Goal: Task Accomplishment & Management: Manage account settings

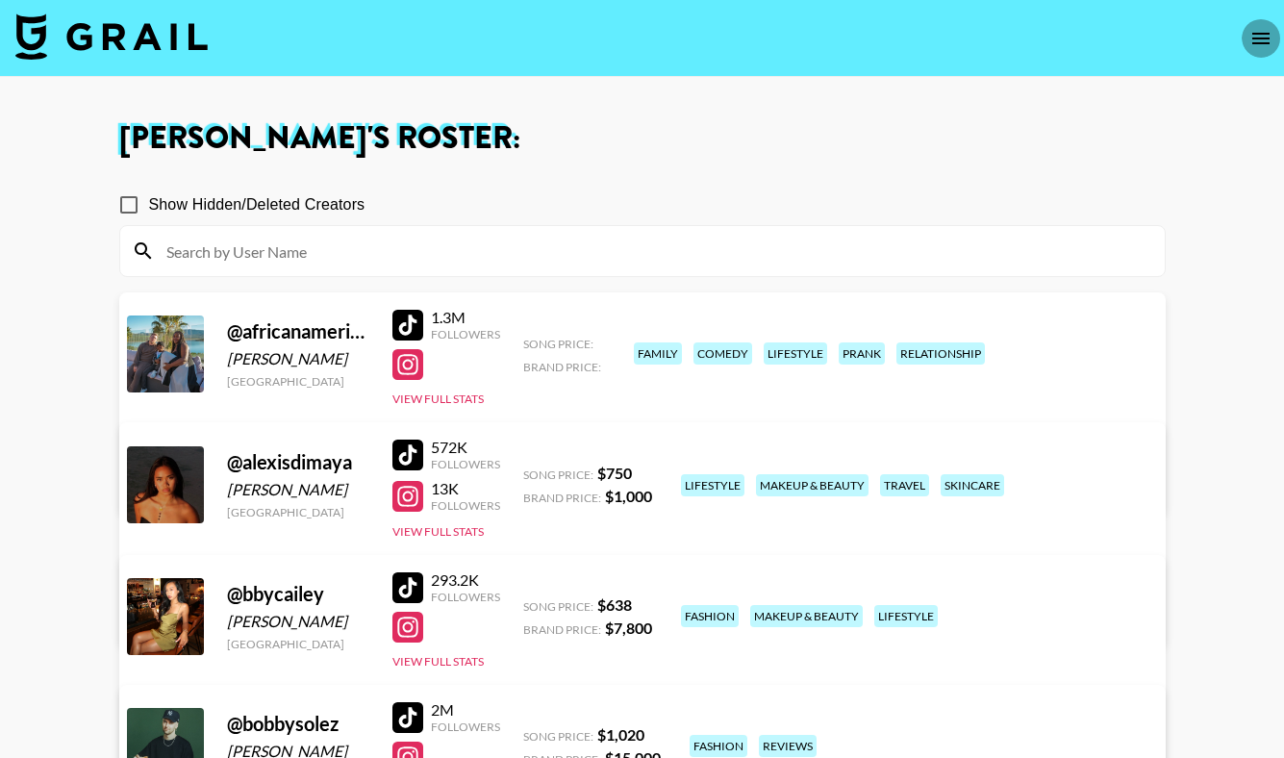
click at [1251, 38] on icon "open drawer" at bounding box center [1260, 38] width 23 height 23
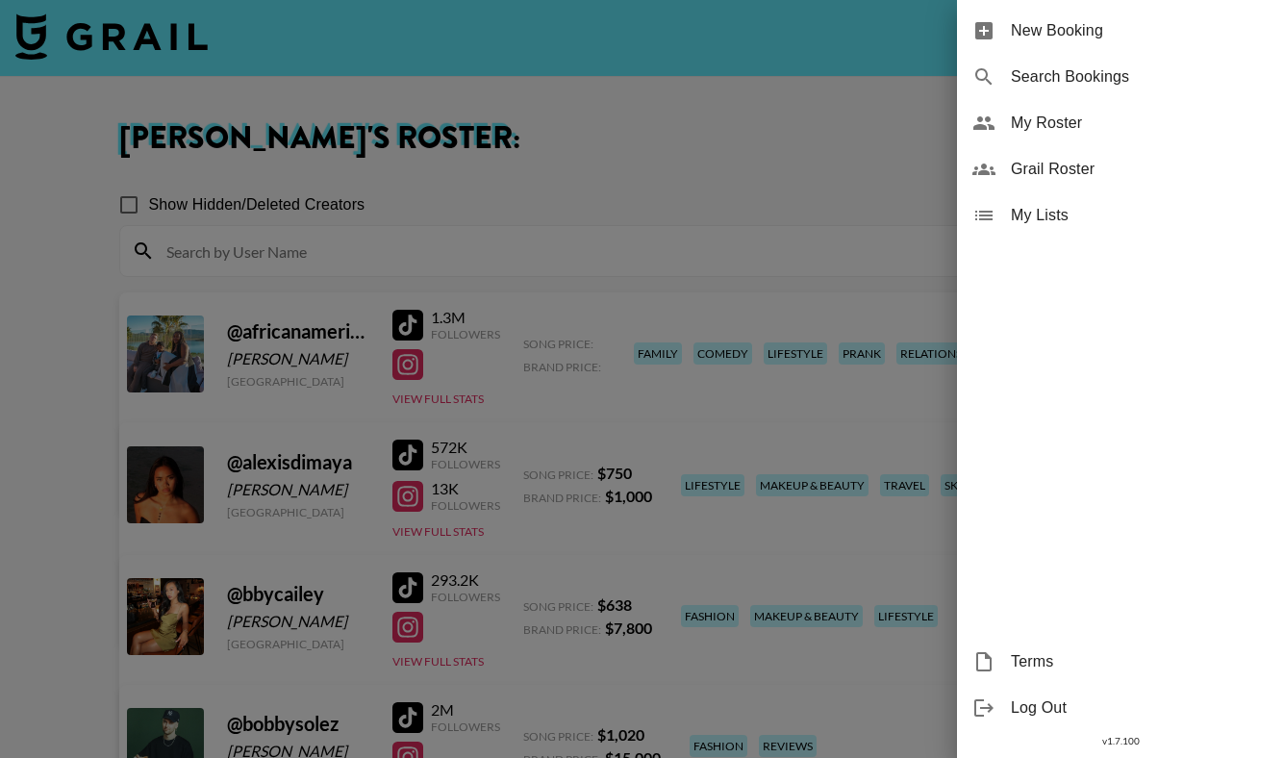
click at [652, 151] on div at bounding box center [642, 379] width 1284 height 758
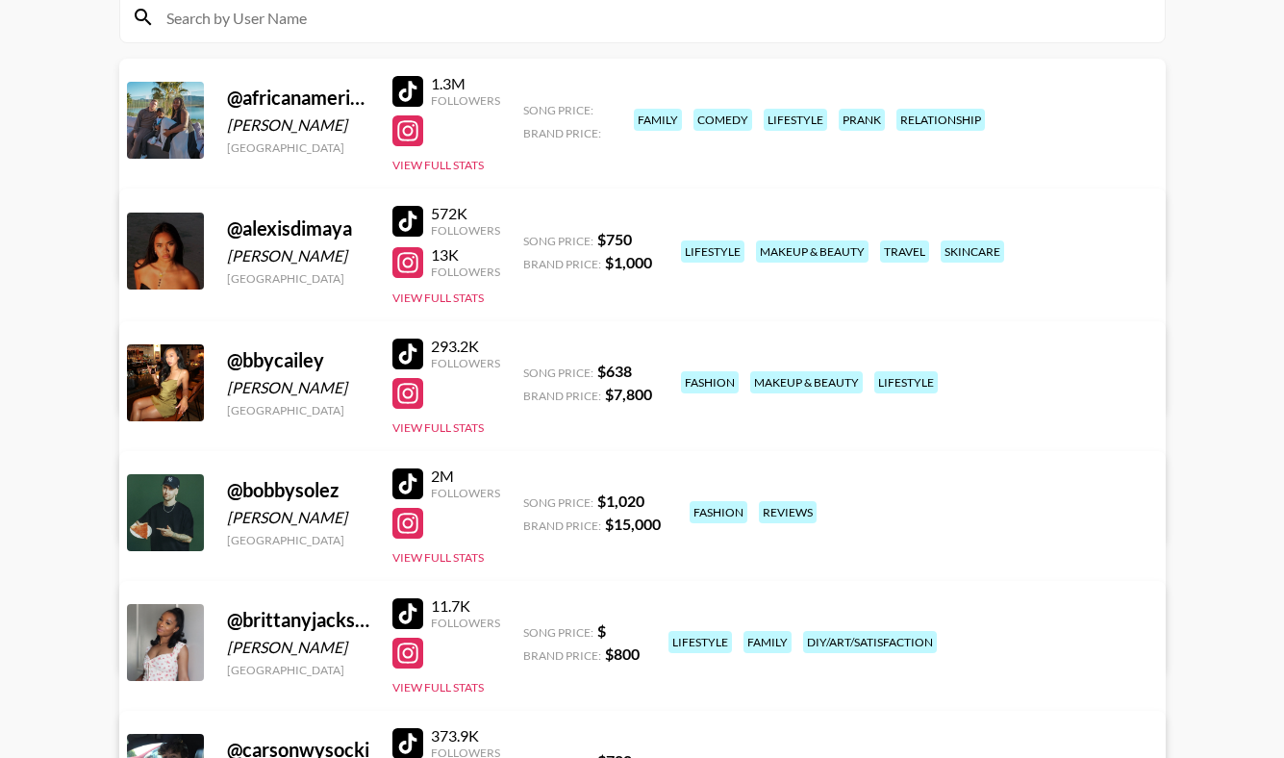
scroll to position [237, 0]
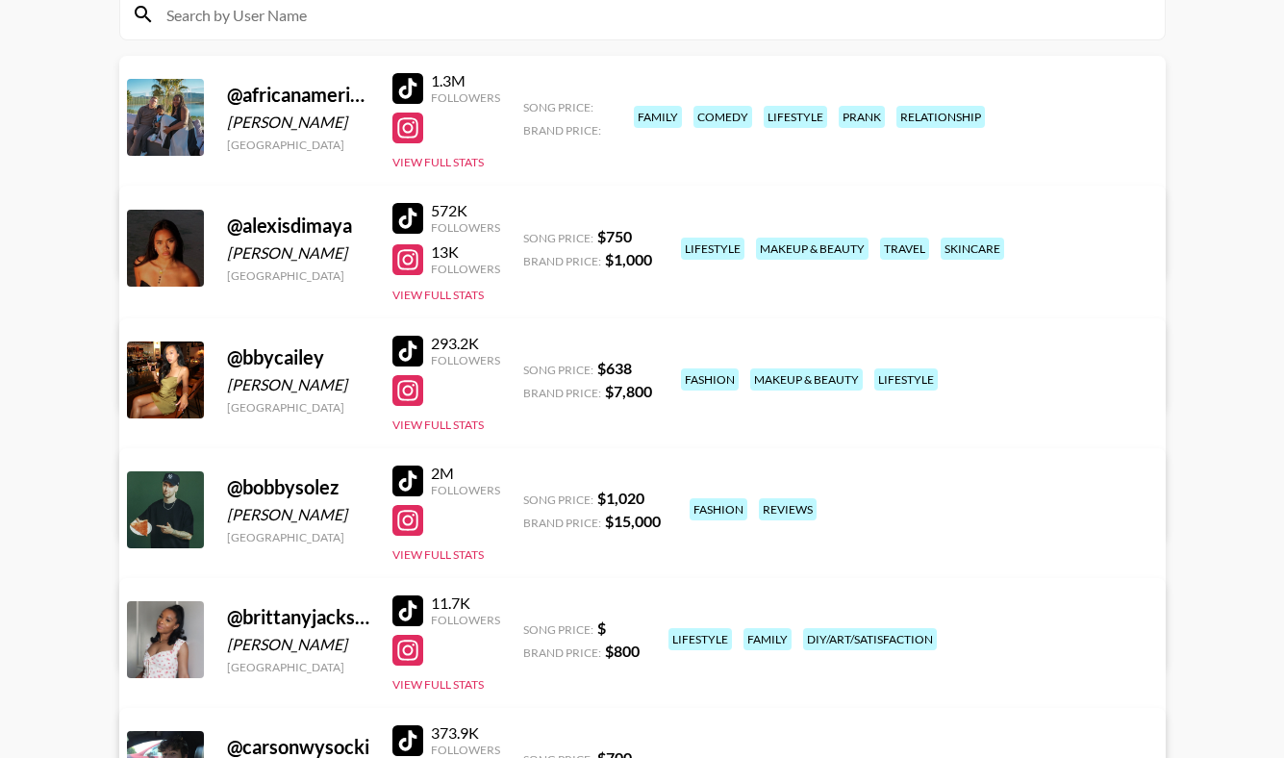
click at [164, 124] on div at bounding box center [165, 117] width 77 height 77
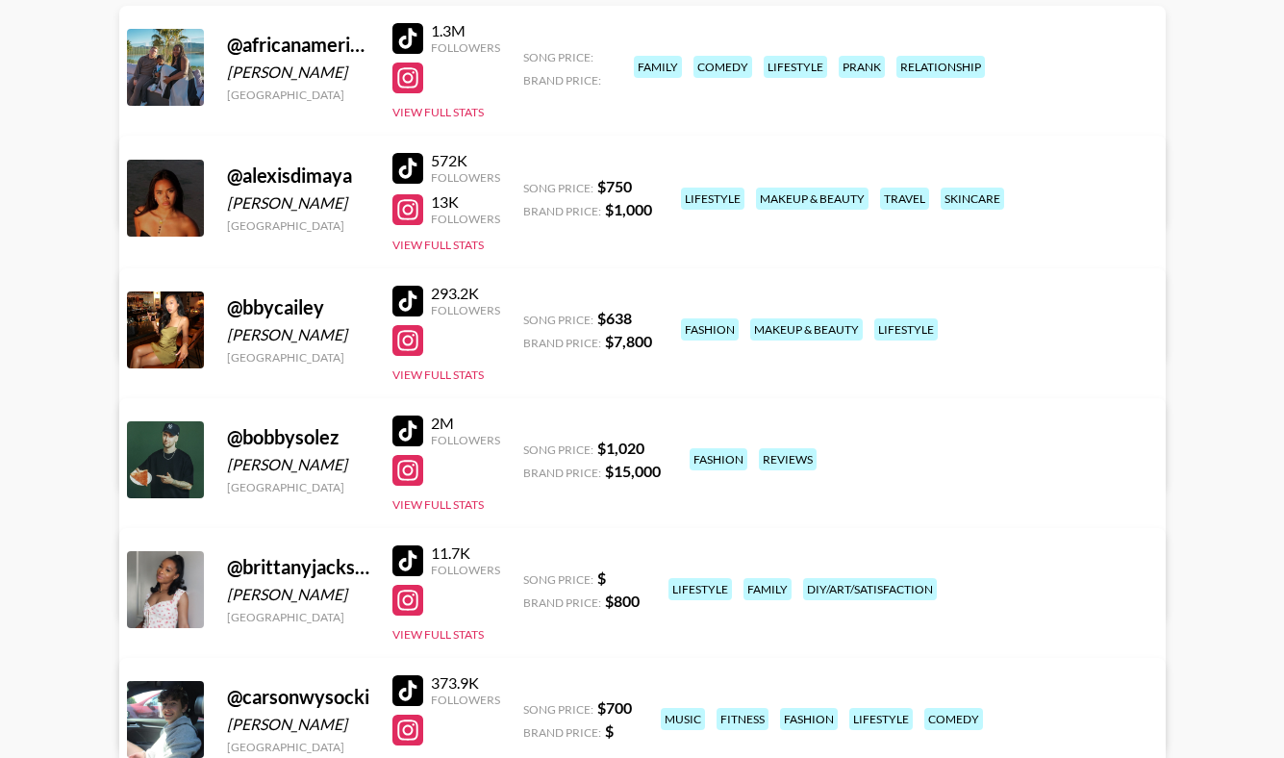
scroll to position [277, 0]
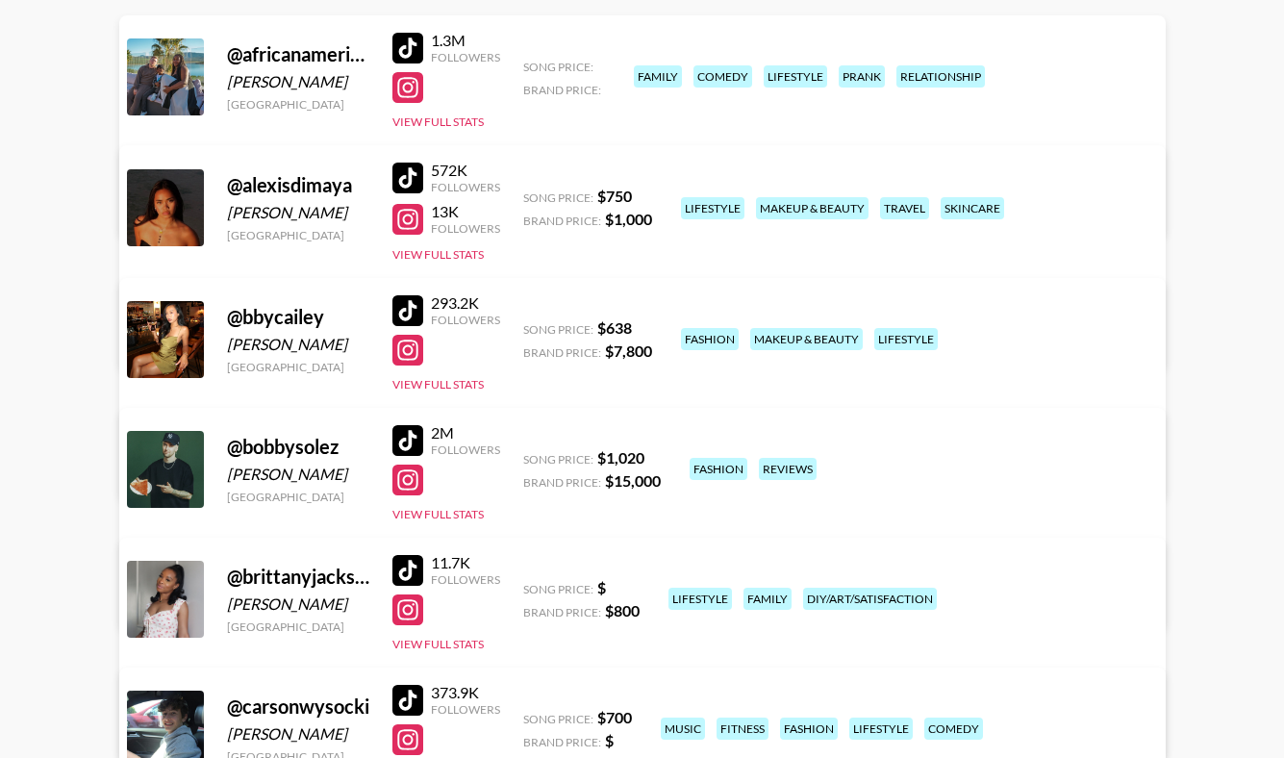
click at [649, 194] on link "View/Edit Details" at bounding box center [401, 203] width 495 height 19
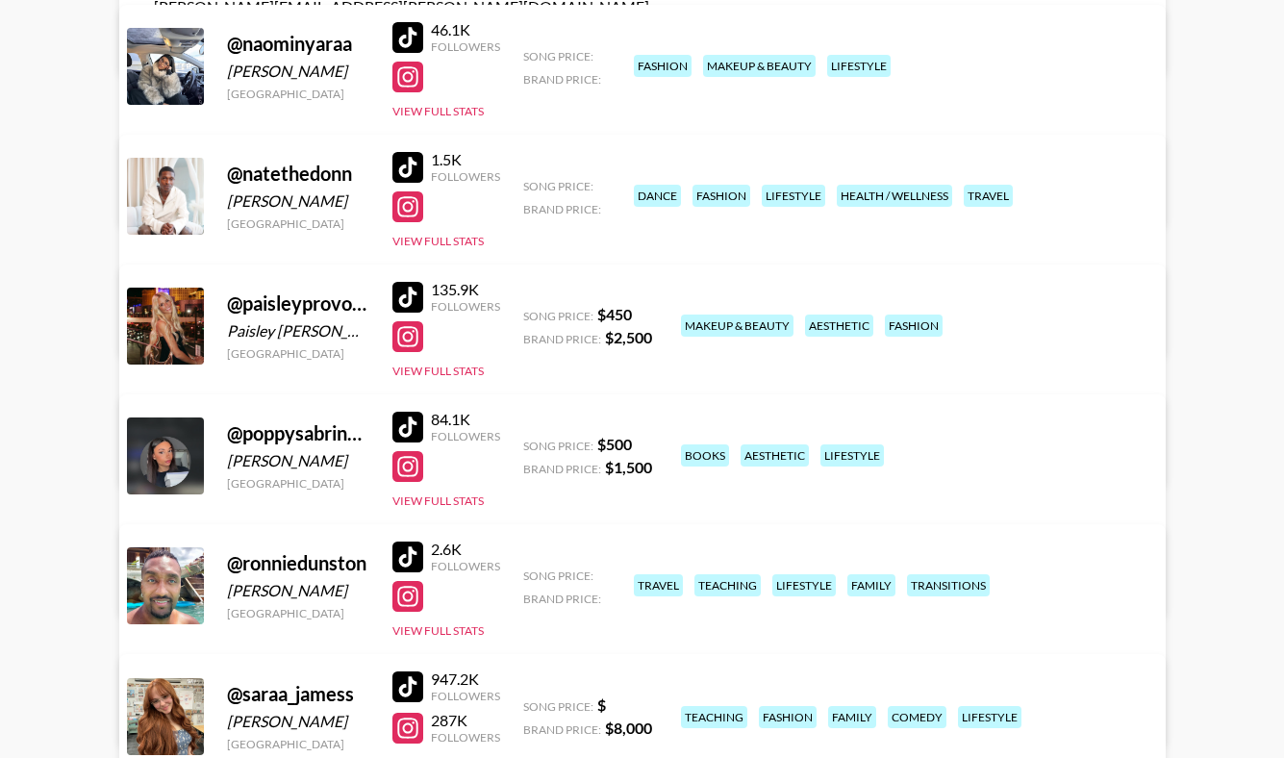
scroll to position [2890, 0]
drag, startPoint x: 419, startPoint y: 179, endPoint x: 486, endPoint y: 239, distance: 89.2
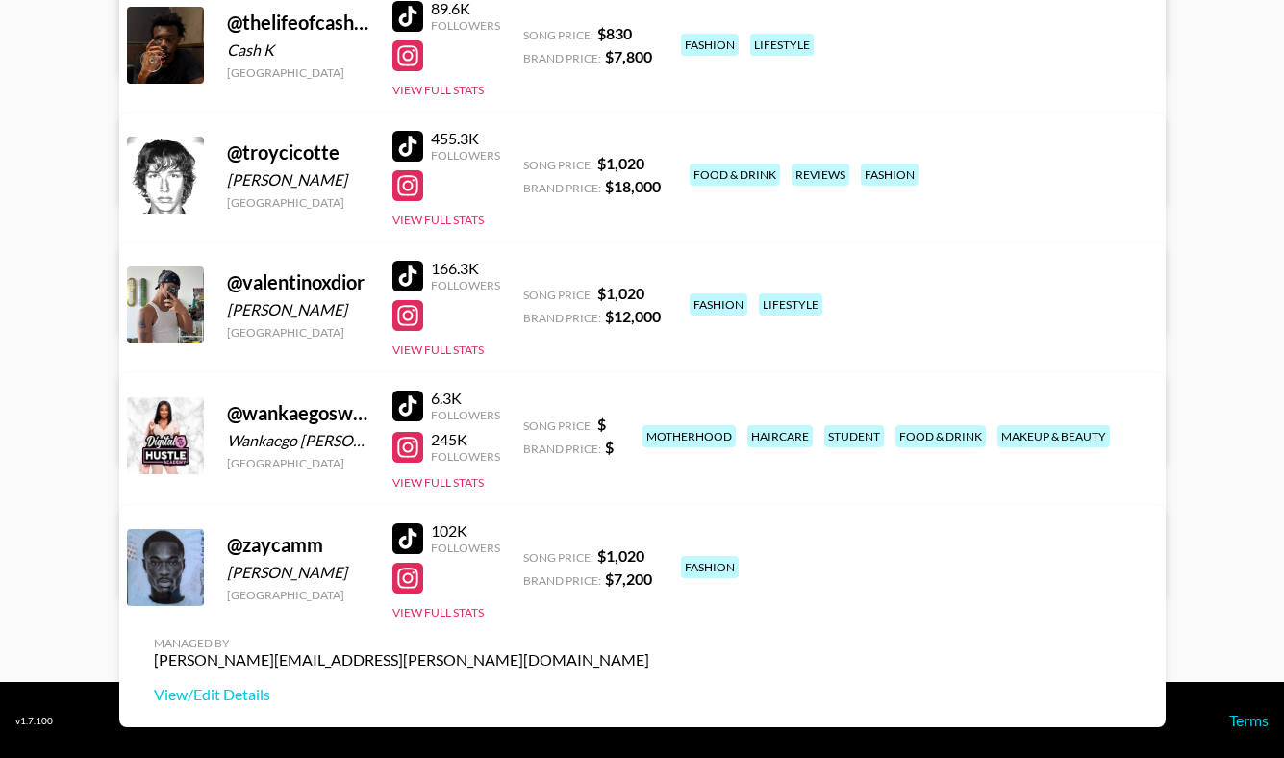
scroll to position [3695, 0]
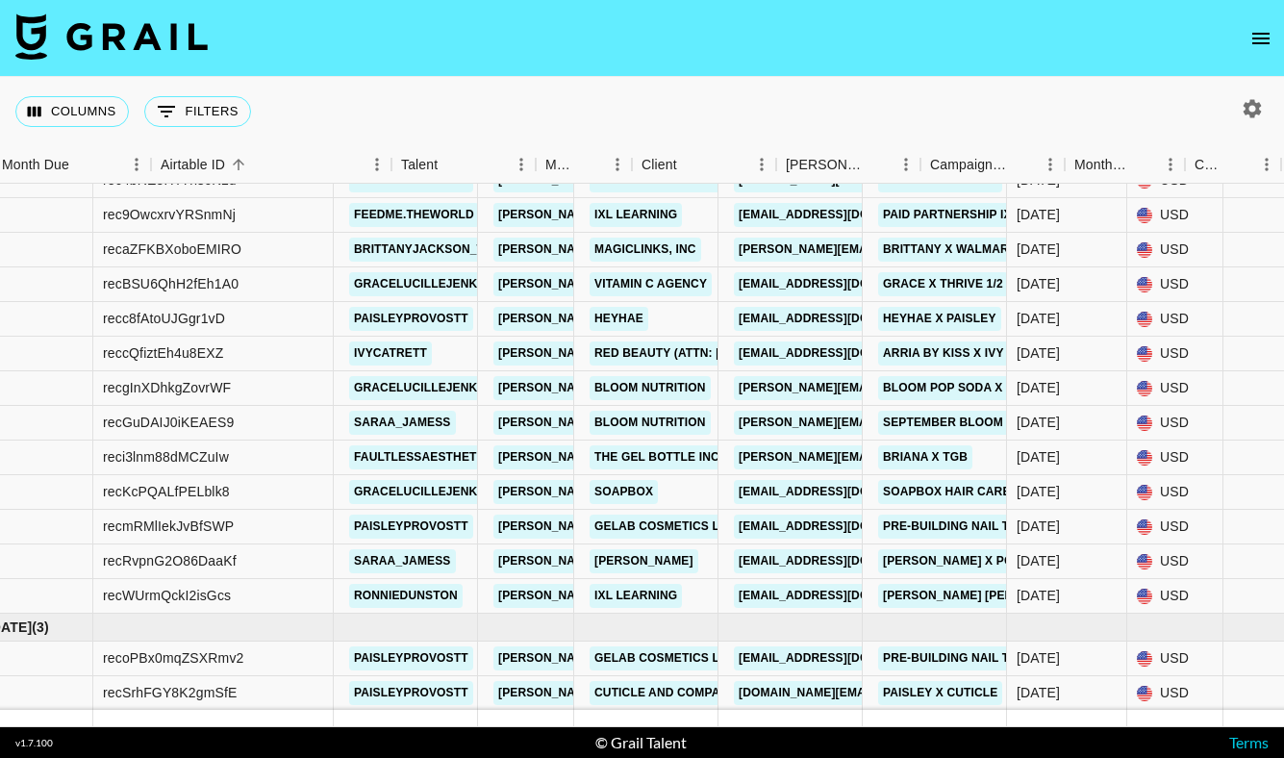
scroll to position [651, 0]
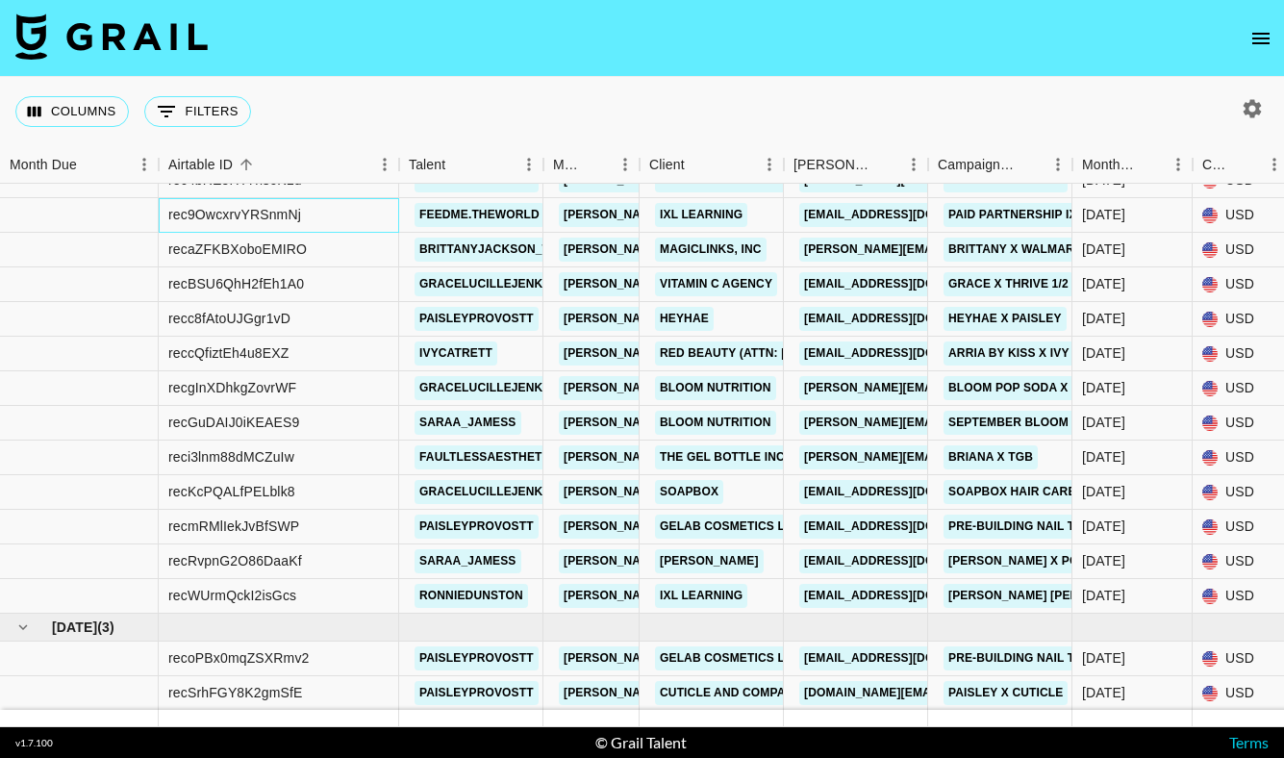
click at [318, 214] on div "rec9OwcxrvYRSnmNj" at bounding box center [279, 215] width 240 height 35
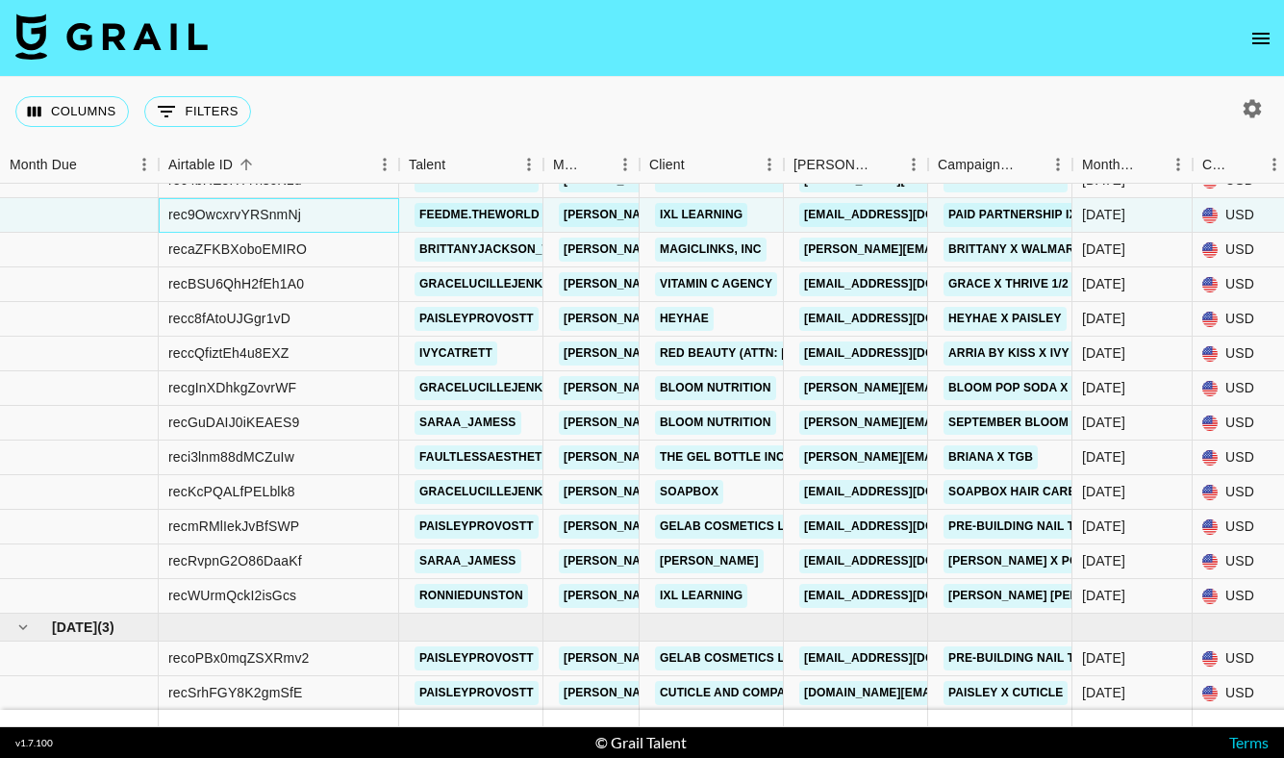
click at [309, 214] on div "rec9OwcxrvYRSnmNj" at bounding box center [279, 215] width 240 height 35
click at [287, 210] on div "rec9OwcxrvYRSnmNj" at bounding box center [234, 214] width 133 height 19
copy div "rec9OwcxrvYRSnmNj"
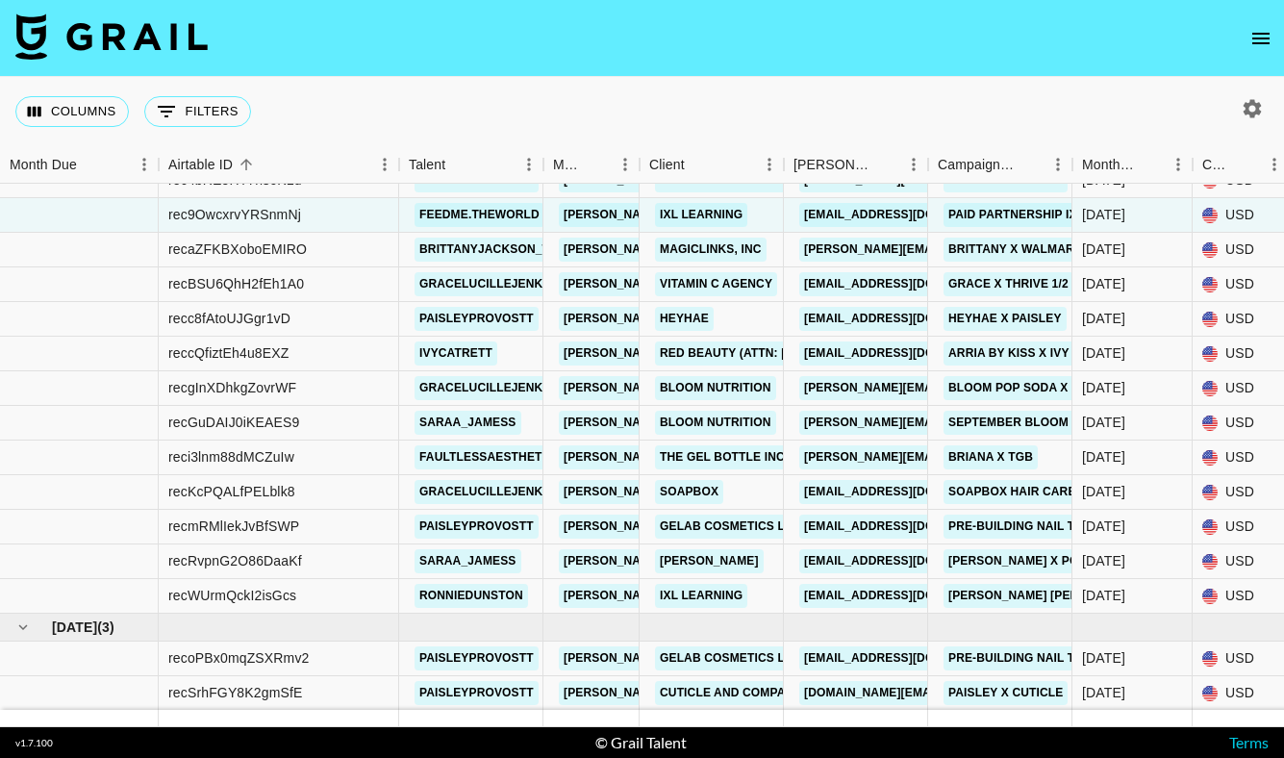
click at [934, 106] on div "Columns 0 Filters + Booking" at bounding box center [642, 111] width 1284 height 69
click at [221, 108] on button "0 Filters" at bounding box center [197, 111] width 107 height 31
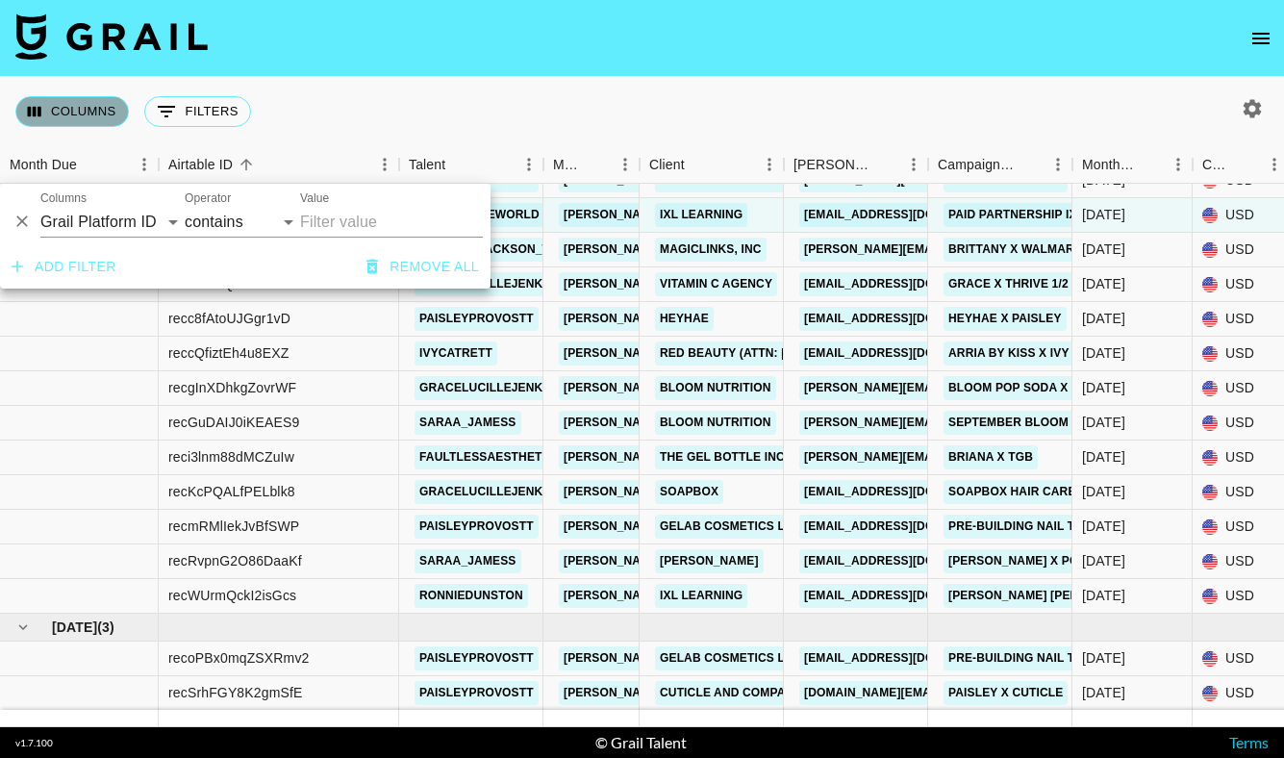
click at [107, 114] on button "Columns" at bounding box center [71, 111] width 113 height 31
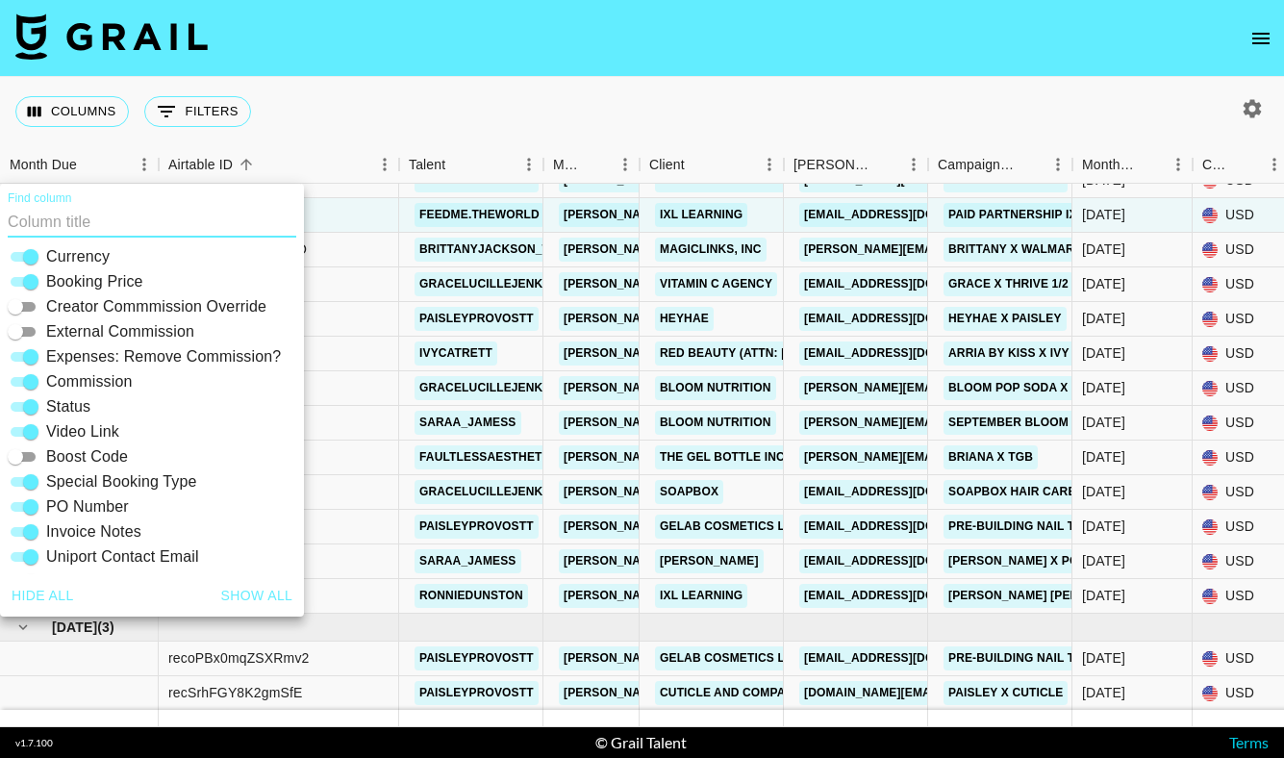
scroll to position [316, 0]
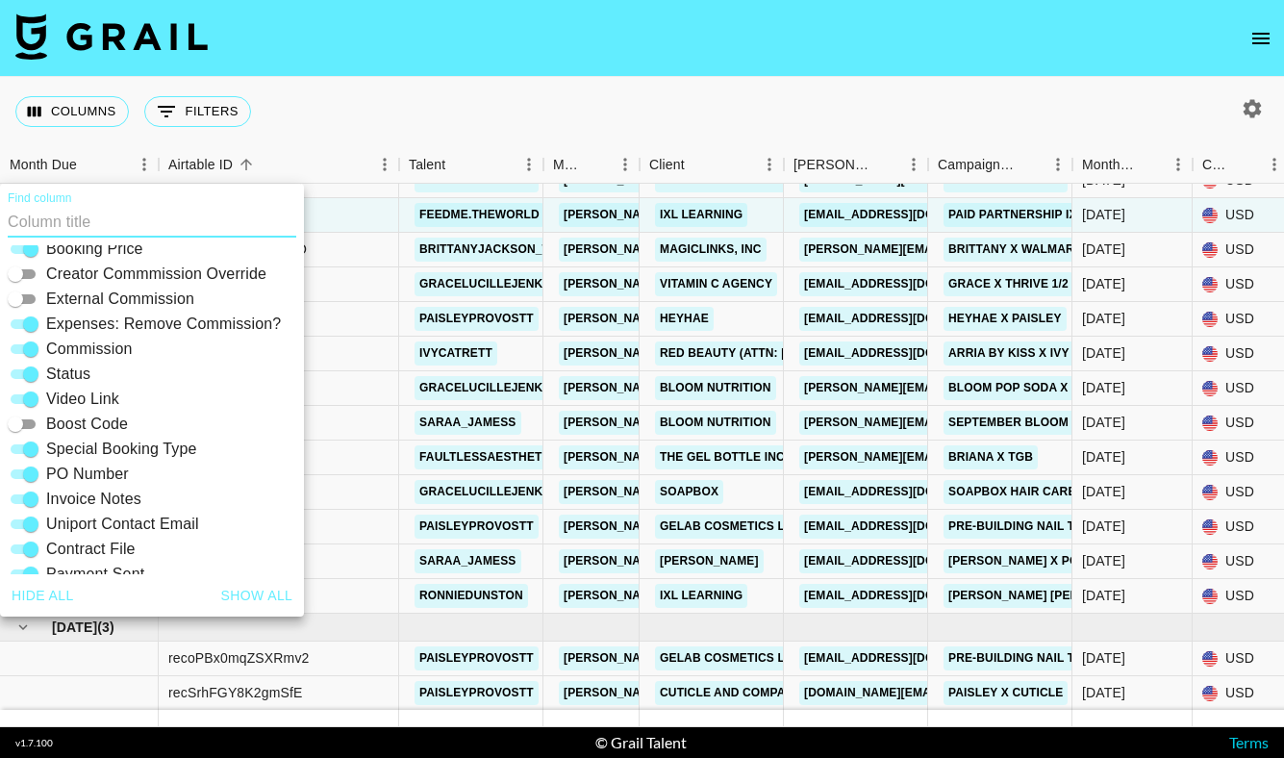
click at [58, 591] on button "Hide all" at bounding box center [43, 596] width 78 height 36
checkbox input "false"
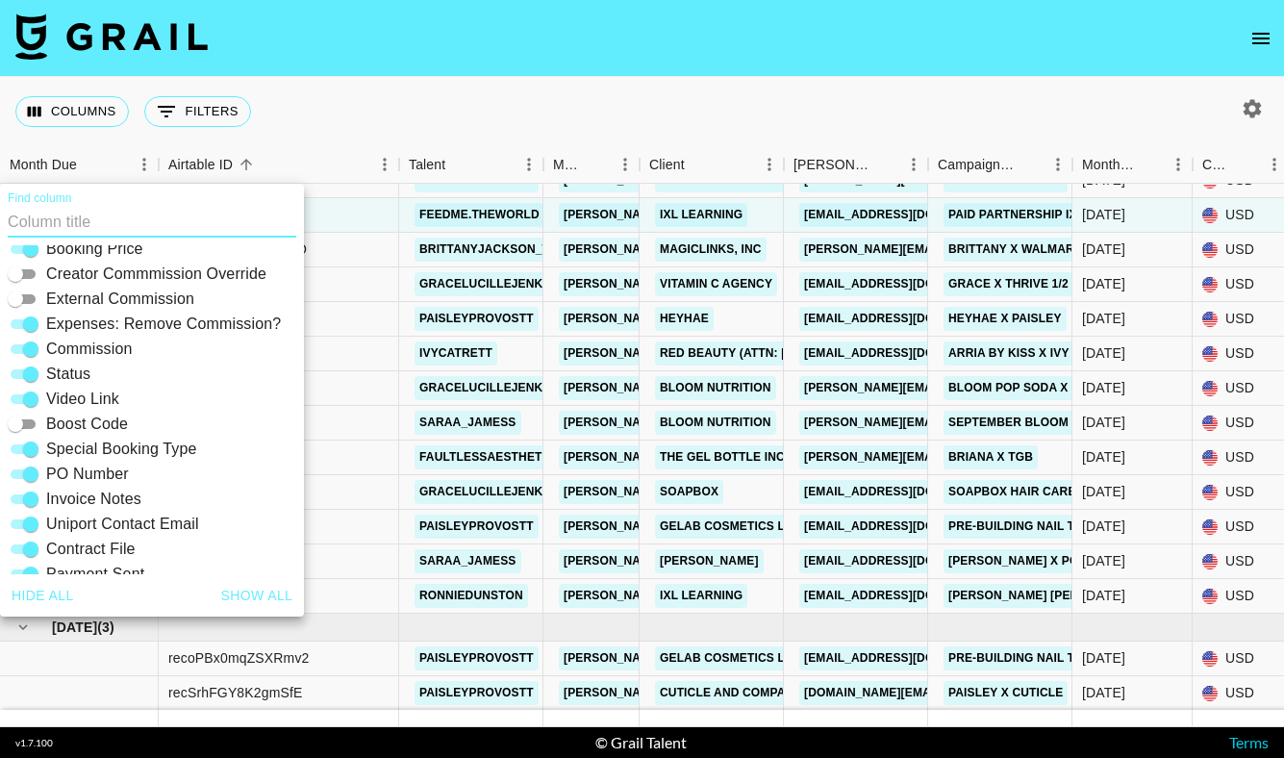
checkbox input "false"
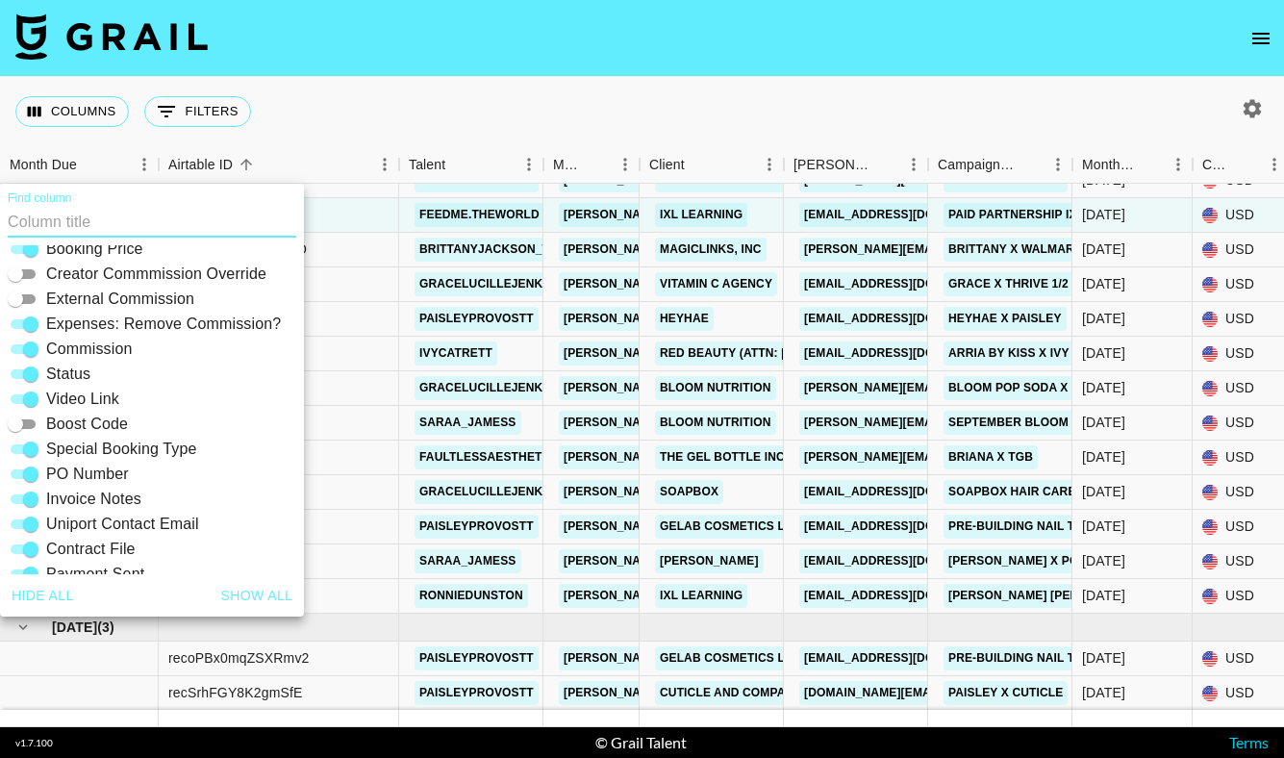
checkbox input "false"
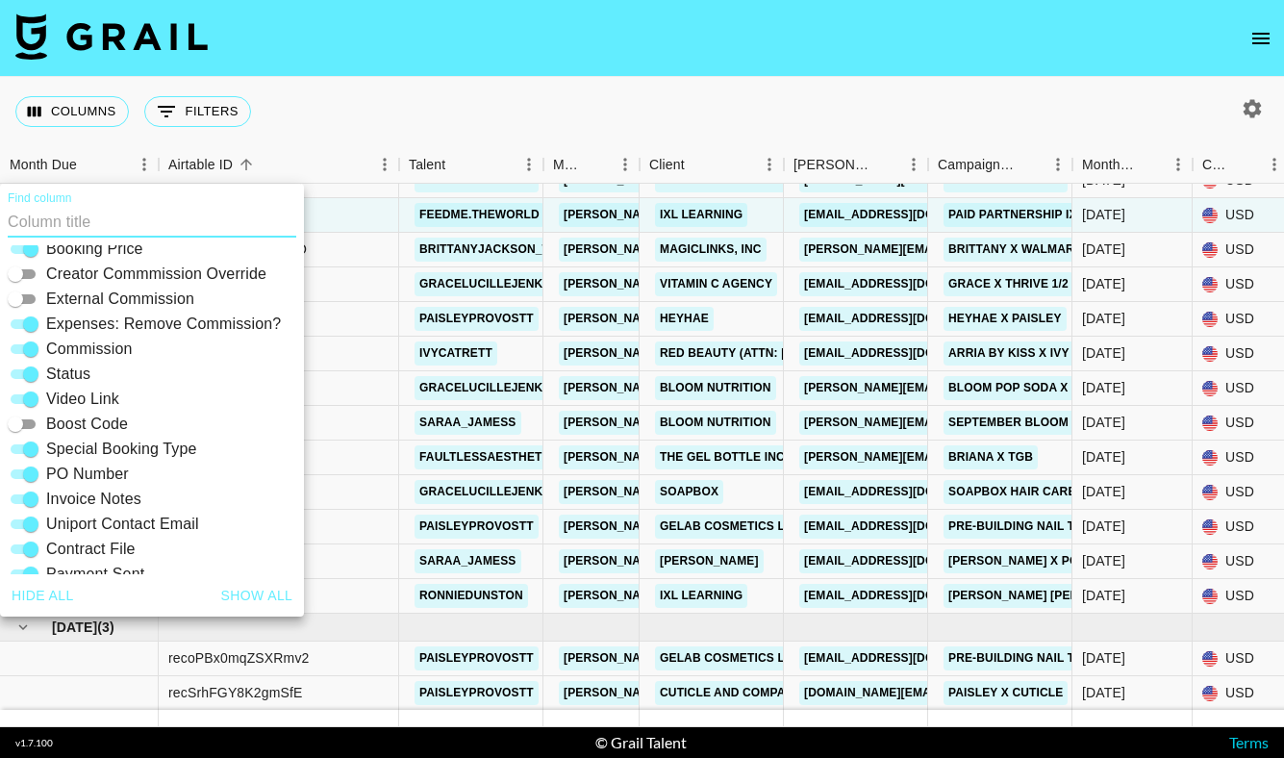
checkbox input "false"
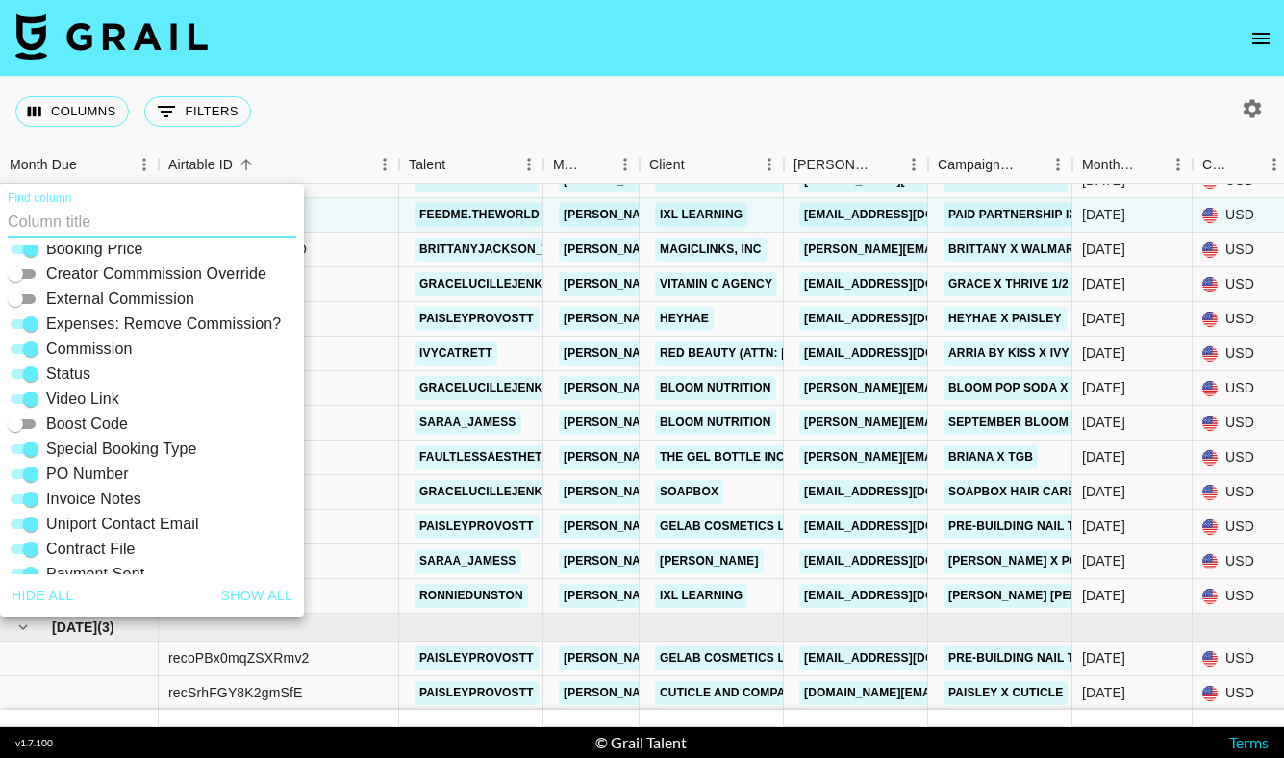
checkbox input "false"
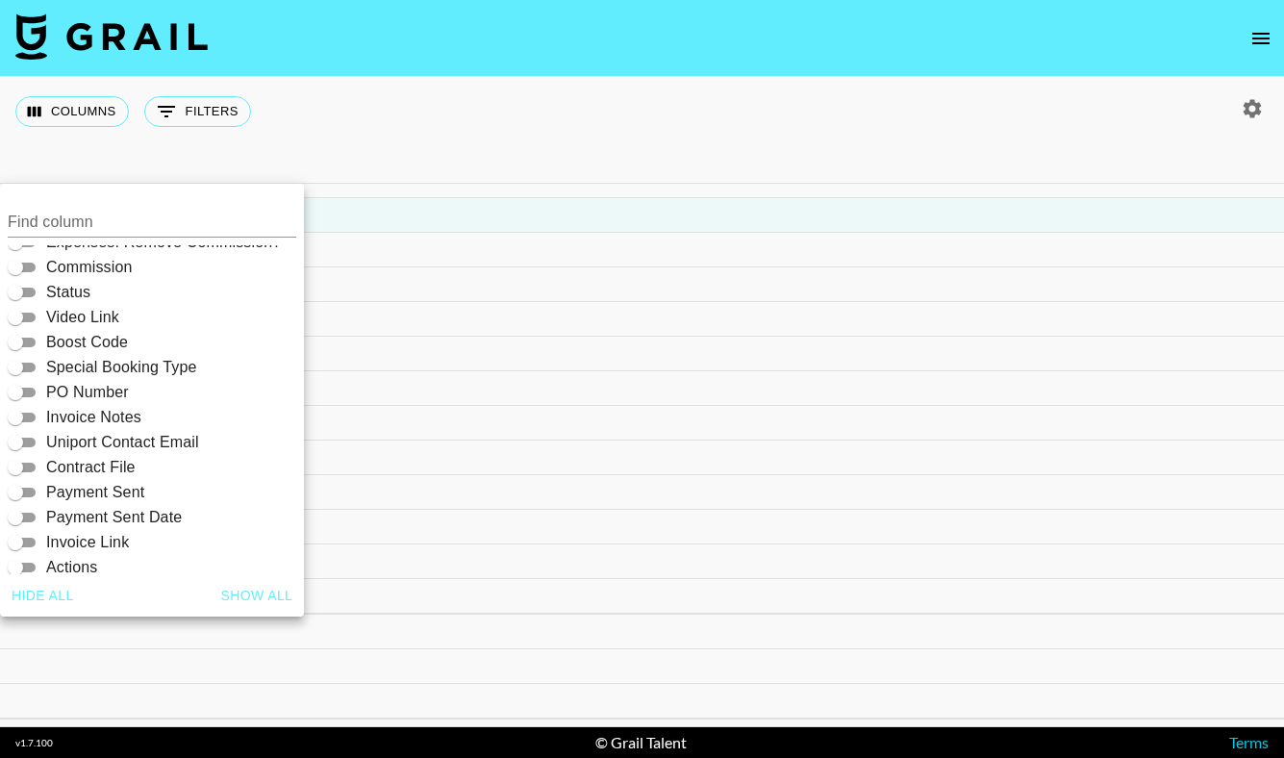
scroll to position [412, 0]
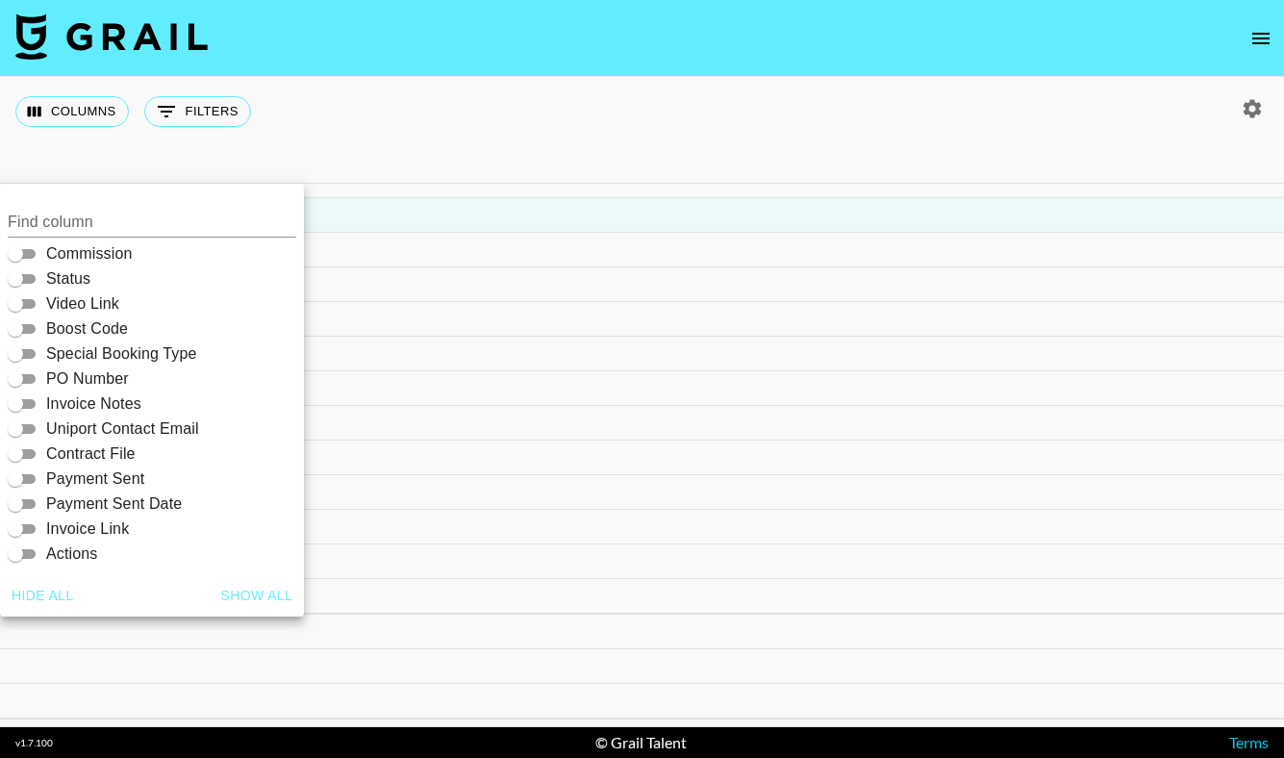
click at [30, 553] on input "Actions" at bounding box center [15, 553] width 69 height 23
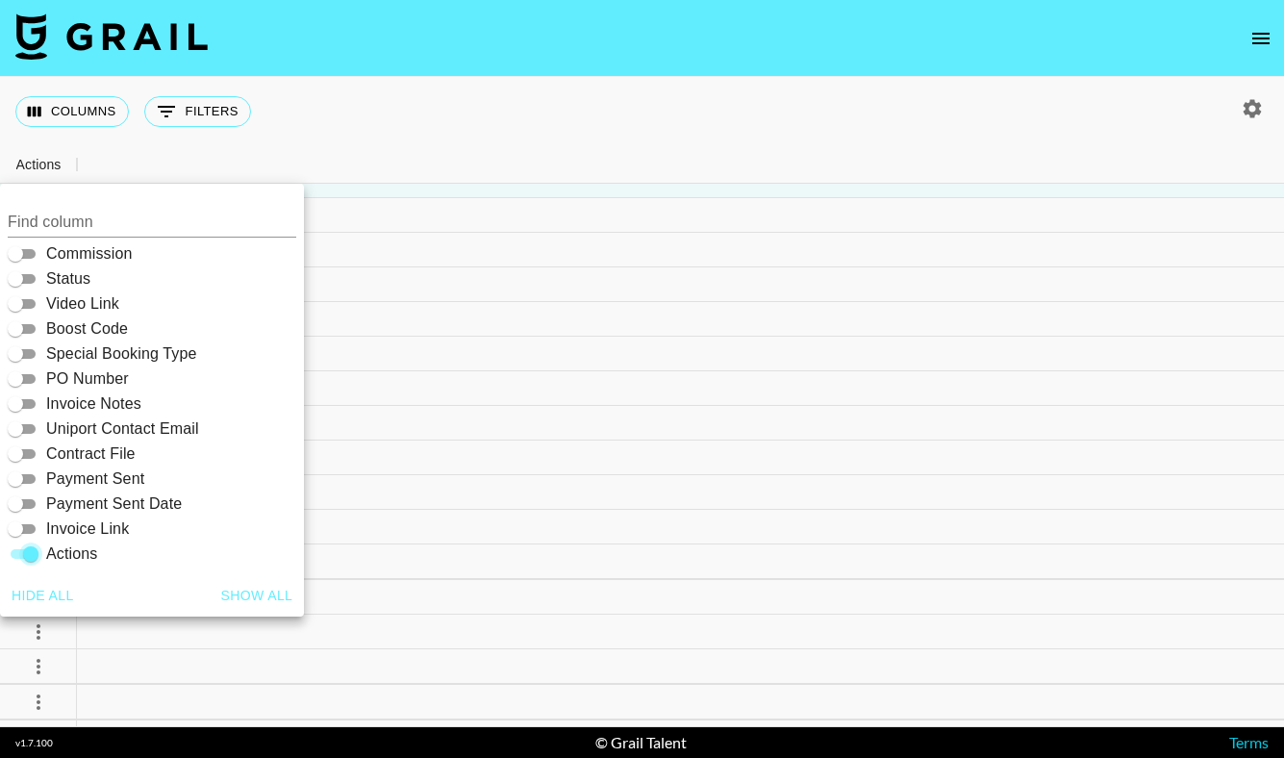
click at [28, 555] on input "Actions" at bounding box center [30, 553] width 69 height 23
checkbox input "false"
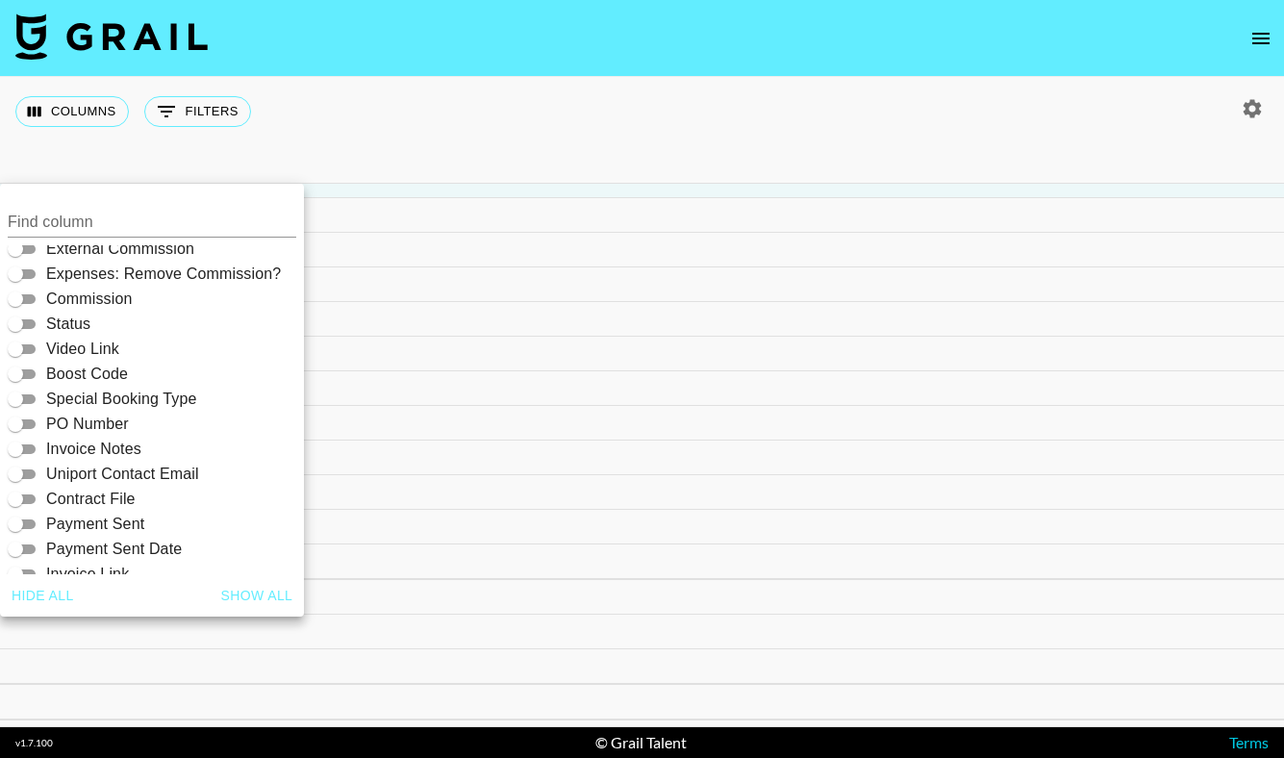
scroll to position [361, 0]
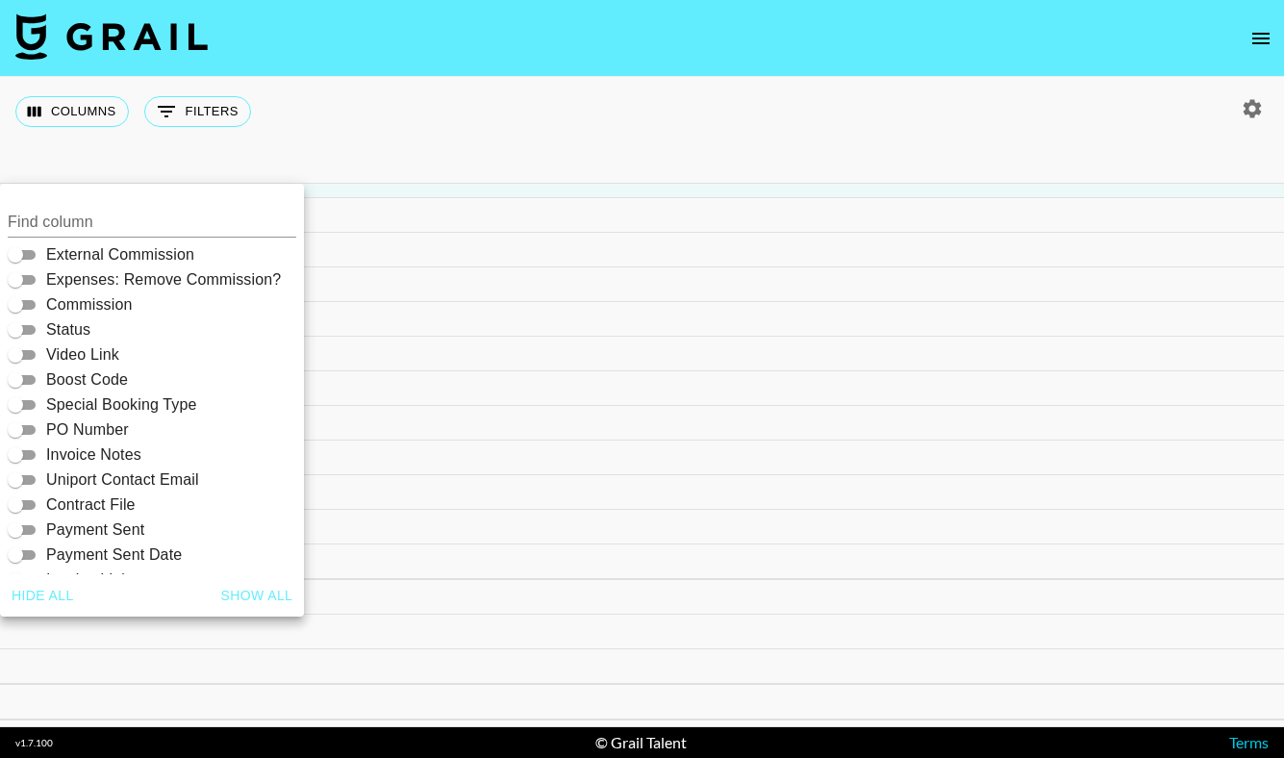
click at [113, 529] on span "Payment Sent" at bounding box center [95, 529] width 98 height 23
click at [50, 529] on input "Payment Sent" at bounding box center [15, 529] width 69 height 23
checkbox input "true"
click at [424, 128] on div "Columns 0 Filters + Booking" at bounding box center [642, 111] width 1284 height 69
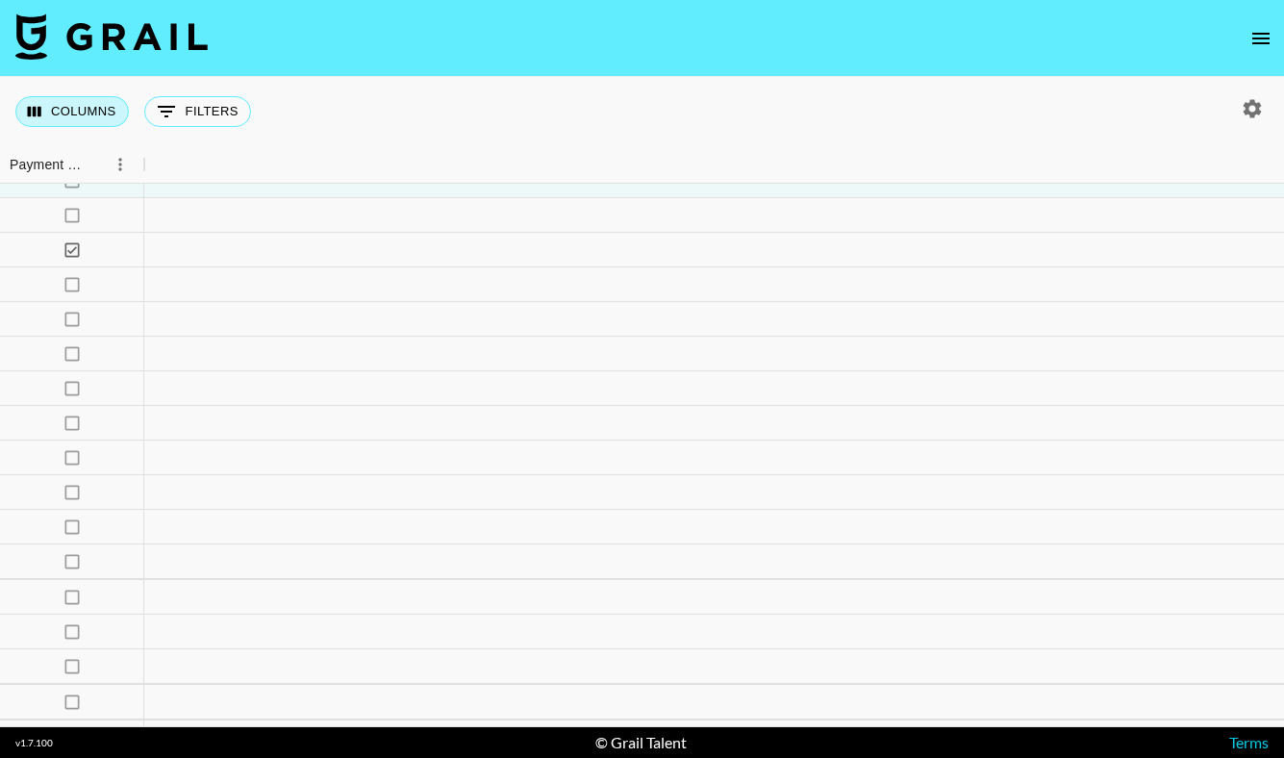
click at [105, 112] on button "Columns" at bounding box center [71, 111] width 113 height 31
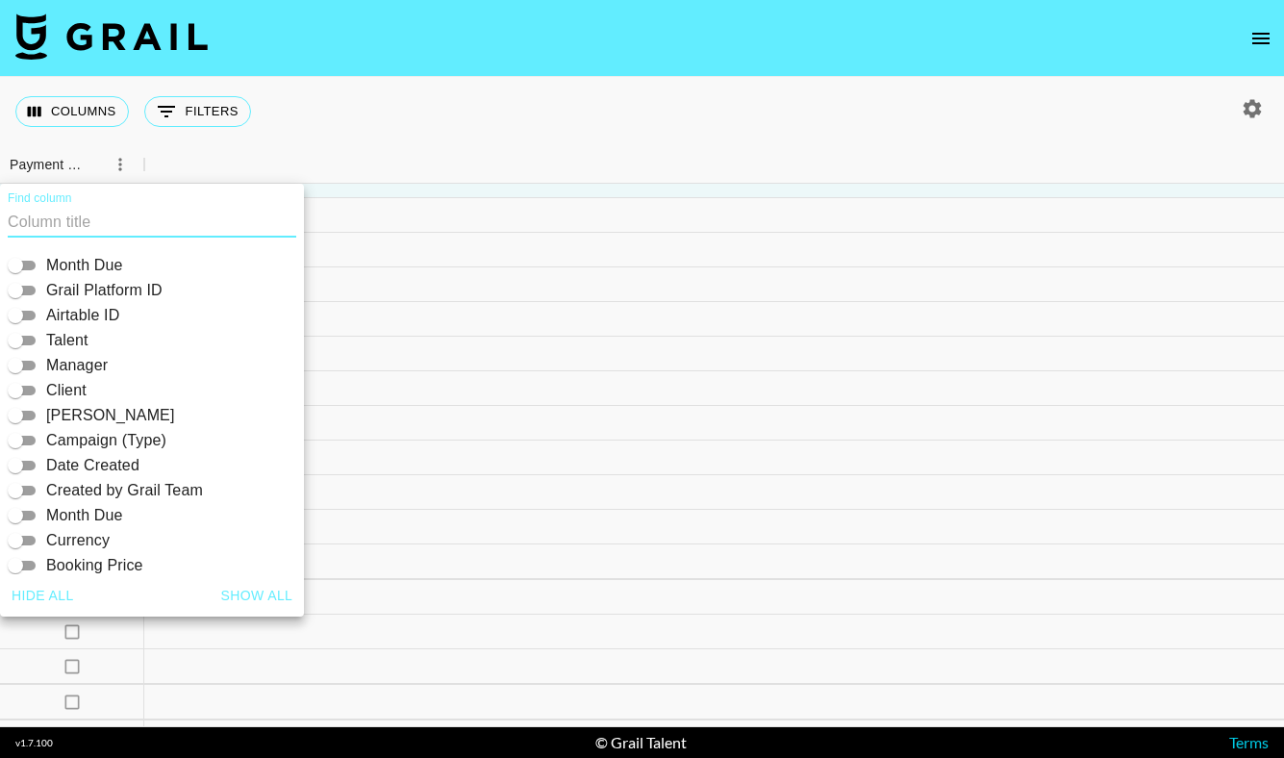
click at [273, 591] on button "Show all" at bounding box center [258, 596] width 88 height 36
checkbox input "true"
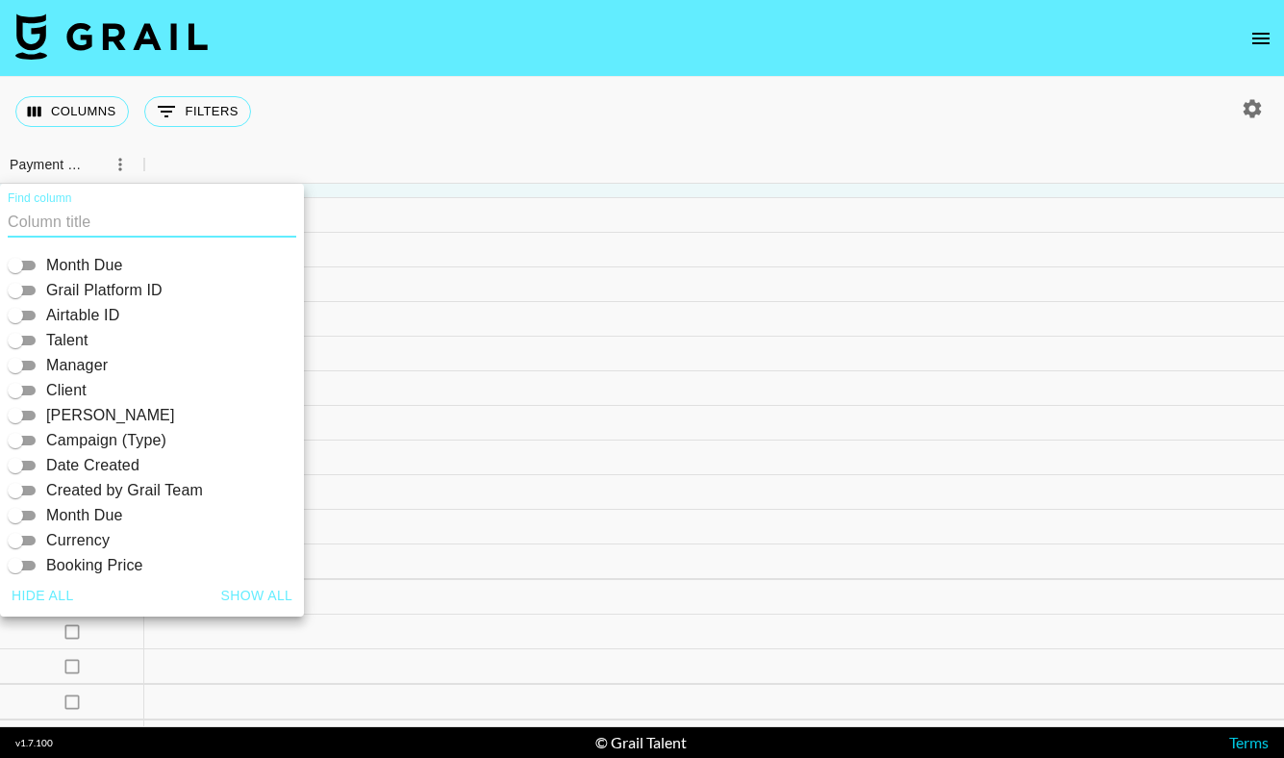
checkbox input "true"
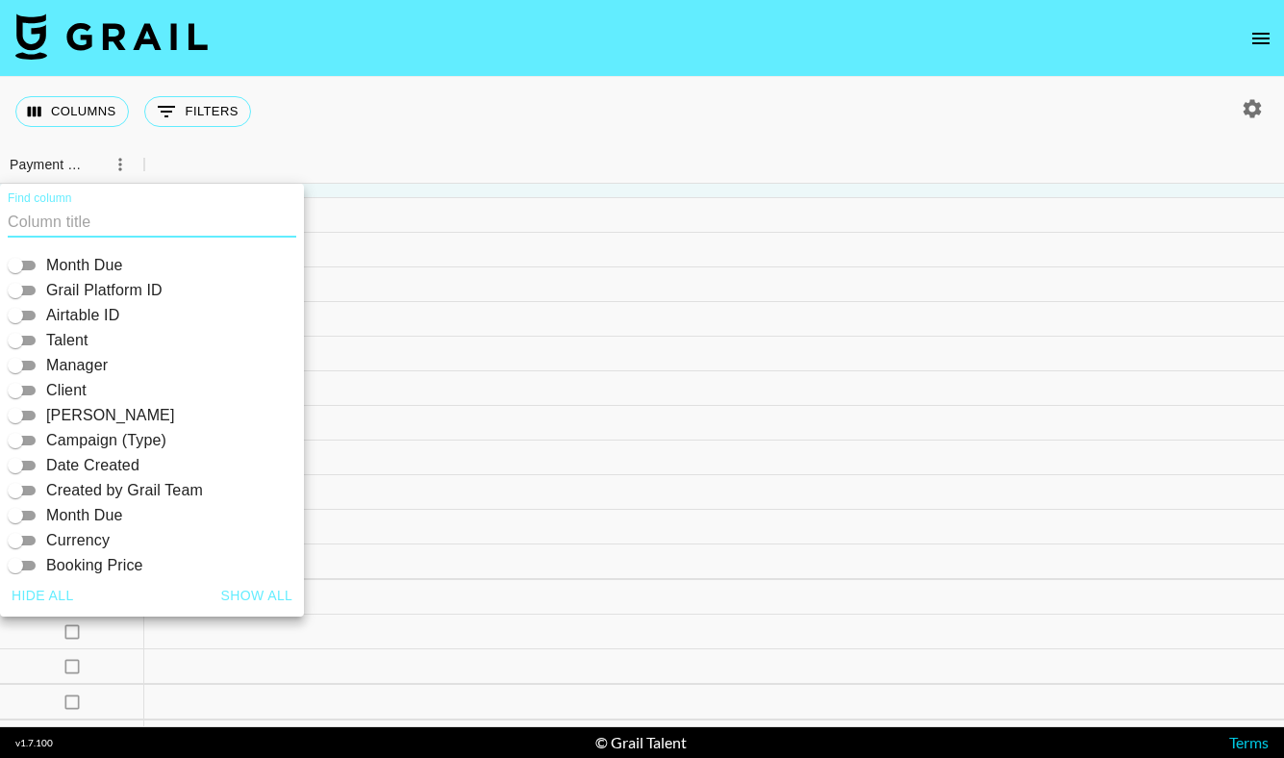
checkbox input "true"
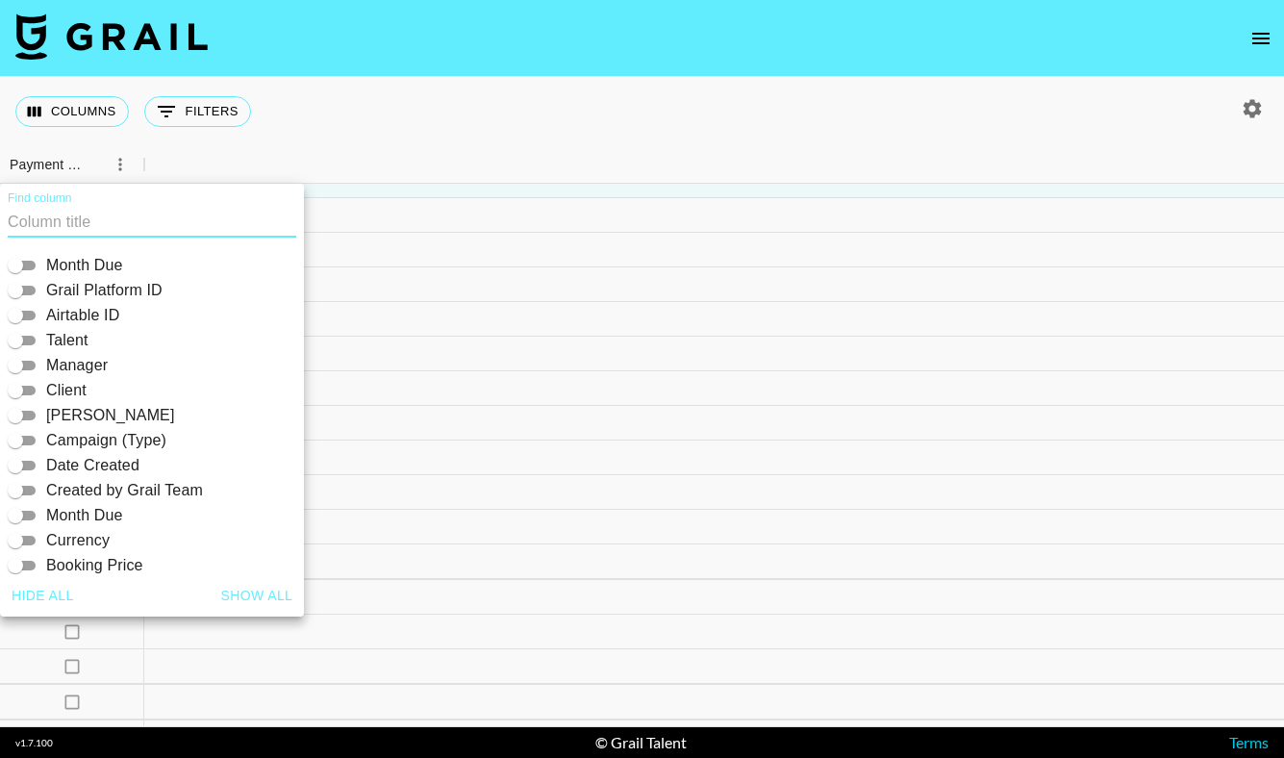
checkbox input "true"
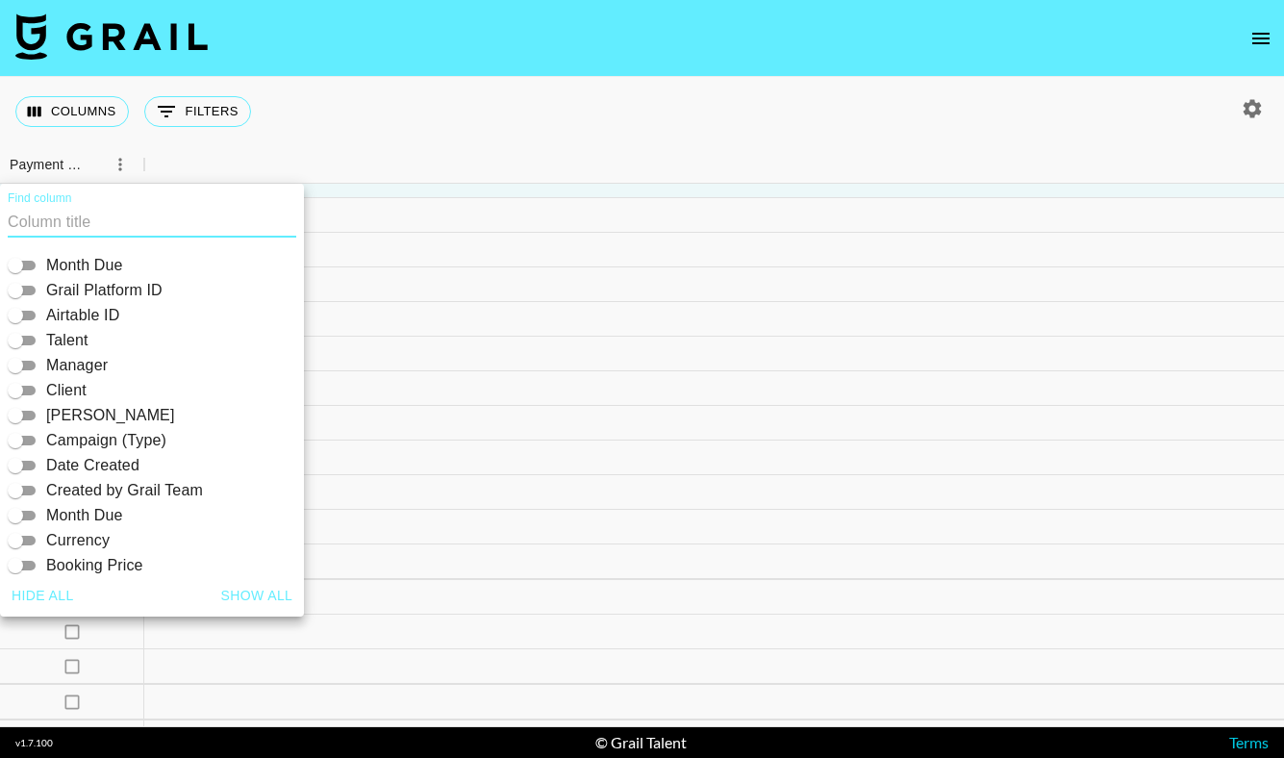
checkbox input "true"
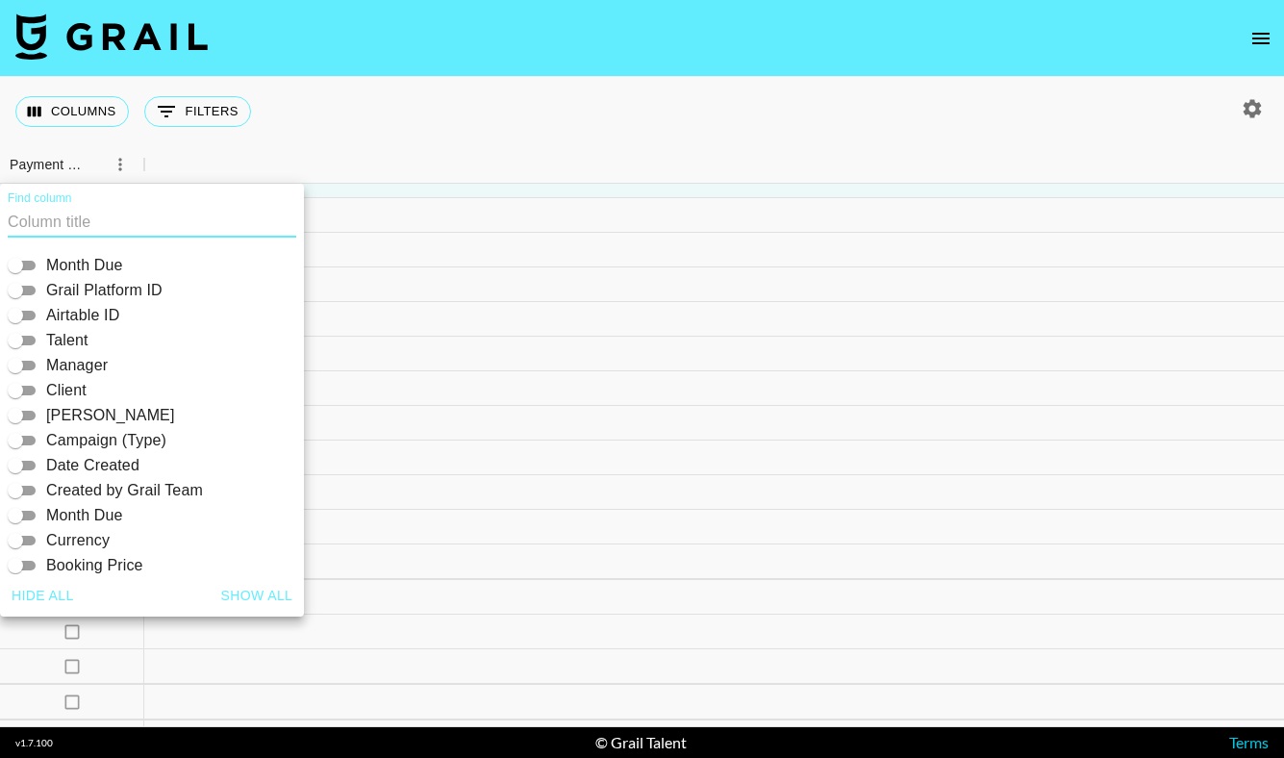
checkbox input "true"
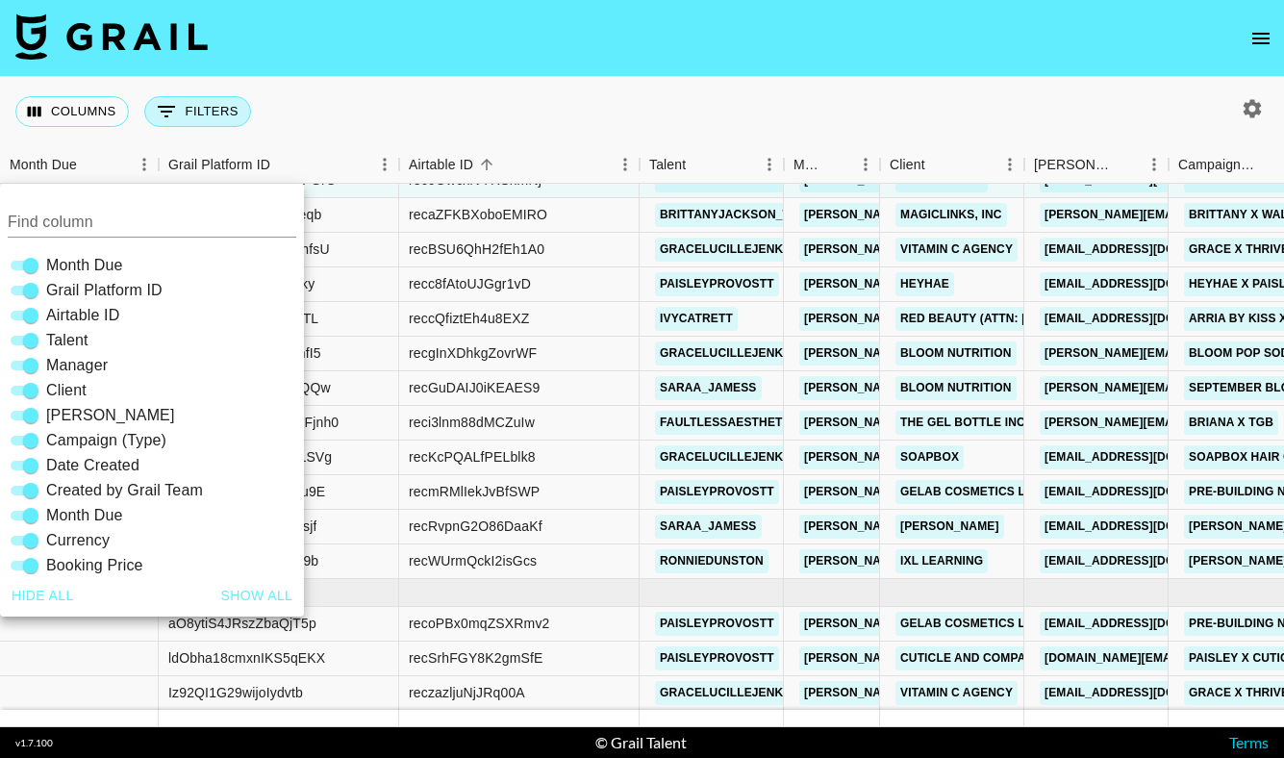
click at [226, 113] on button "0 Filters" at bounding box center [197, 111] width 107 height 31
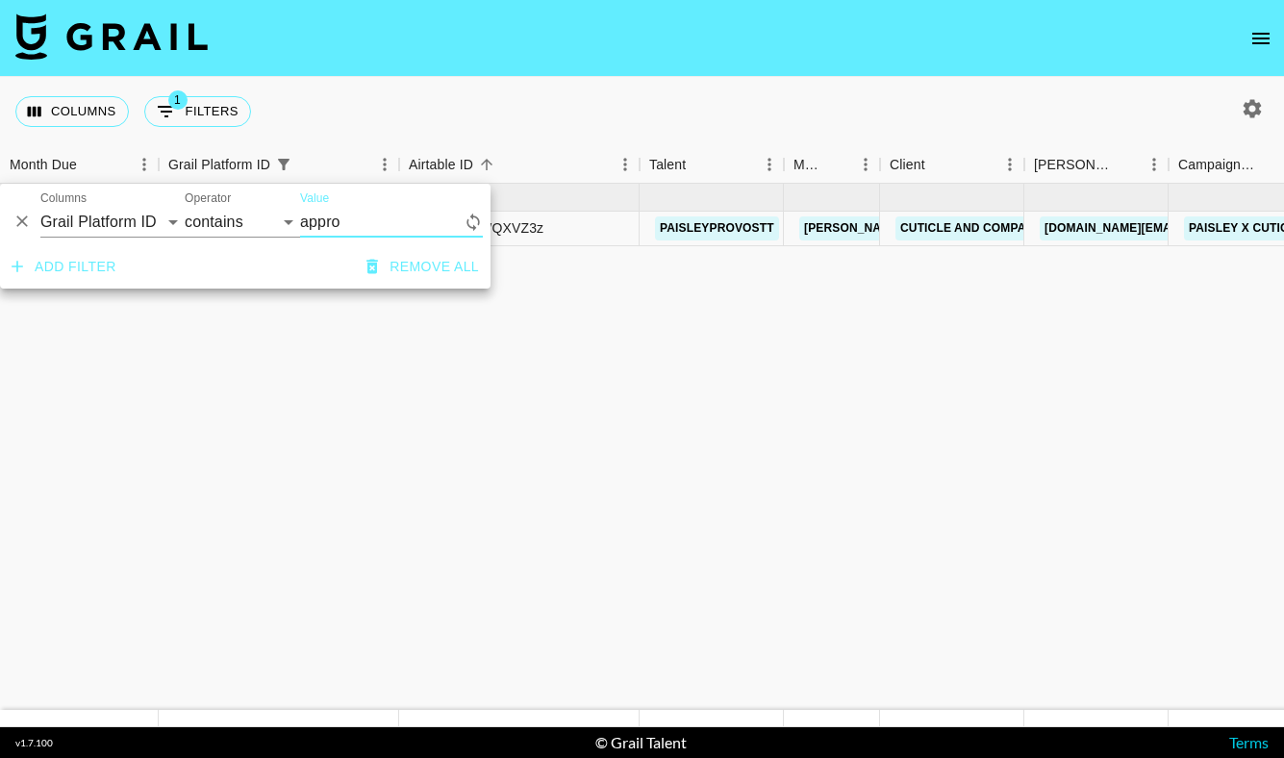
scroll to position [0, 0]
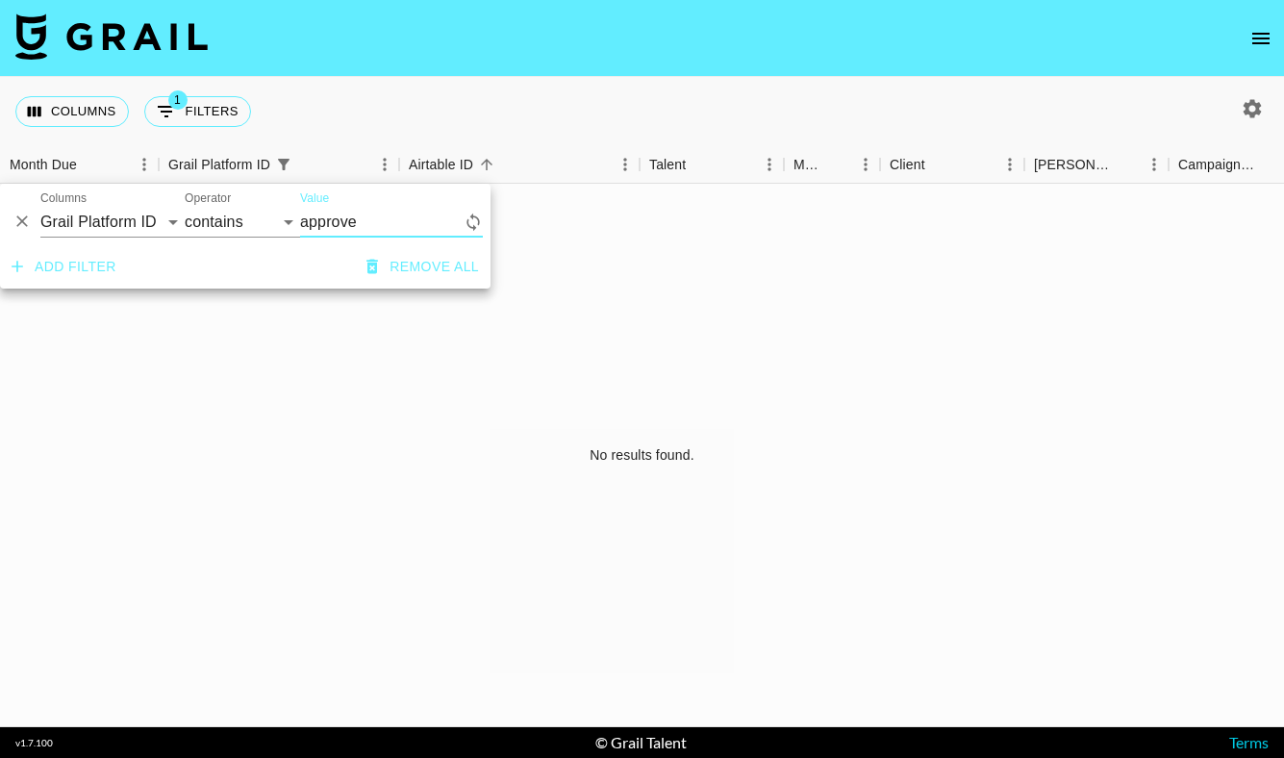
type input "approved"
drag, startPoint x: 375, startPoint y: 224, endPoint x: 240, endPoint y: 220, distance: 134.7
click at [238, 218] on div "And Or Columns Grail Platform ID Airtable ID Talent Manager Client Booker Campa…" at bounding box center [245, 215] width 490 height 62
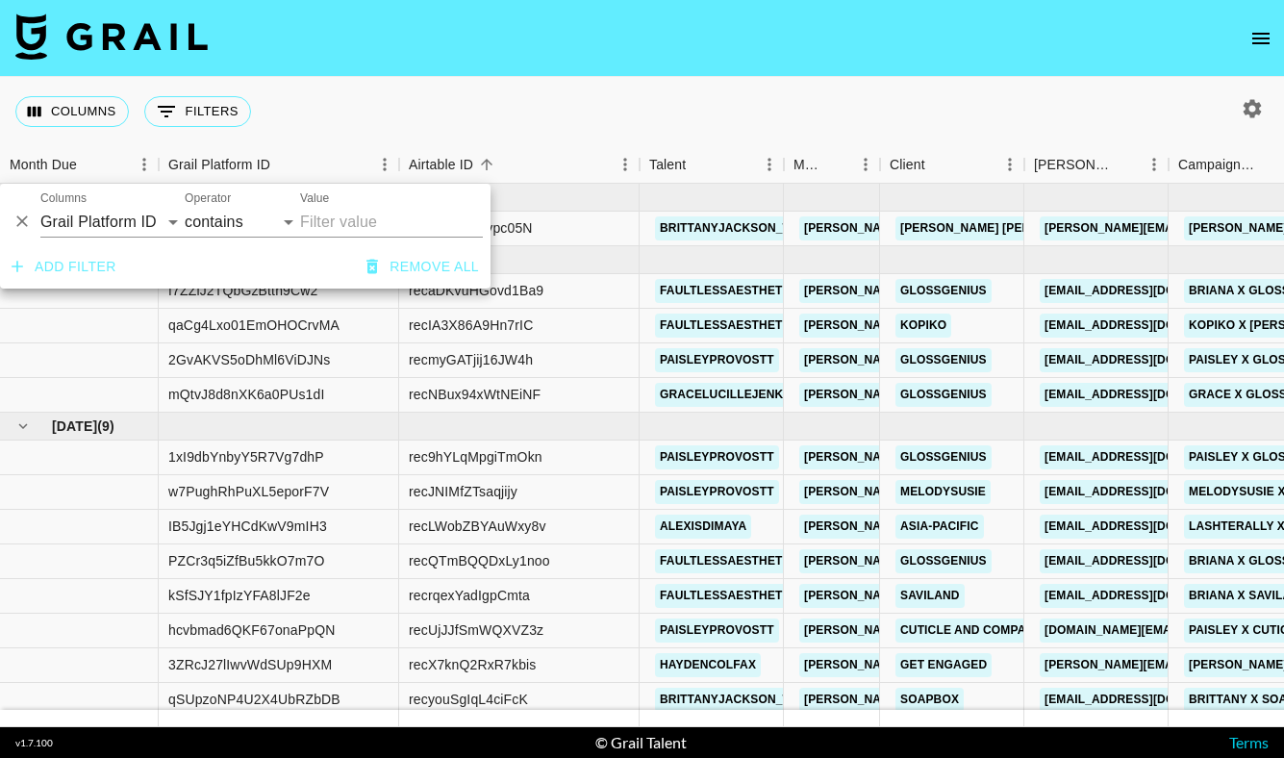
click at [409, 62] on nav at bounding box center [642, 38] width 1284 height 77
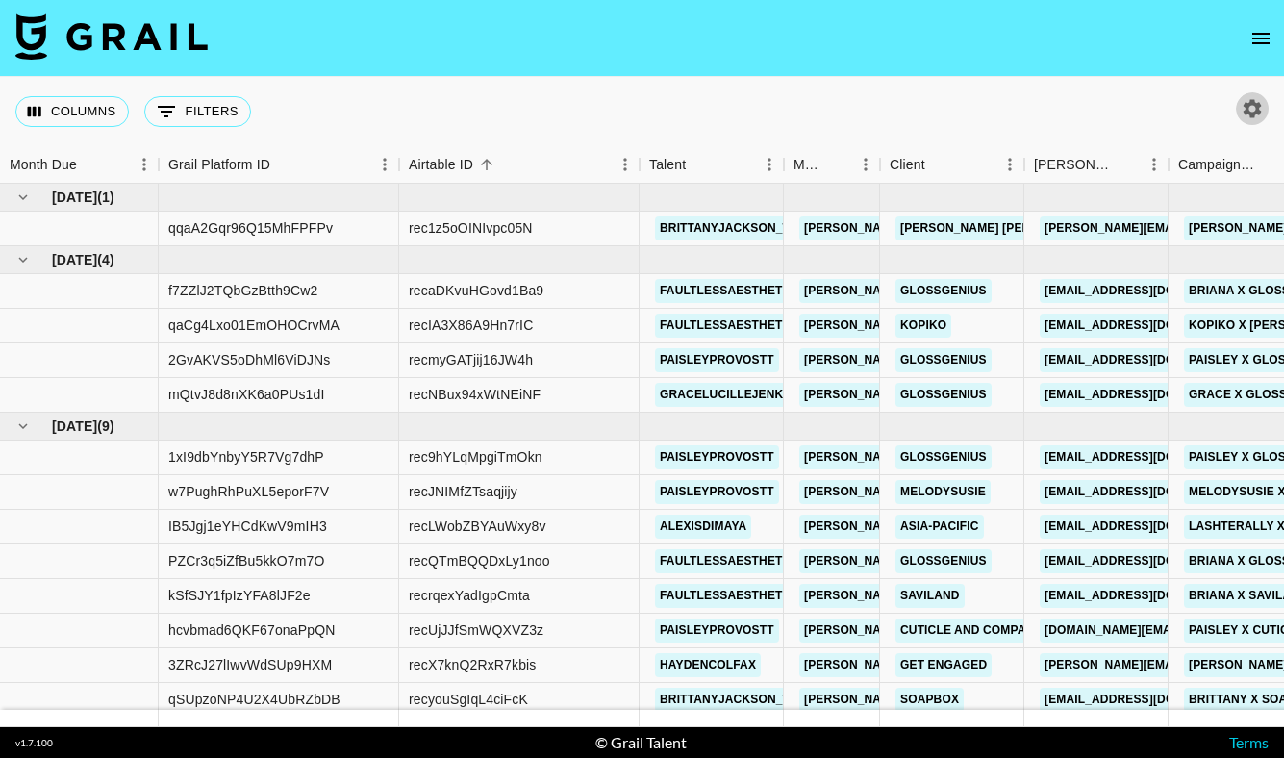
click at [1254, 114] on icon "button" at bounding box center [1253, 108] width 18 height 18
select select "May '25"
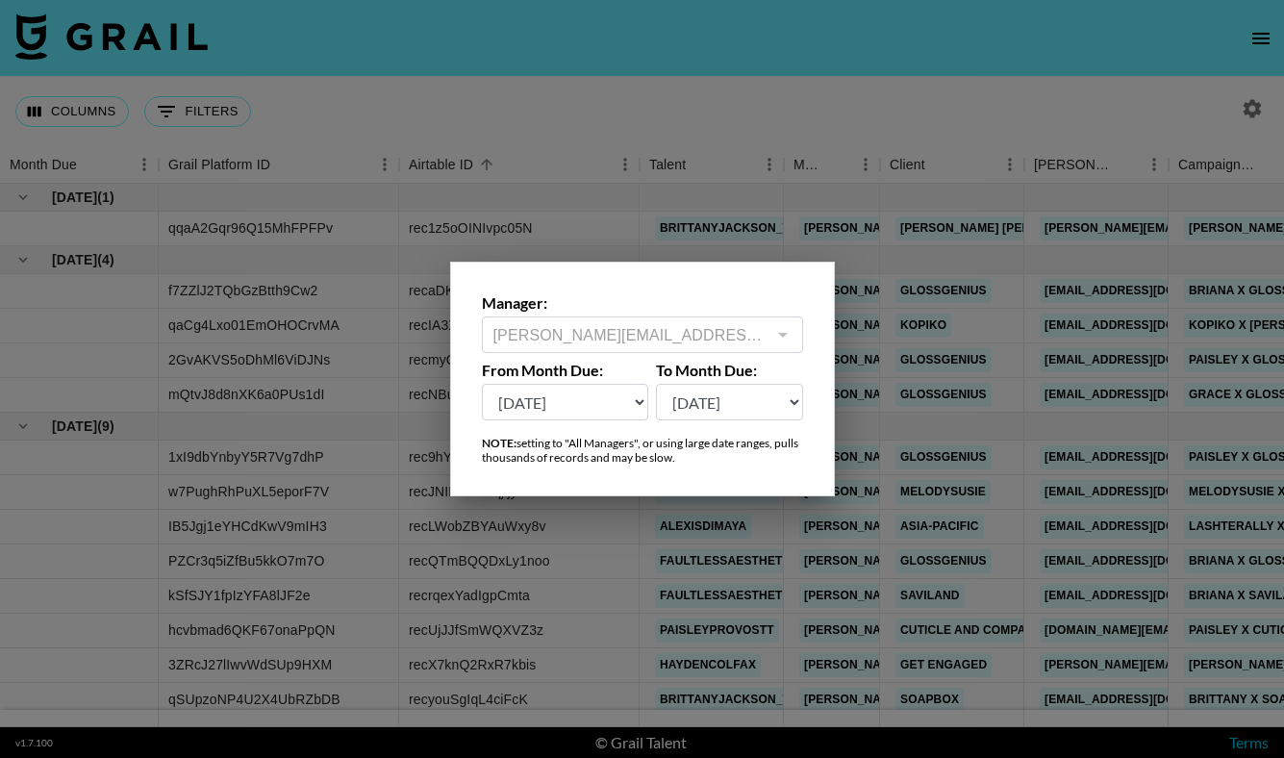
click at [705, 157] on div at bounding box center [642, 379] width 1284 height 758
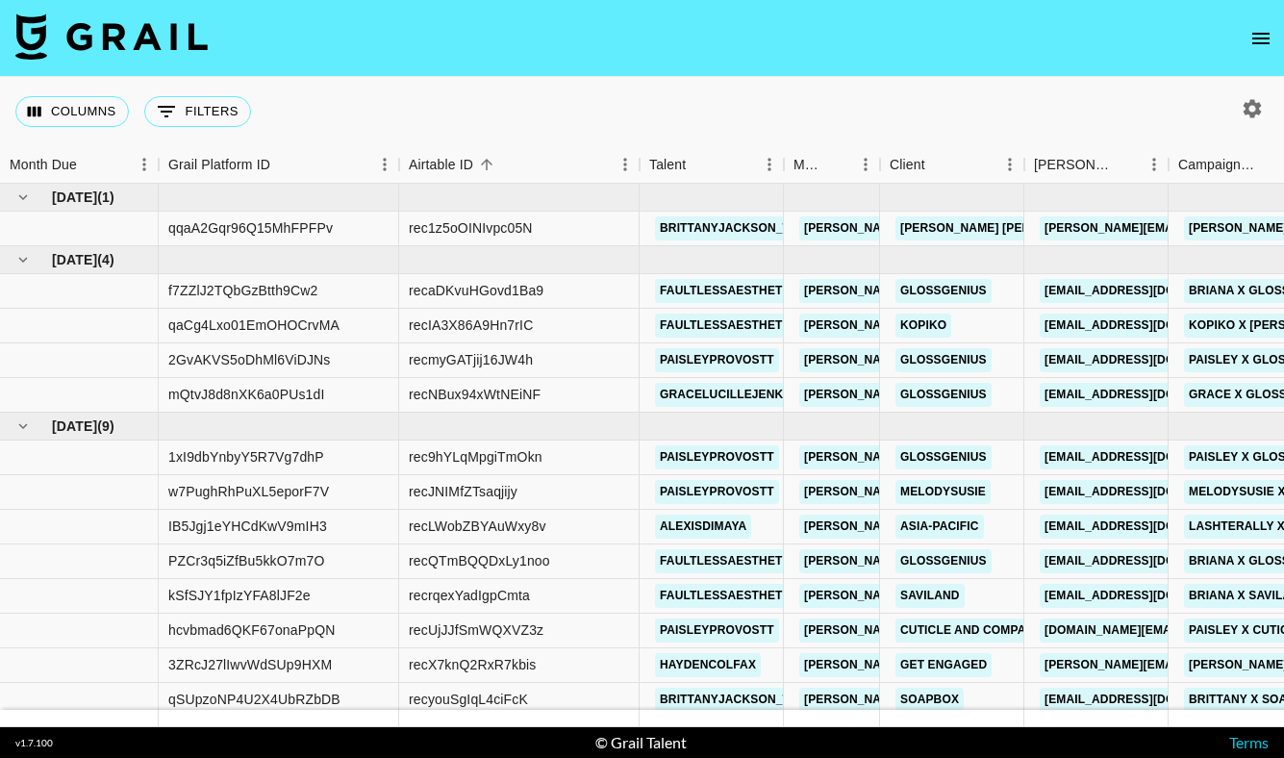
click at [1255, 103] on icon "button" at bounding box center [1253, 108] width 18 height 18
select select "May '25"
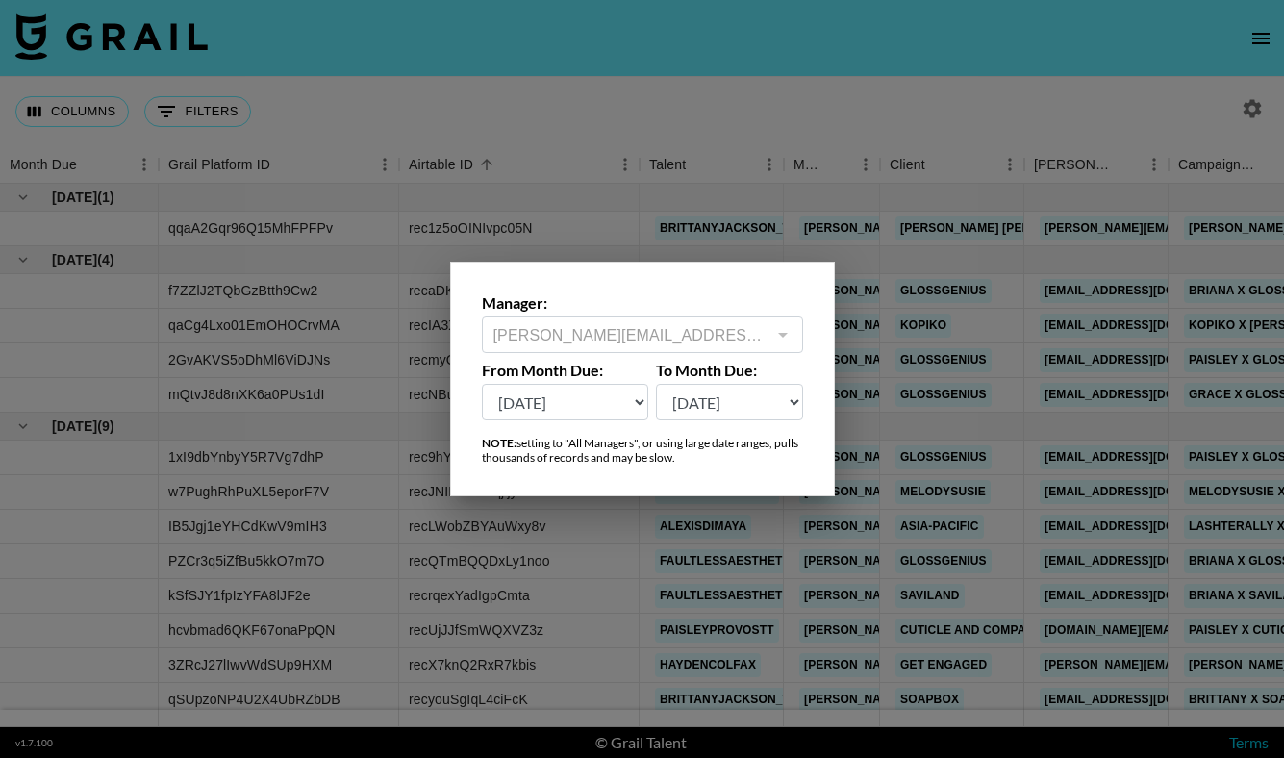
click at [726, 322] on div "evelyn.cardoso@grail-talent.com ​" at bounding box center [642, 334] width 321 height 37
click at [722, 97] on div at bounding box center [642, 379] width 1284 height 758
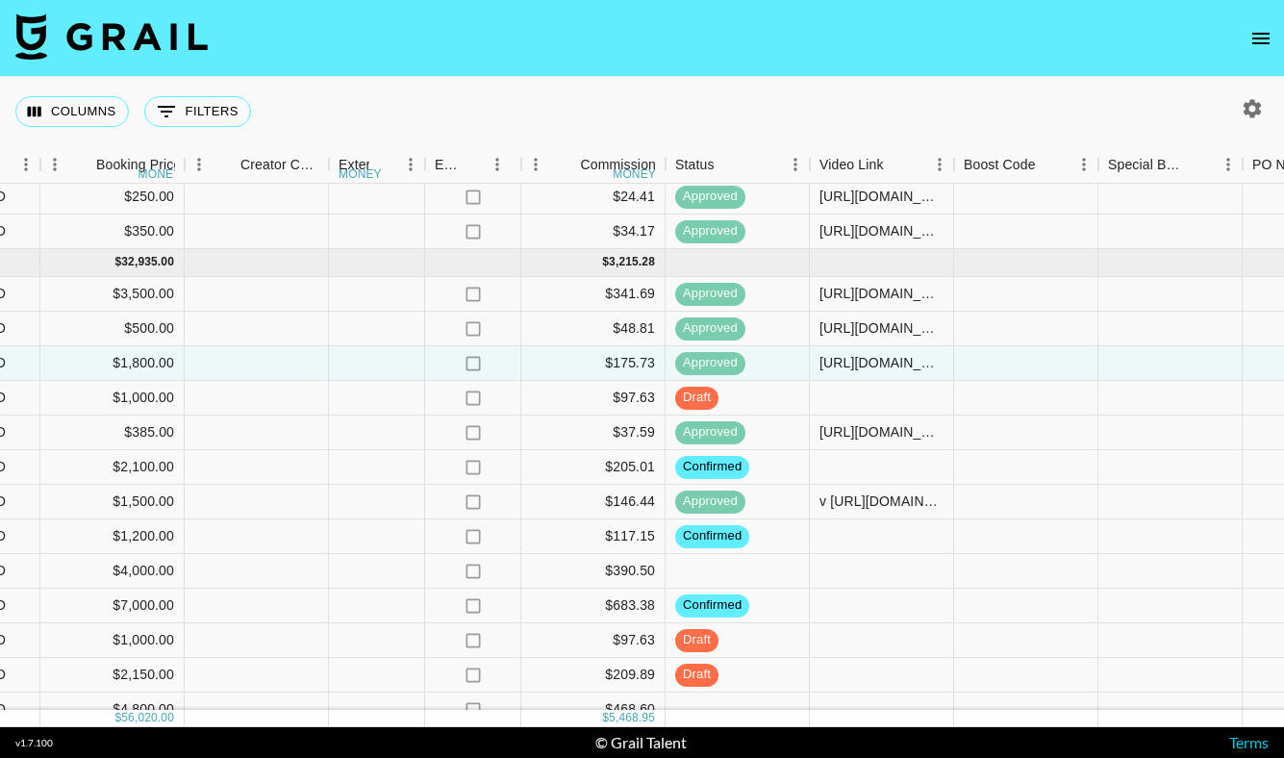
scroll to position [497, 1753]
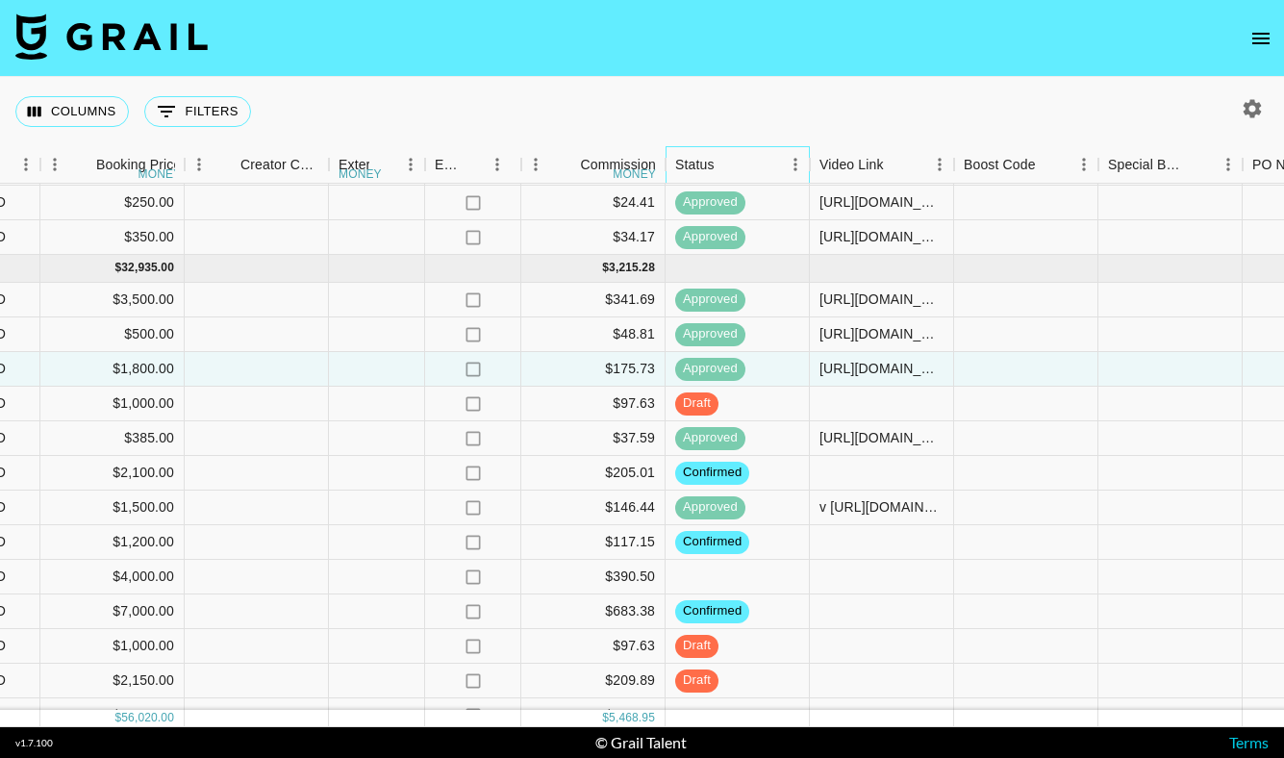
click at [698, 157] on div "Status" at bounding box center [694, 165] width 39 height 38
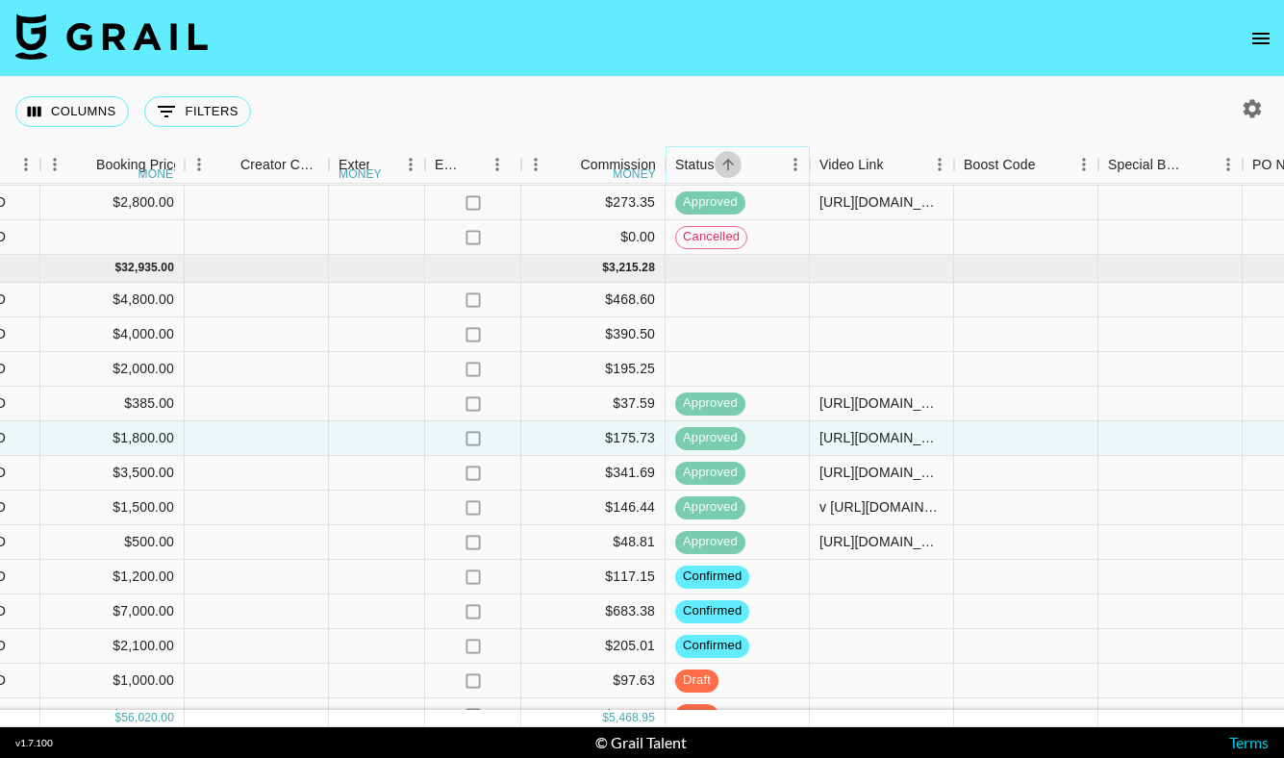
click at [720, 157] on icon "Sort" at bounding box center [727, 164] width 17 height 17
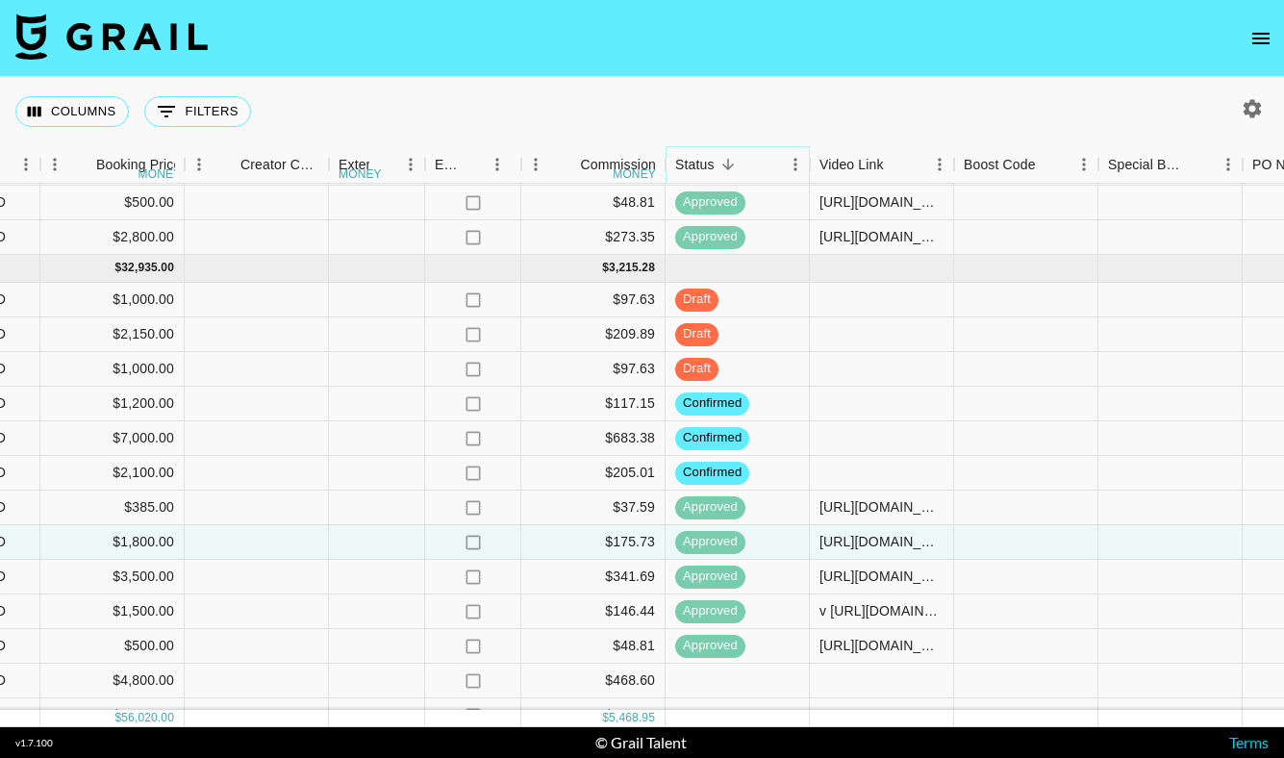
click at [720, 157] on icon "Sort" at bounding box center [727, 164] width 17 height 17
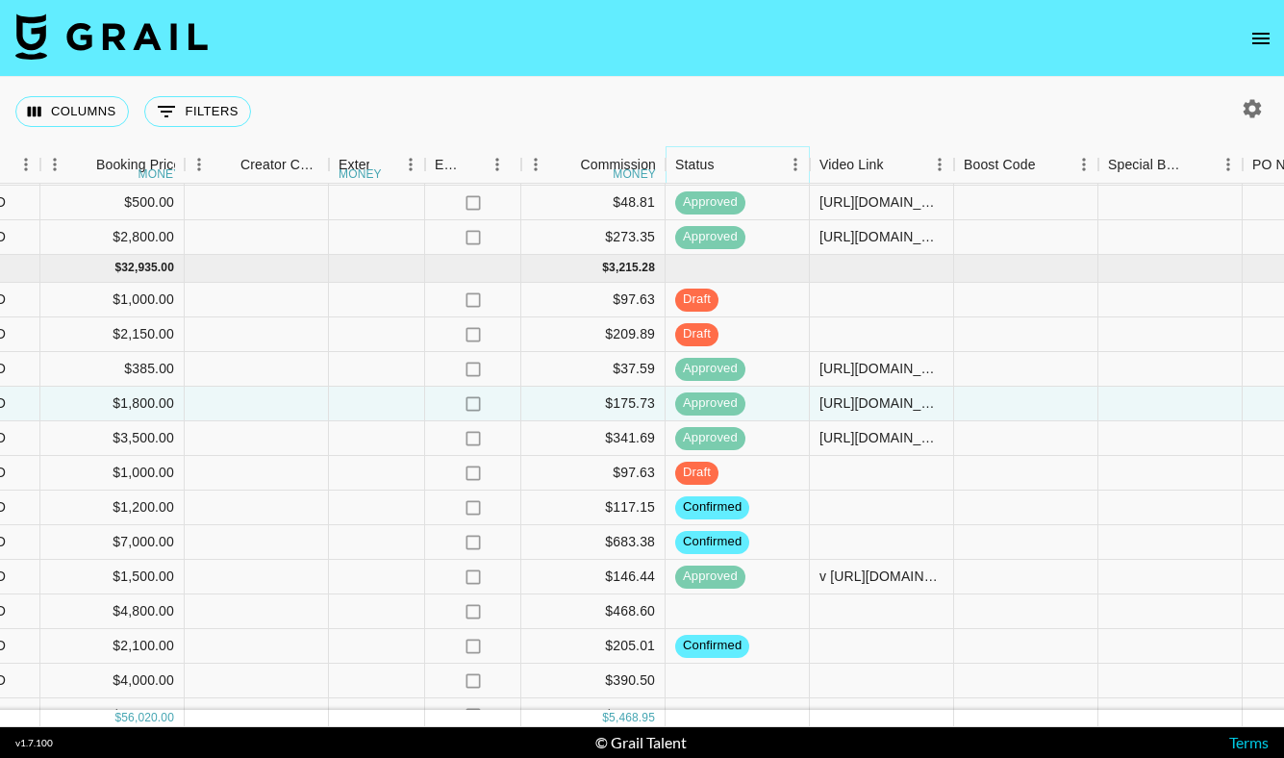
scroll to position [532, 1753]
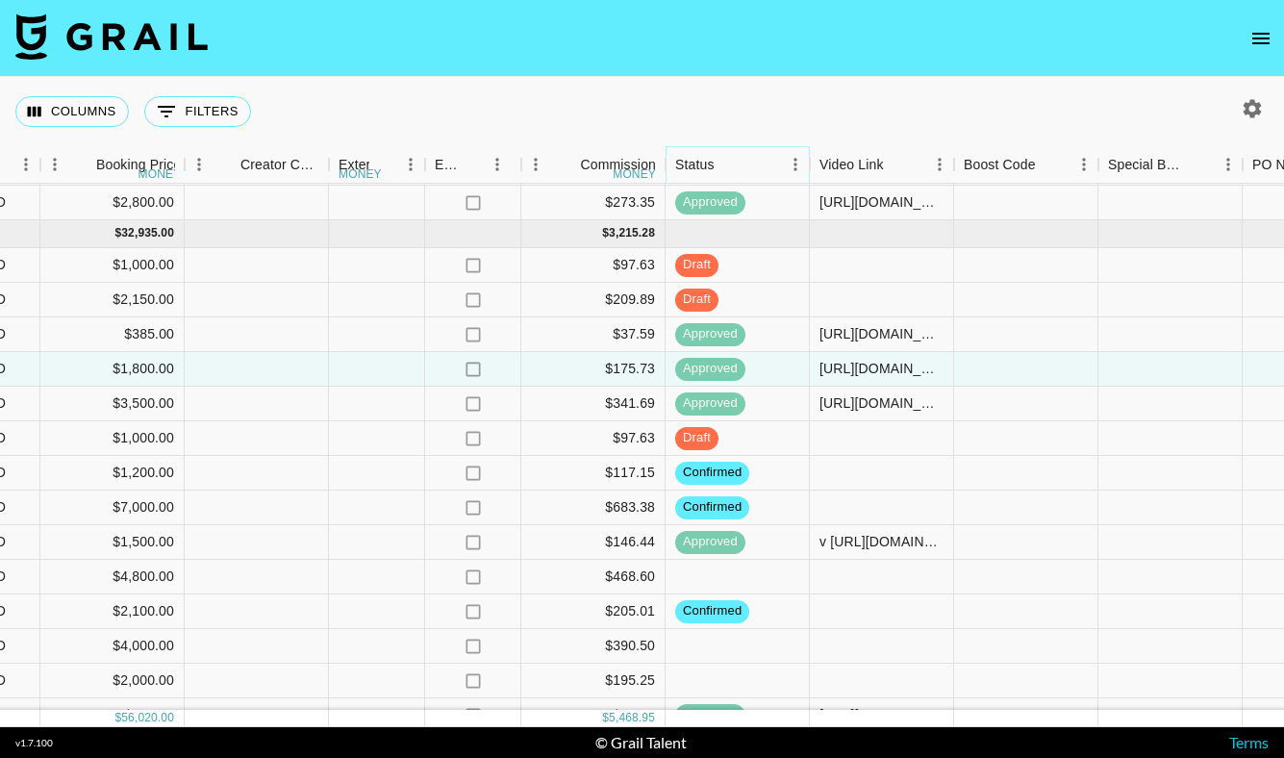
click at [793, 163] on icon "Menu" at bounding box center [795, 164] width 19 height 19
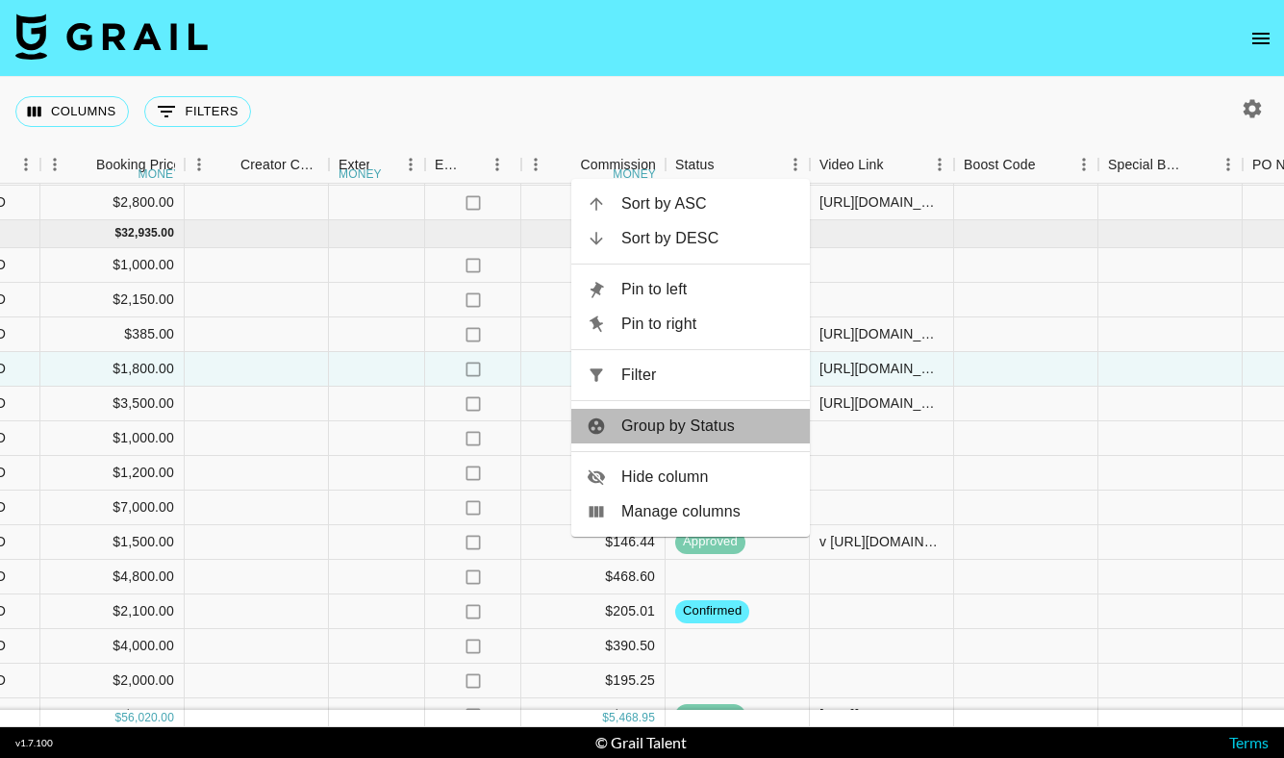
click at [732, 426] on span "Group by Status" at bounding box center [707, 426] width 173 height 23
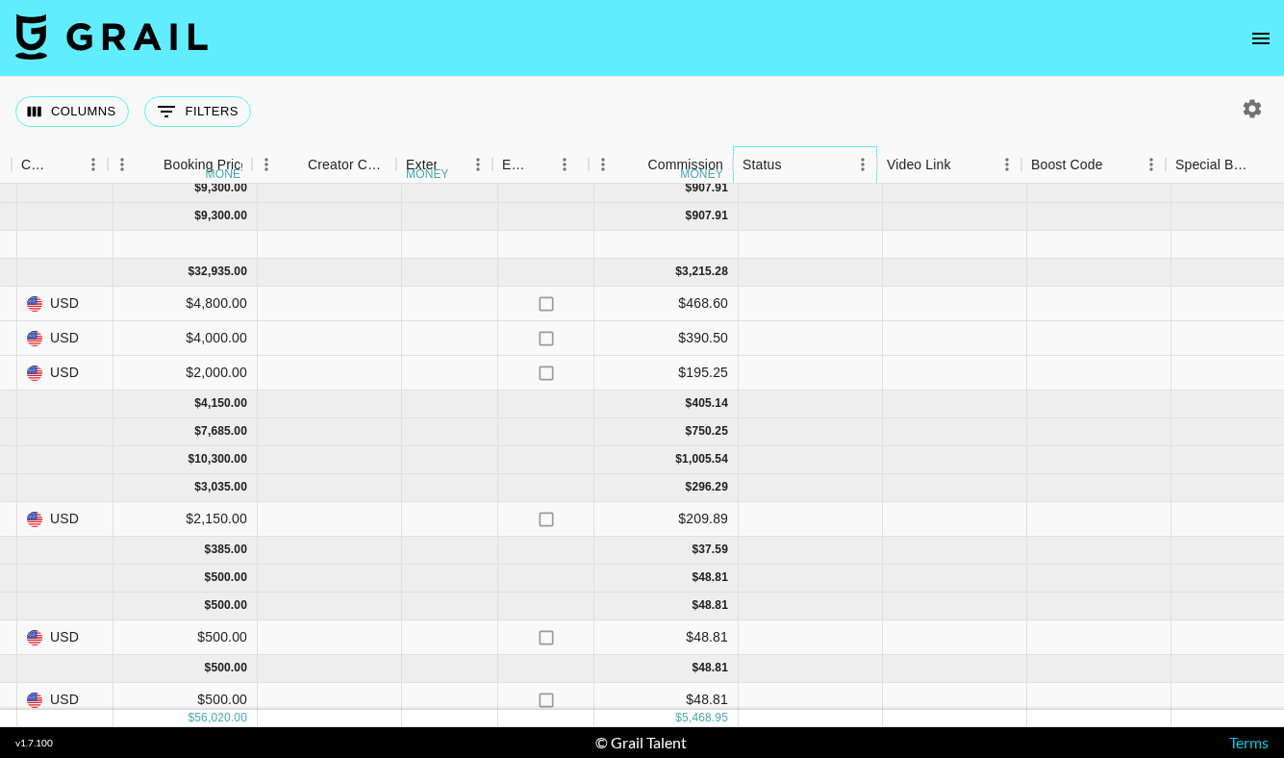
scroll to position [176, 1688]
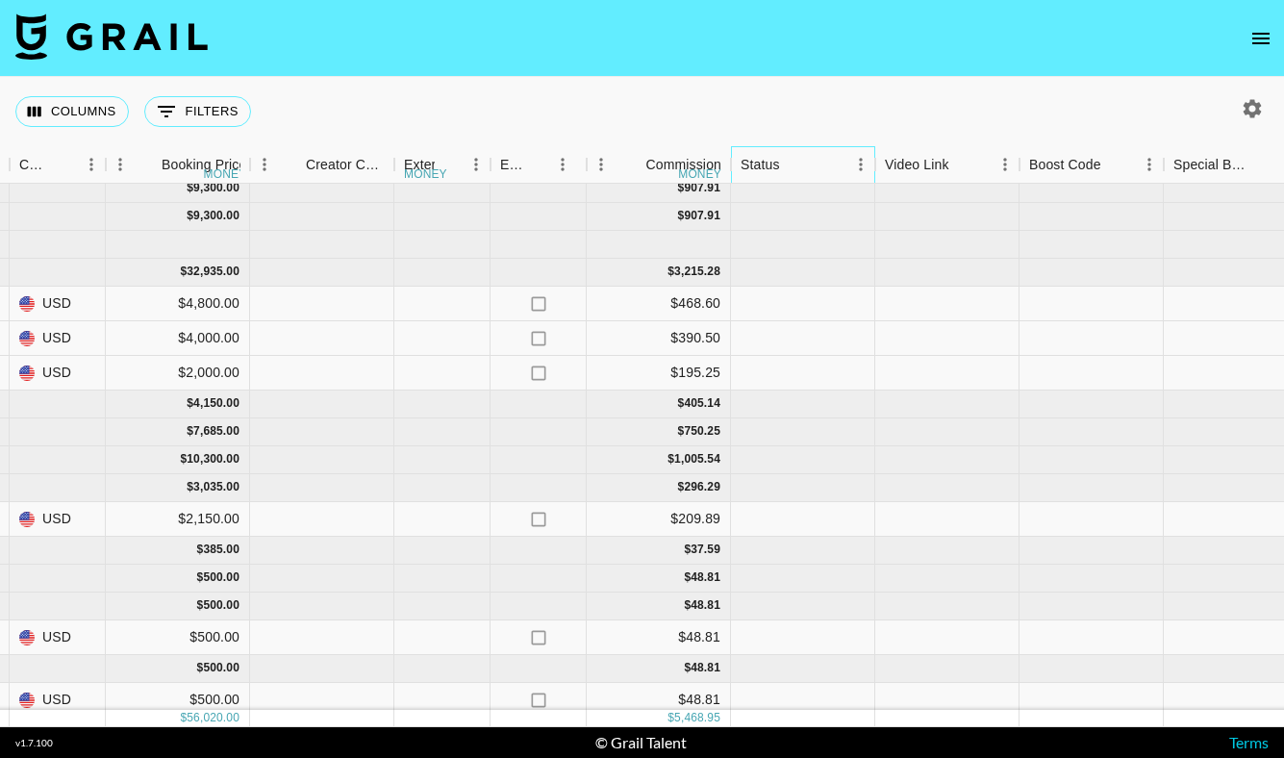
click at [849, 178] on div "Status" at bounding box center [860, 165] width 29 height 38
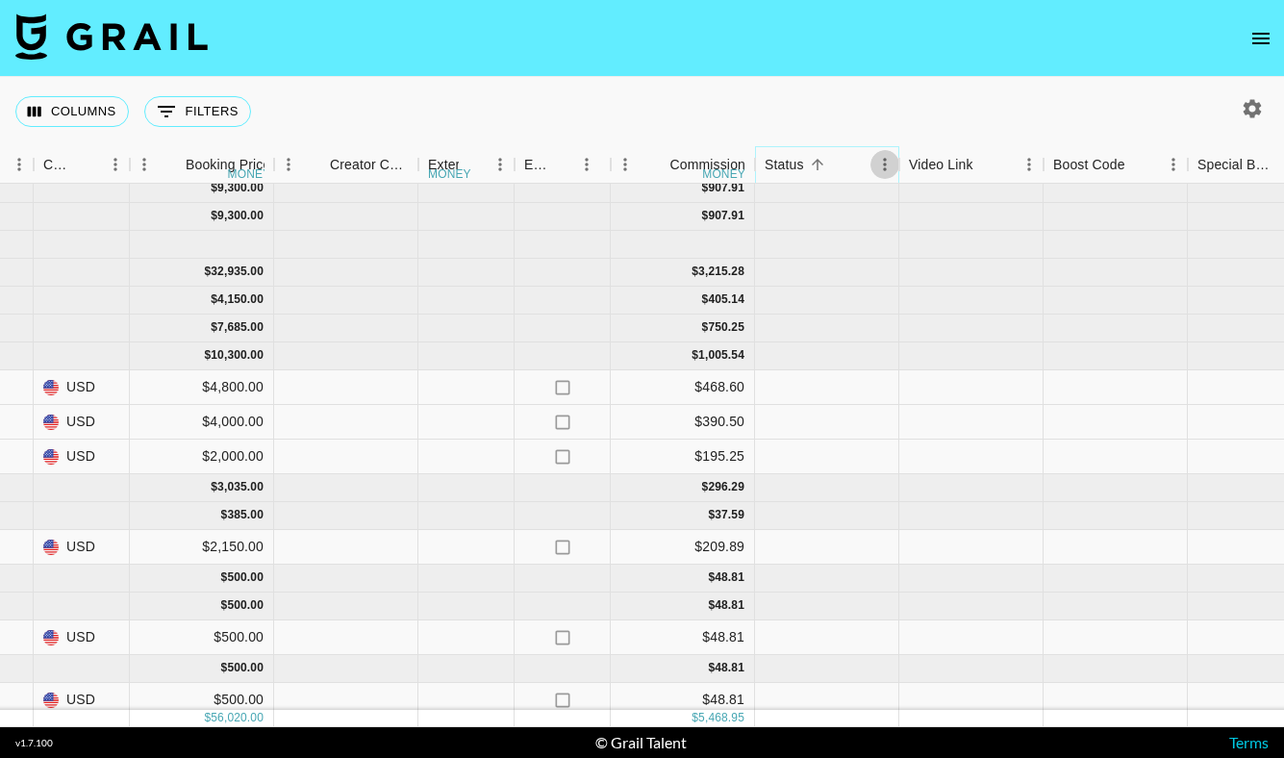
click at [873, 167] on button "Menu" at bounding box center [884, 164] width 29 height 29
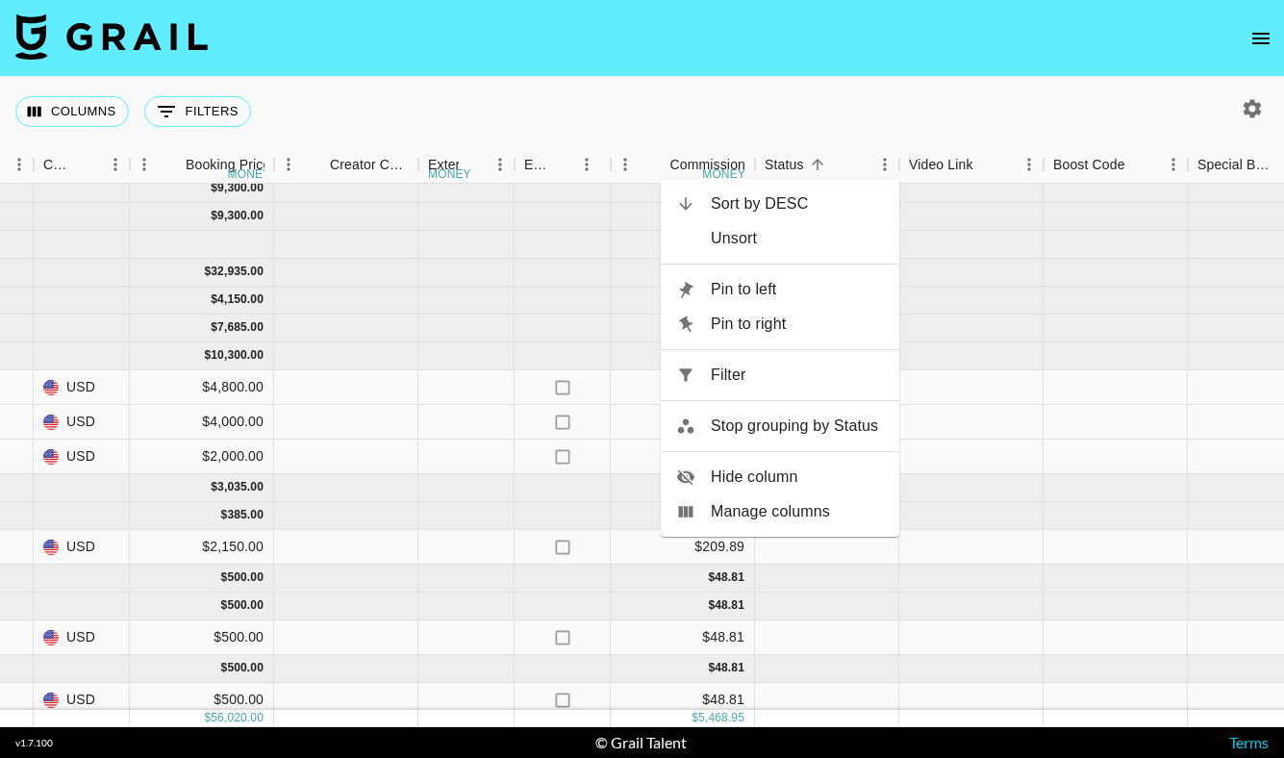
click at [847, 121] on div "Columns 0 Filters + Booking" at bounding box center [642, 111] width 1284 height 69
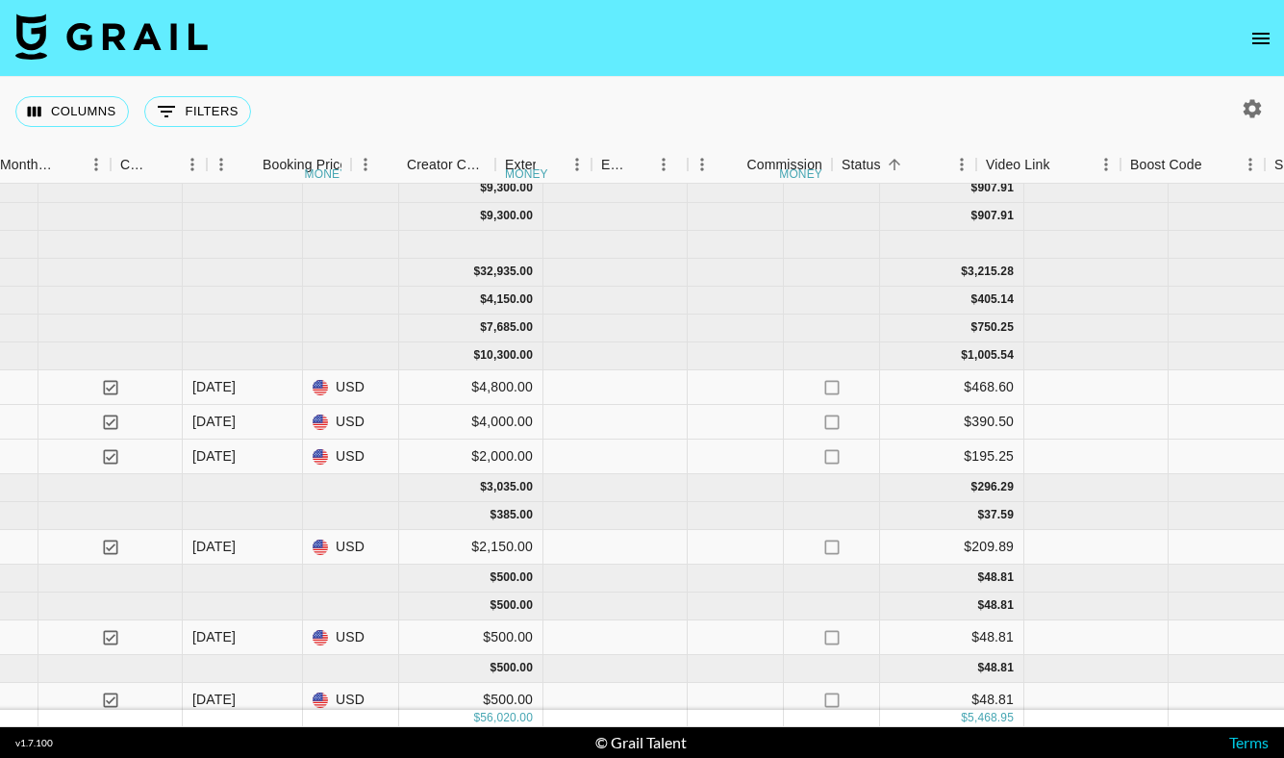
scroll to position [176, 1611]
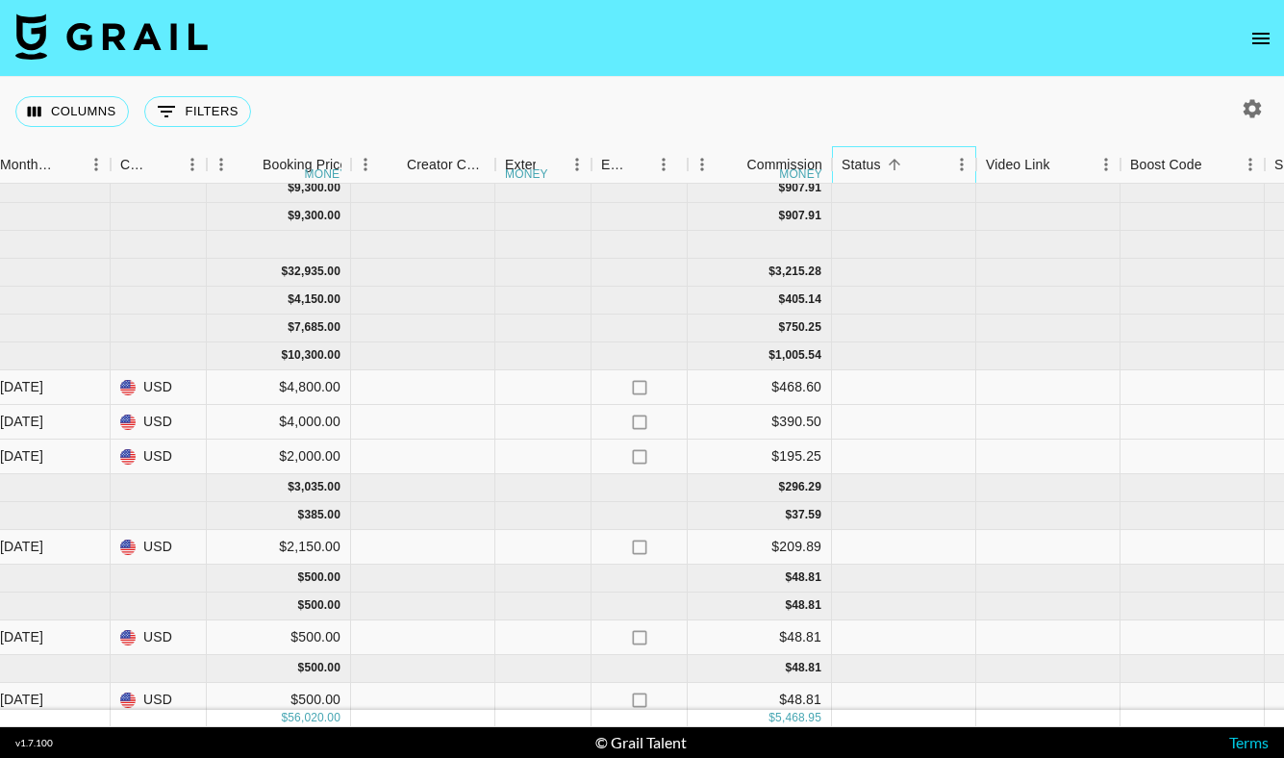
click at [870, 167] on div "Status" at bounding box center [861, 165] width 39 height 38
click at [960, 164] on icon "Menu" at bounding box center [961, 164] width 3 height 13
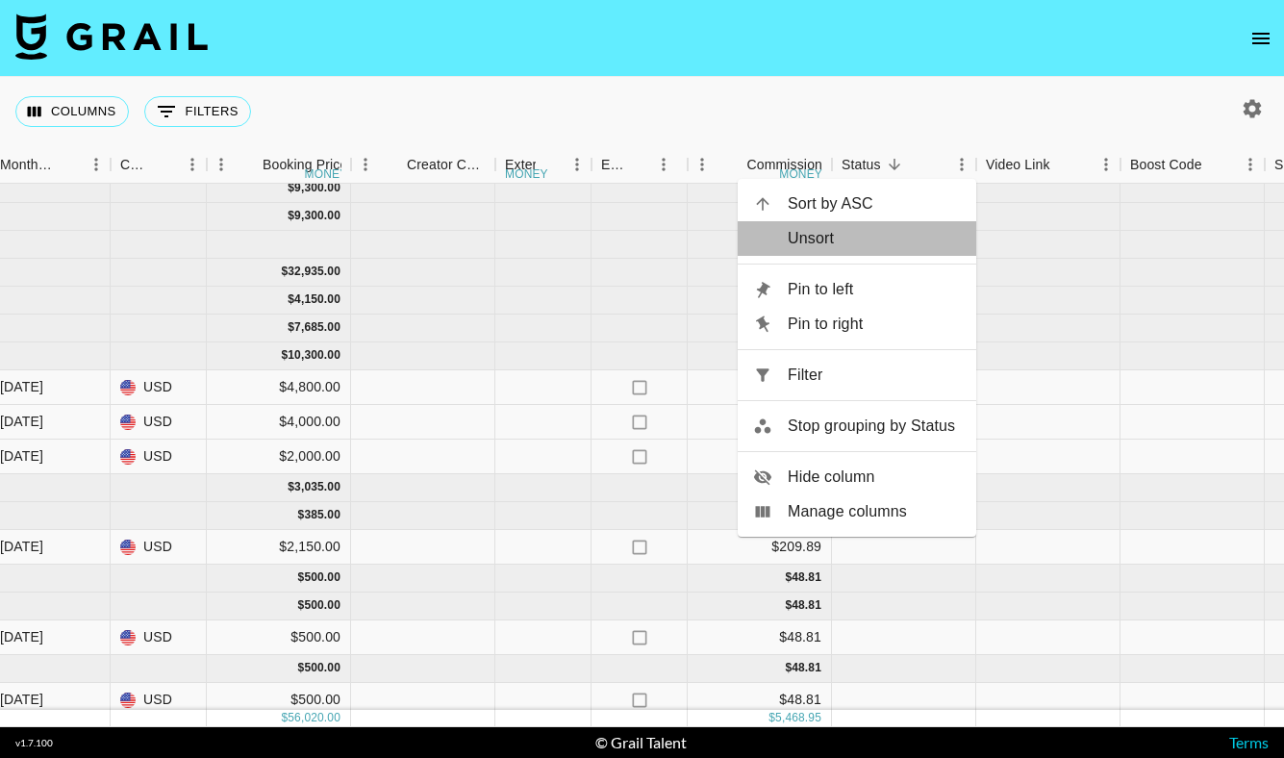
click at [889, 239] on span "Unsort" at bounding box center [874, 238] width 173 height 23
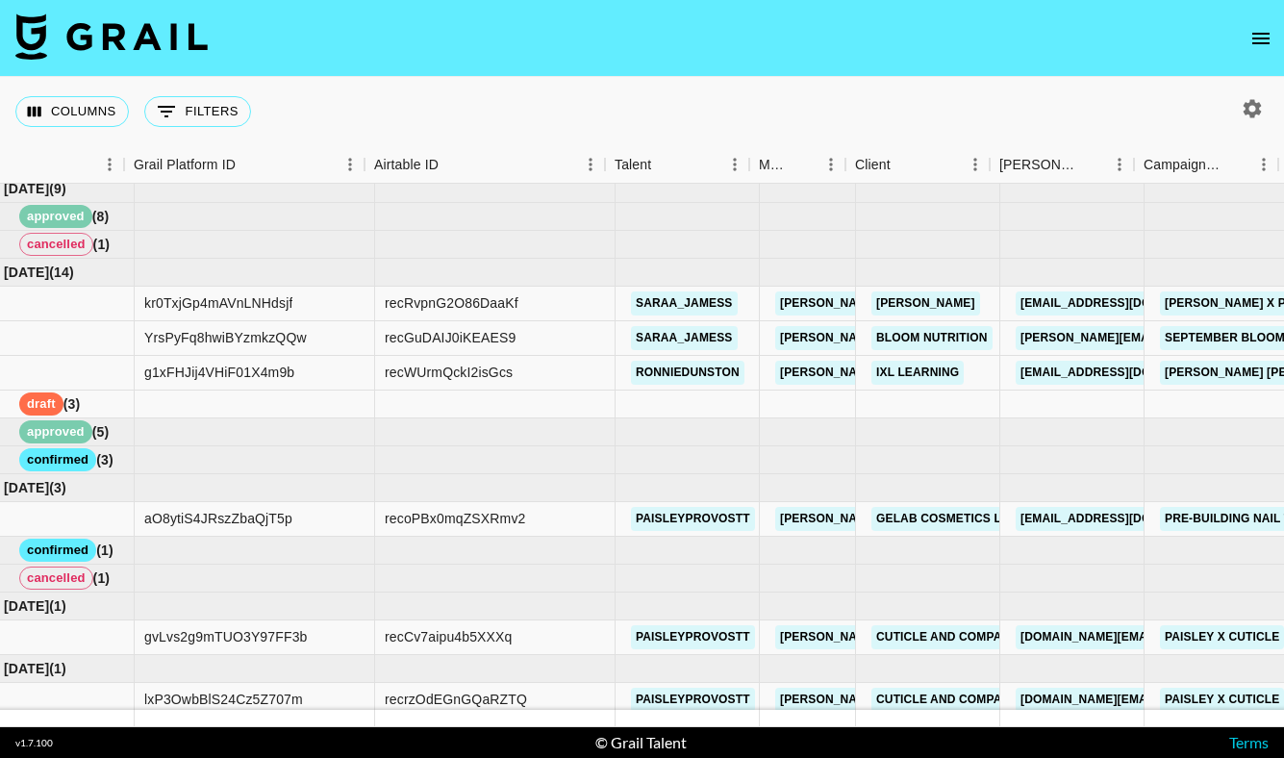
scroll to position [176, 0]
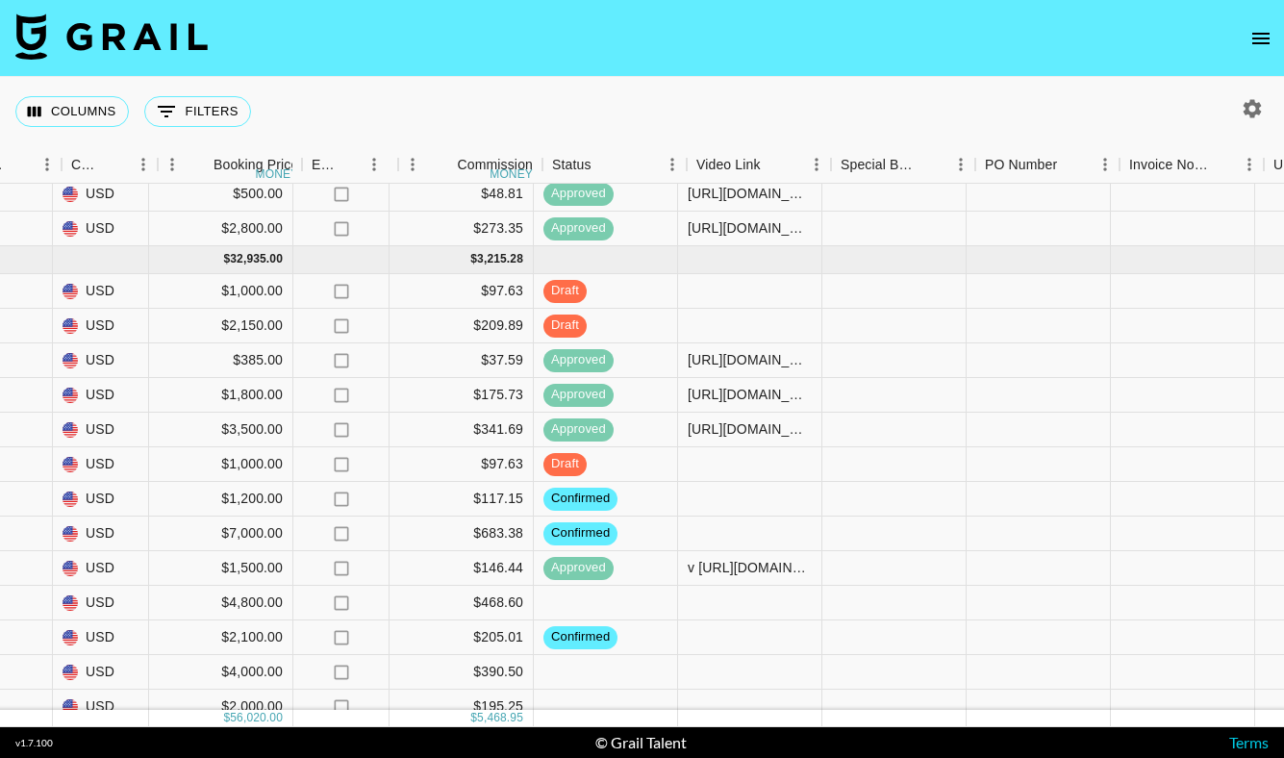
scroll to position [506, 1144]
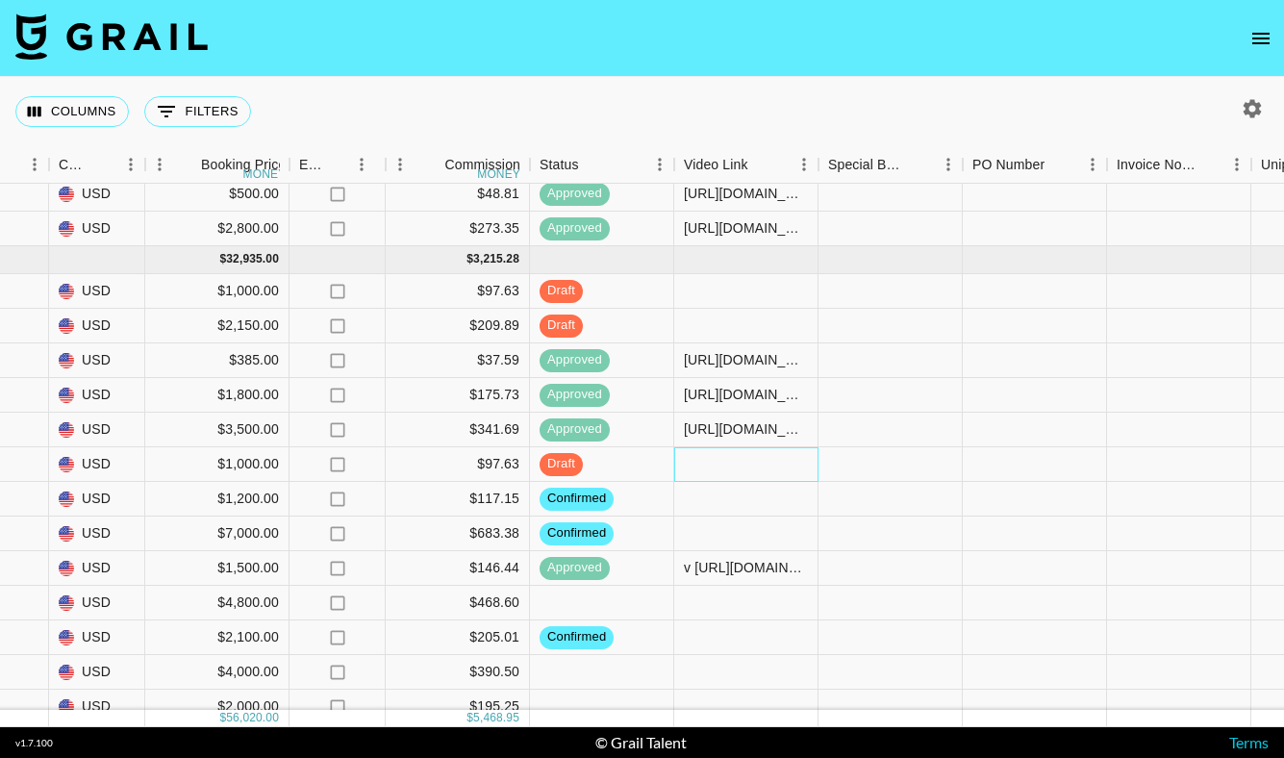
click at [743, 465] on div at bounding box center [746, 464] width 144 height 35
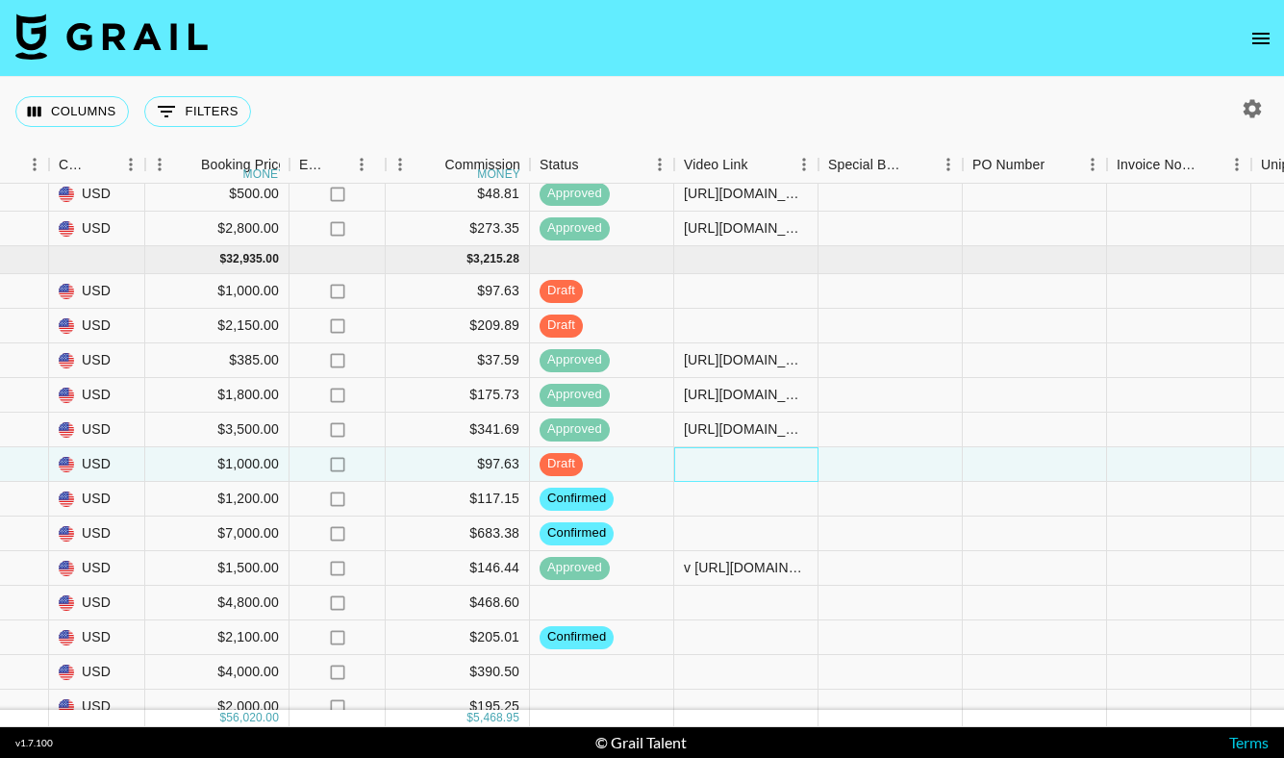
click at [743, 465] on div at bounding box center [746, 464] width 144 height 35
paste input "https://www.youtube.com/watch?v=AJmC8xT8IIk"
type input "https://www.youtube.com/watch?v=AJmC8xT8IIk"
click at [867, 466] on div at bounding box center [890, 464] width 144 height 35
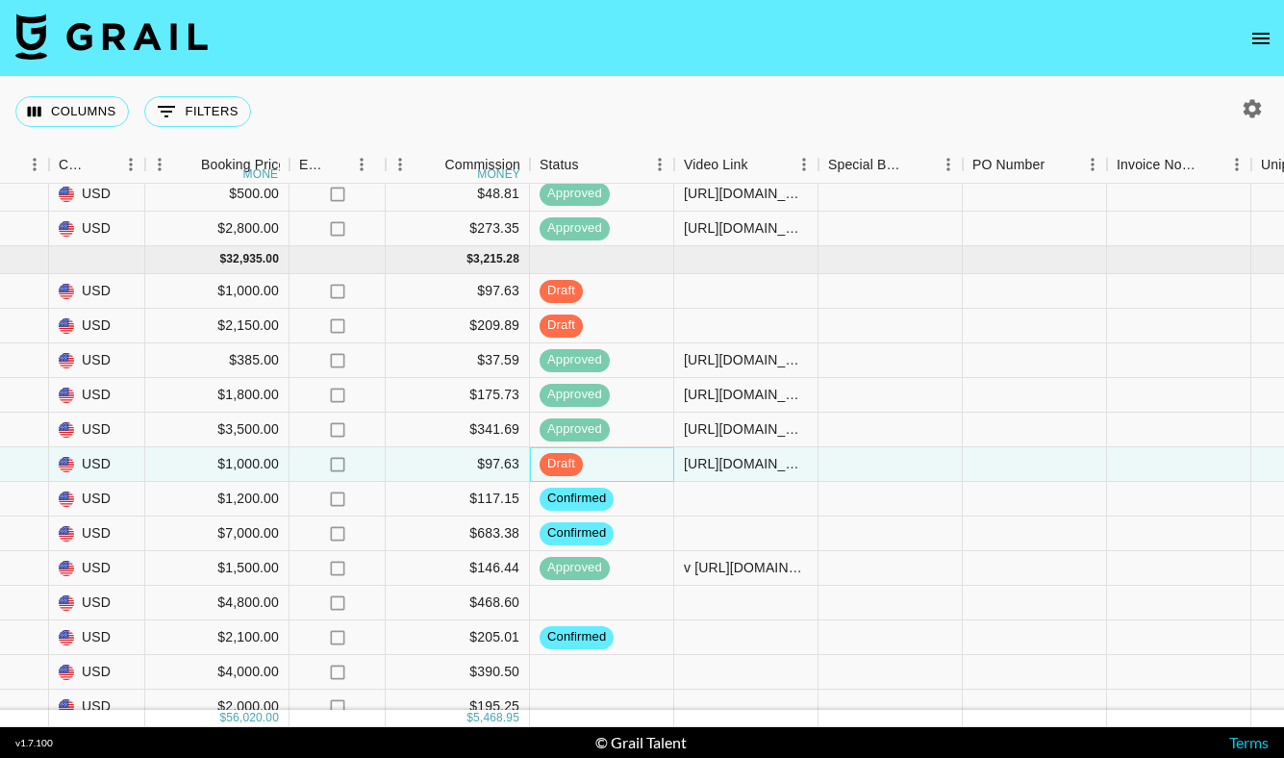
click at [610, 459] on div "draft" at bounding box center [602, 464] width 144 height 35
click at [567, 464] on span "draft" at bounding box center [561, 464] width 43 height 18
click at [567, 464] on span "posted" at bounding box center [567, 464] width 55 height 18
click at [963, 458] on div at bounding box center [1035, 464] width 144 height 35
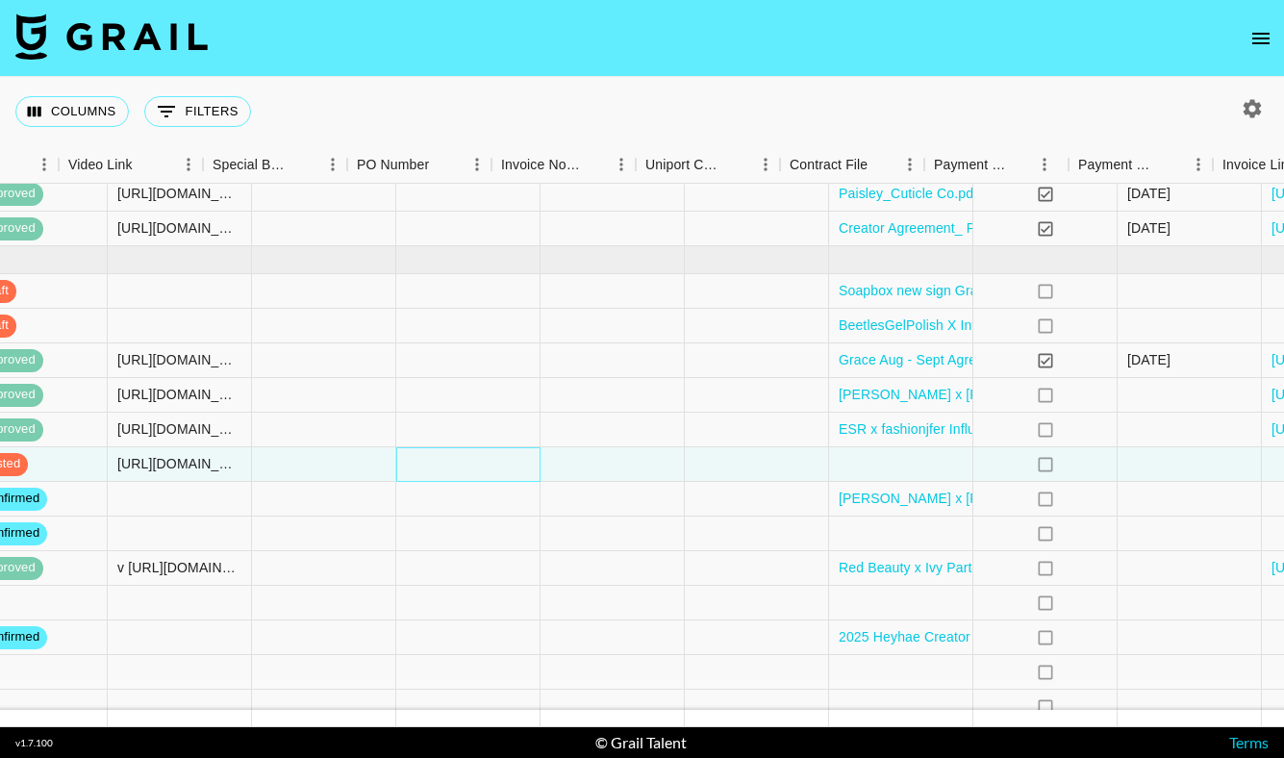
scroll to position [506, 1909]
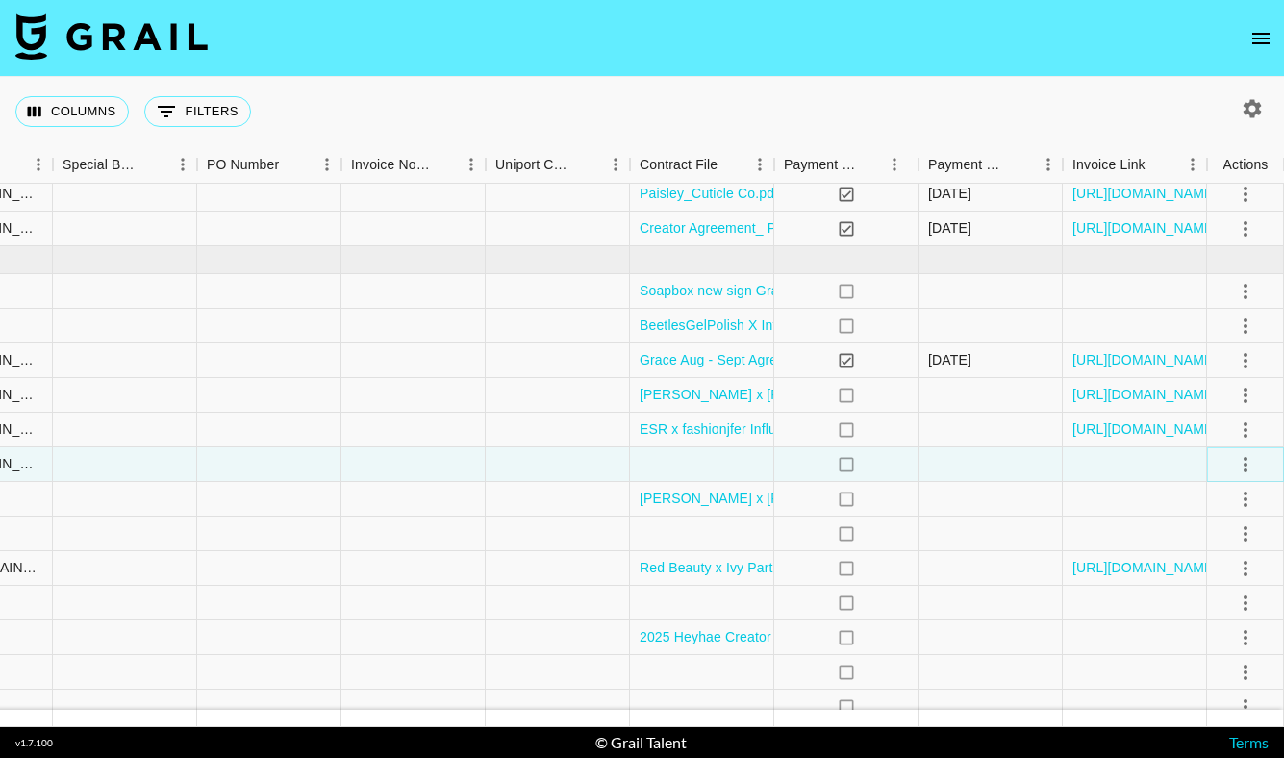
click at [1240, 465] on icon "select merge strategy" at bounding box center [1245, 464] width 23 height 23
click at [1219, 645] on div "Approve" at bounding box center [1203, 644] width 59 height 23
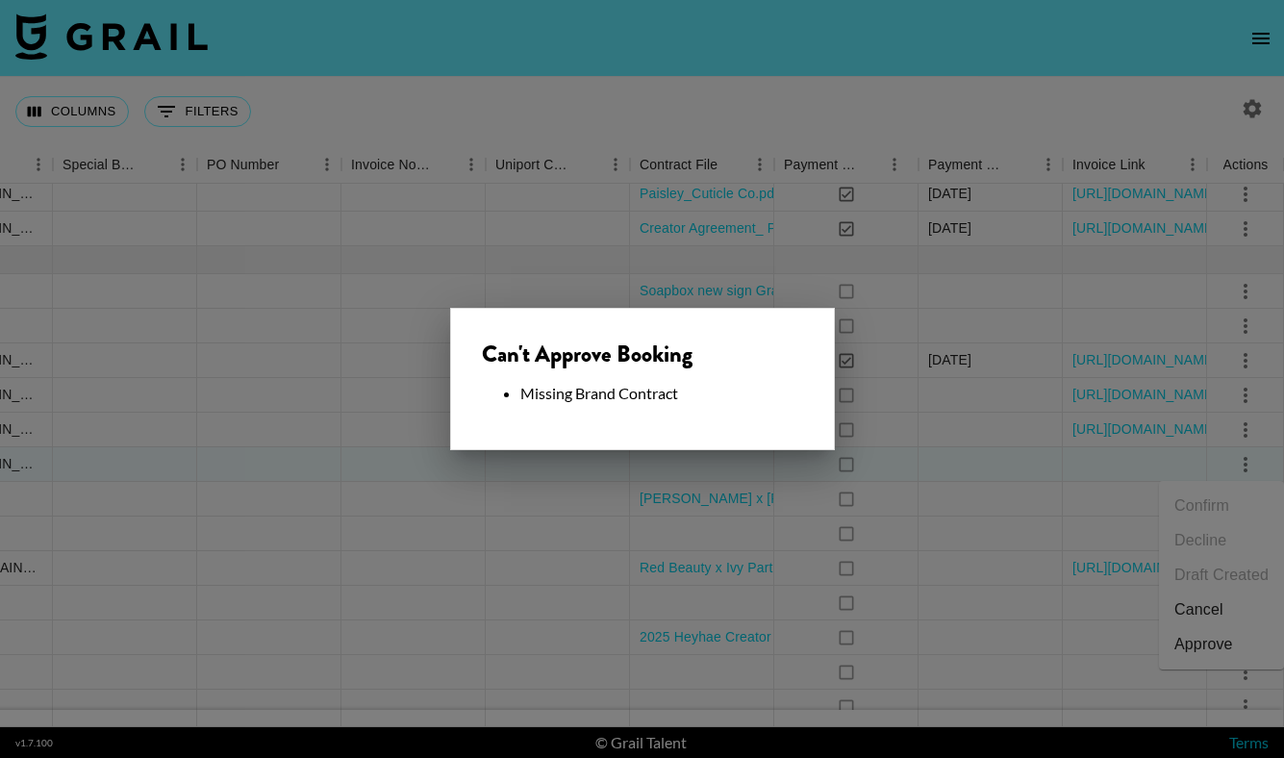
click at [674, 408] on div "Can't Approve Booking Missing Brand Contract" at bounding box center [642, 379] width 385 height 142
click at [649, 468] on div at bounding box center [642, 379] width 1284 height 758
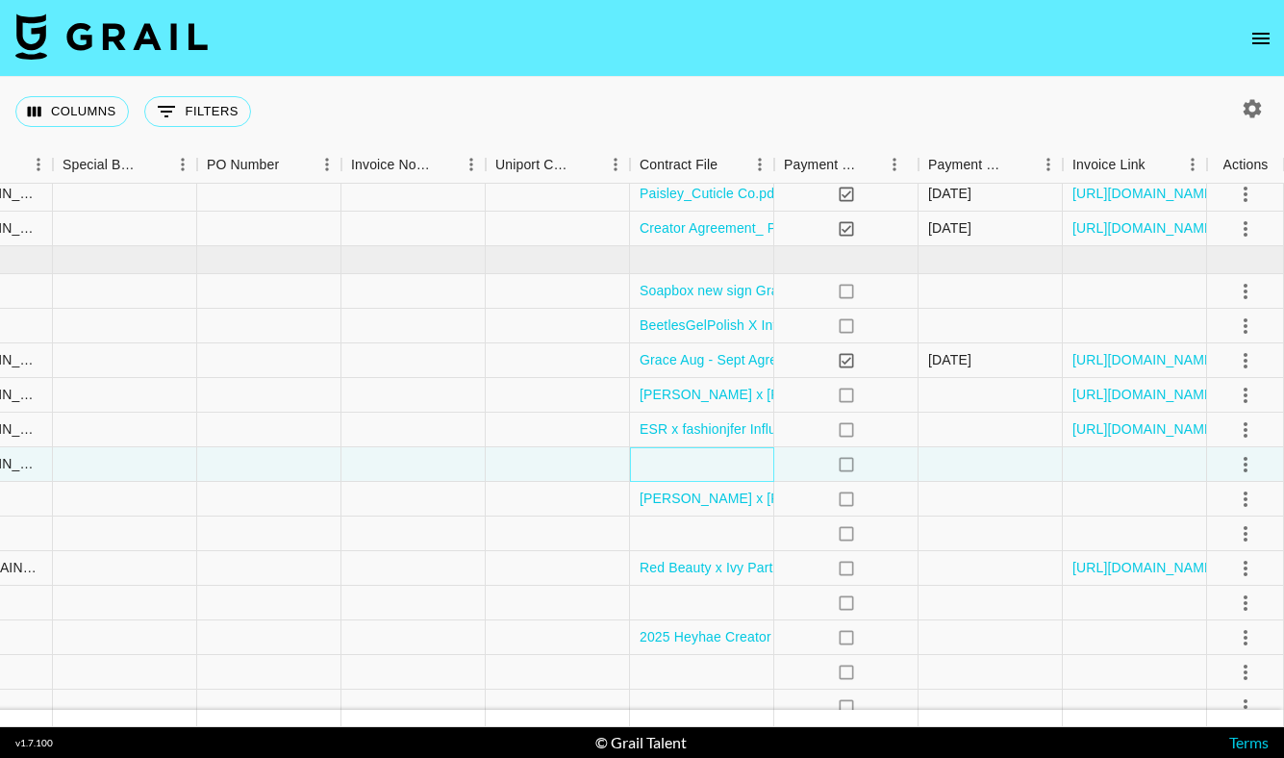
click at [632, 471] on div at bounding box center [702, 464] width 144 height 35
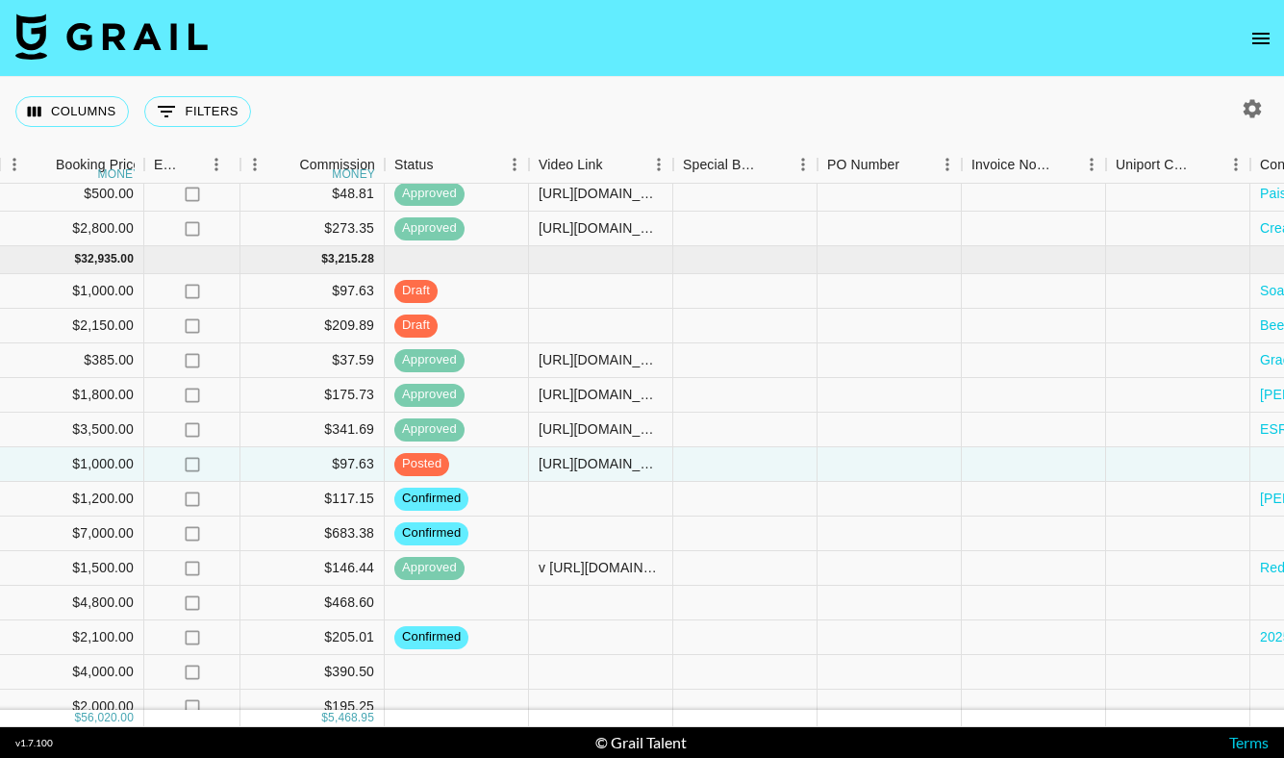
scroll to position [506, 1193]
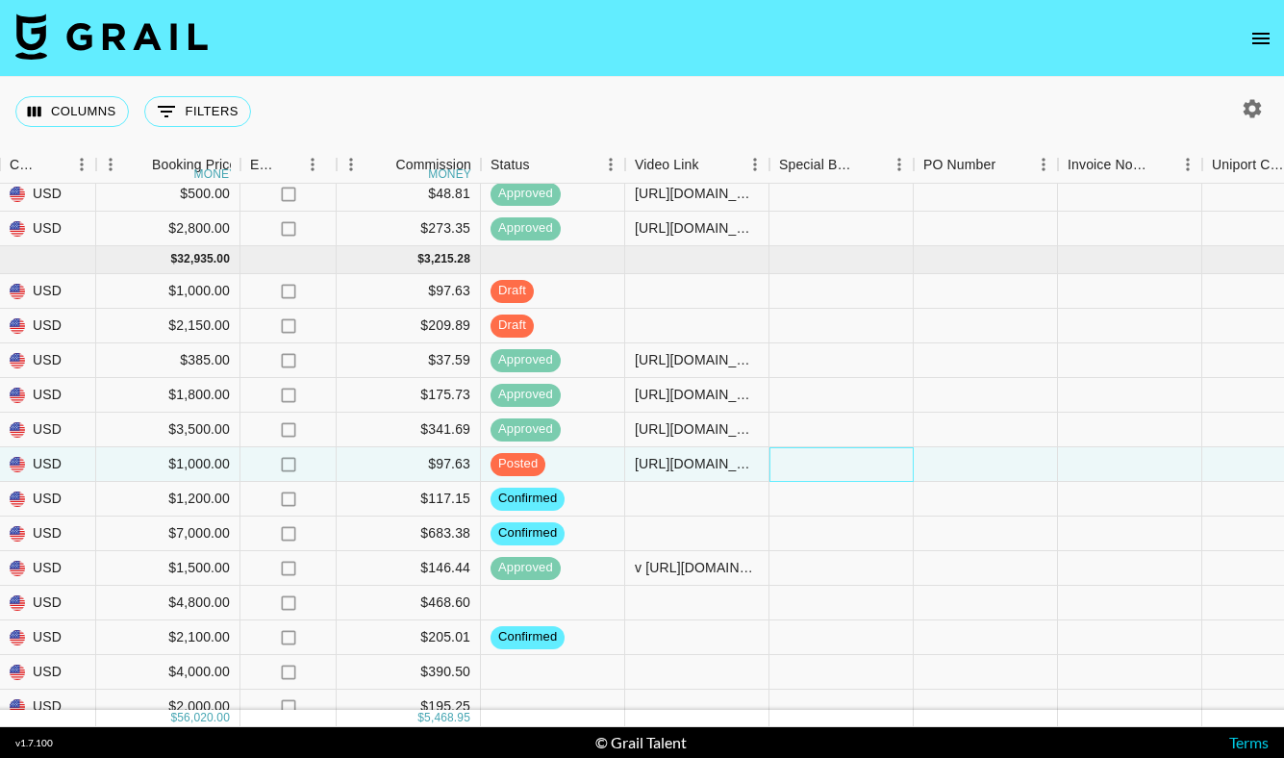
click at [872, 466] on div at bounding box center [841, 464] width 144 height 35
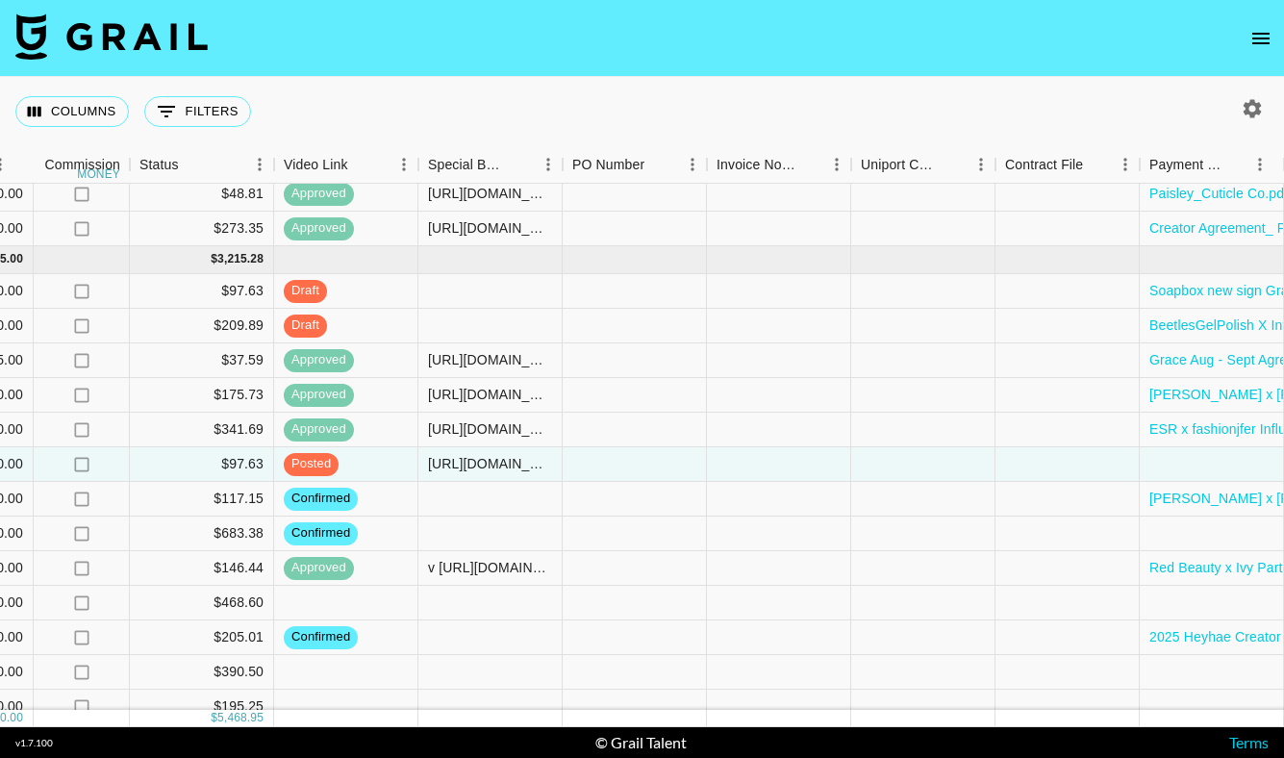
scroll to position [506, 1544]
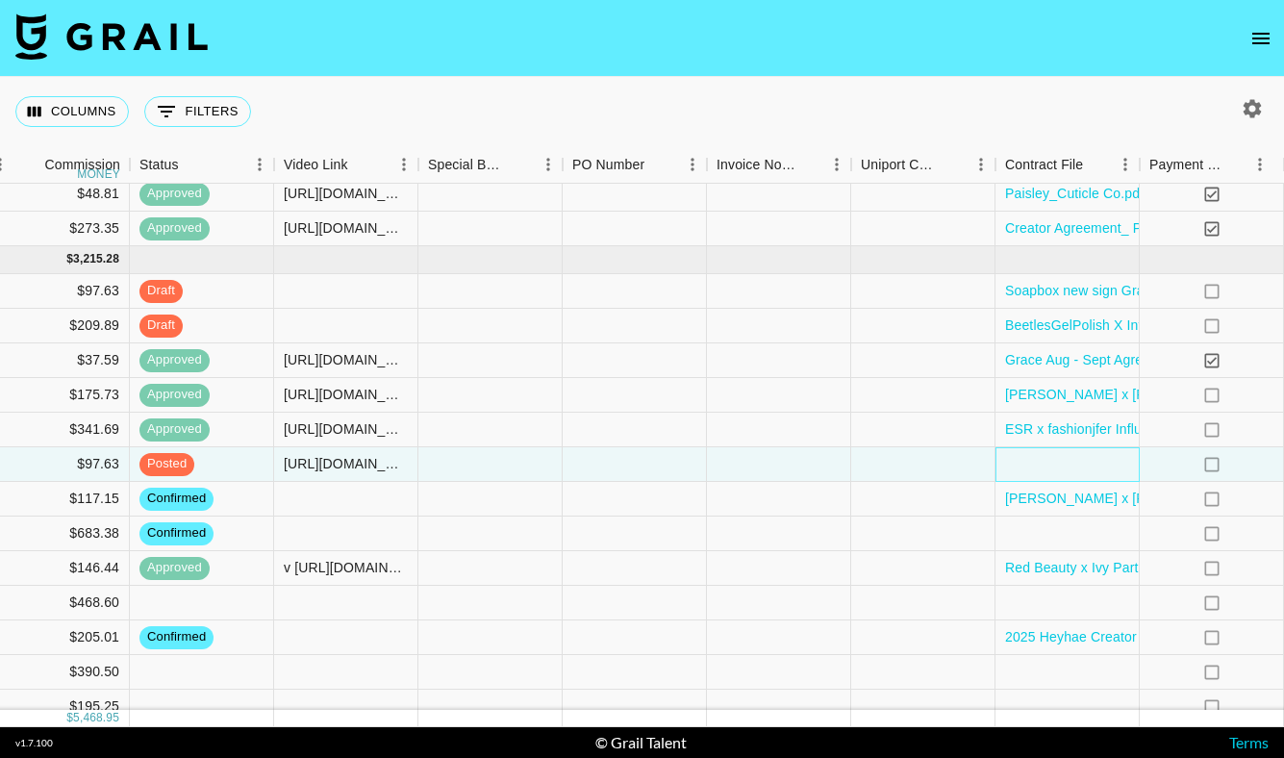
click at [1044, 472] on div at bounding box center [1067, 464] width 144 height 35
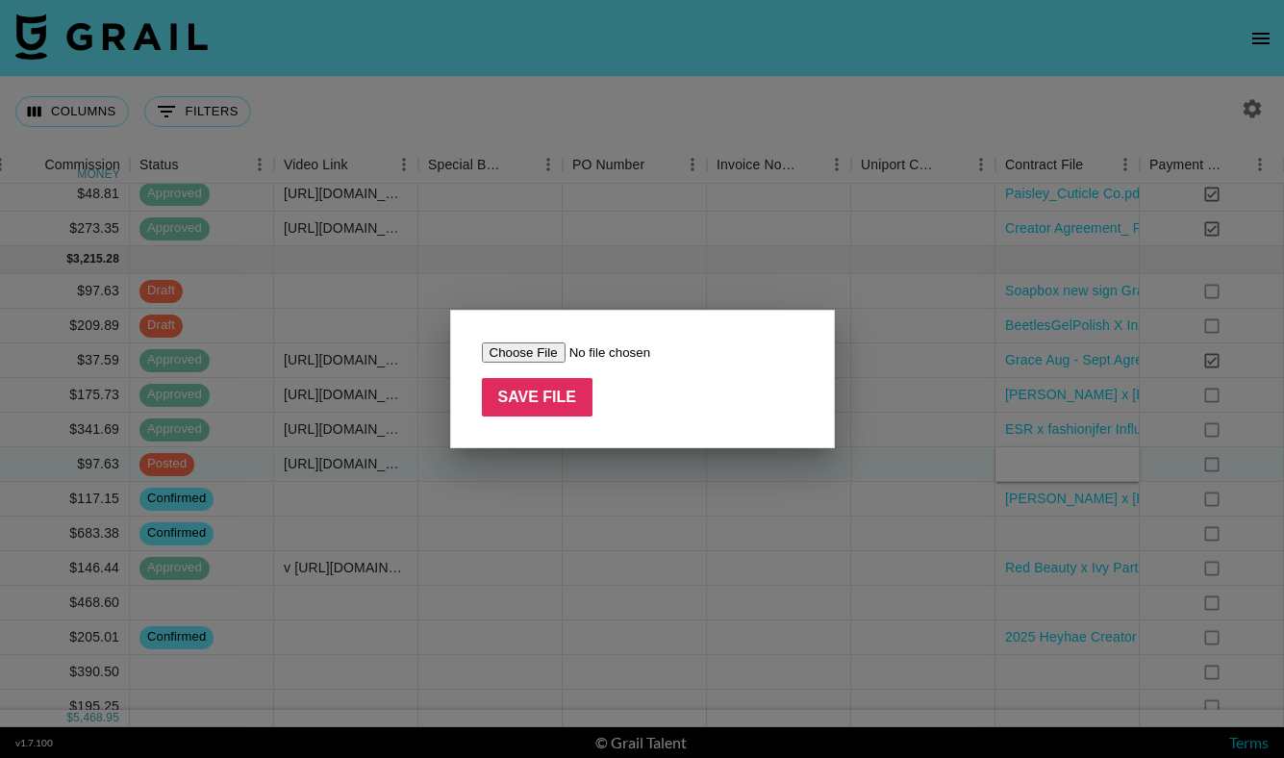
click at [504, 356] on input "file" at bounding box center [603, 352] width 243 height 20
type input "C:\fakepath\Contract .pdf"
click at [570, 397] on input "Save File" at bounding box center [538, 397] width 112 height 38
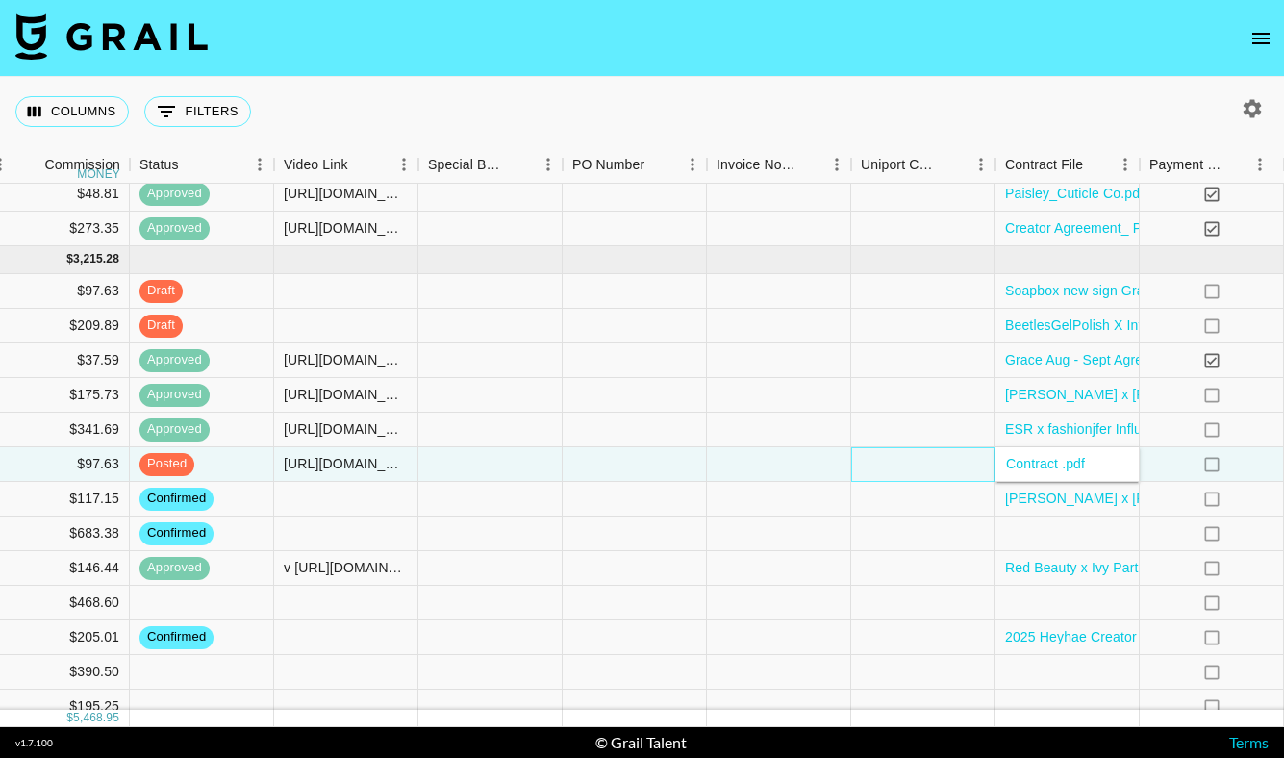
click at [937, 469] on div at bounding box center [923, 464] width 144 height 35
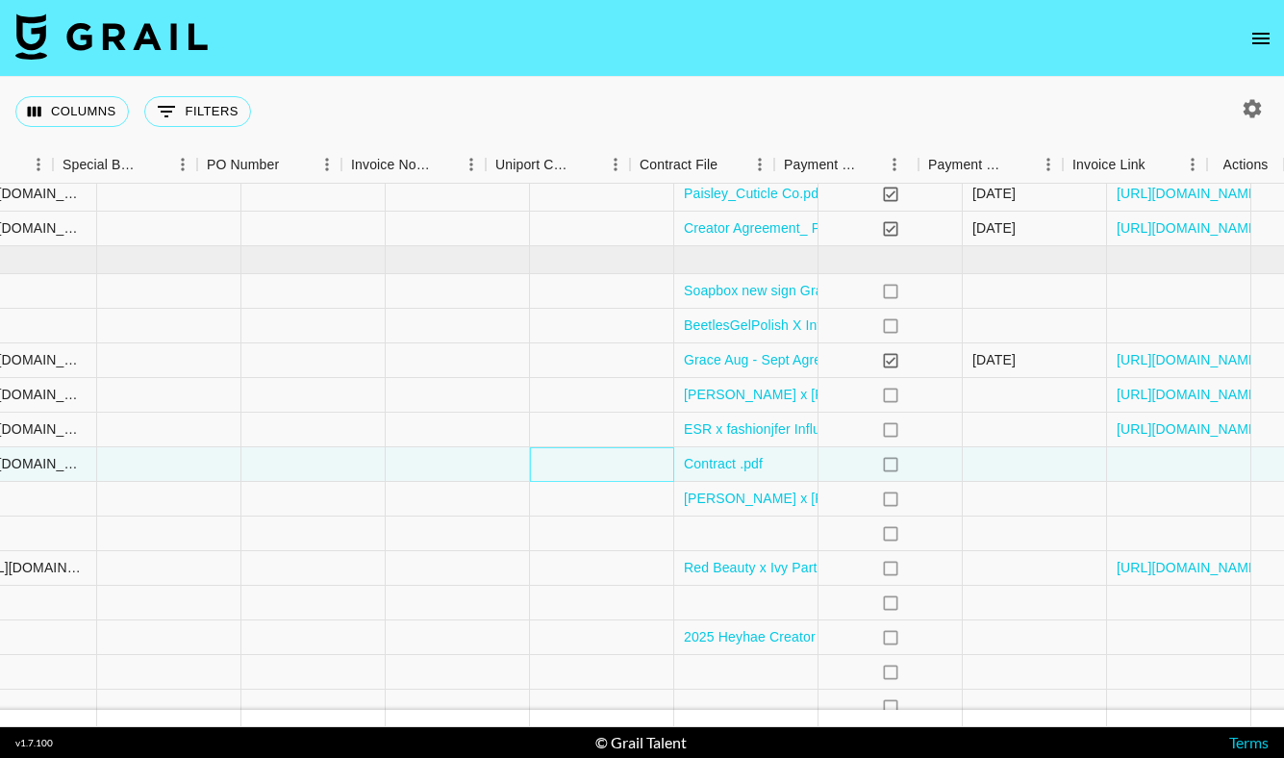
scroll to position [506, 1909]
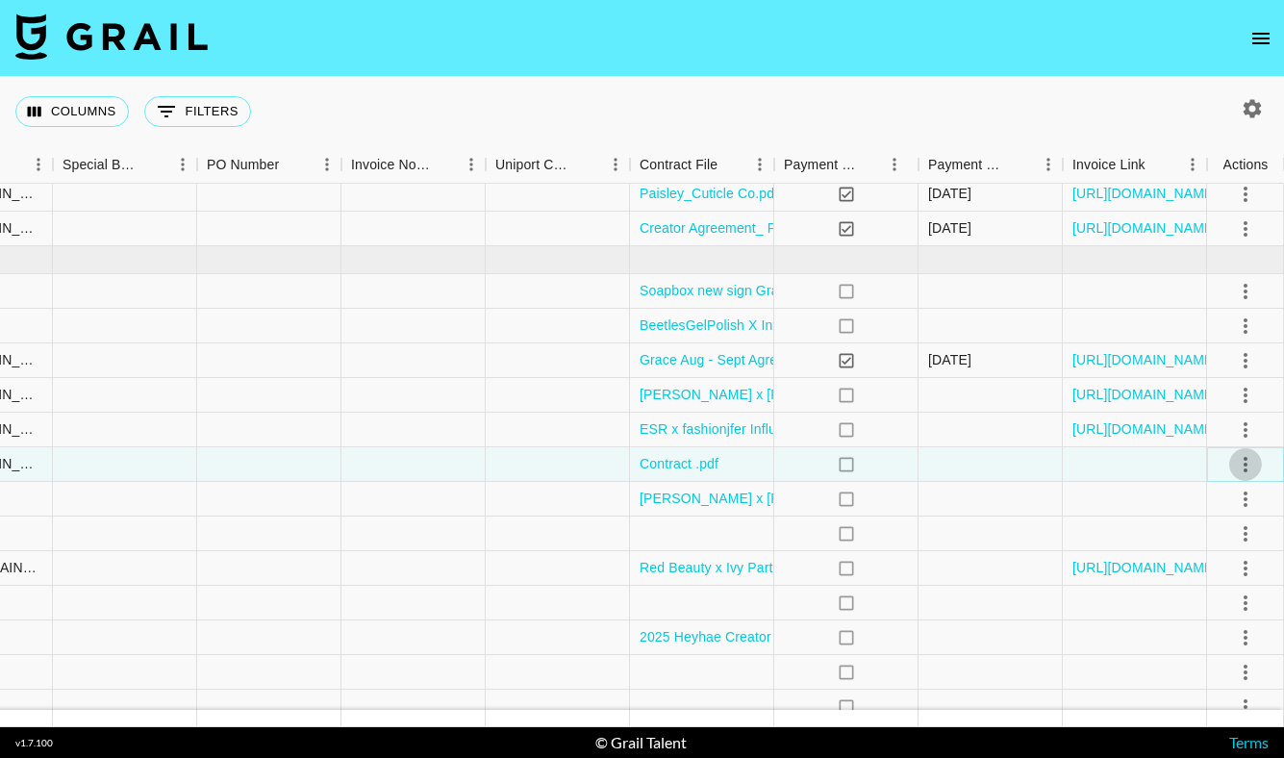
click at [1245, 464] on icon "select merge strategy" at bounding box center [1246, 464] width 4 height 15
click at [1196, 645] on div "Approve" at bounding box center [1203, 644] width 59 height 23
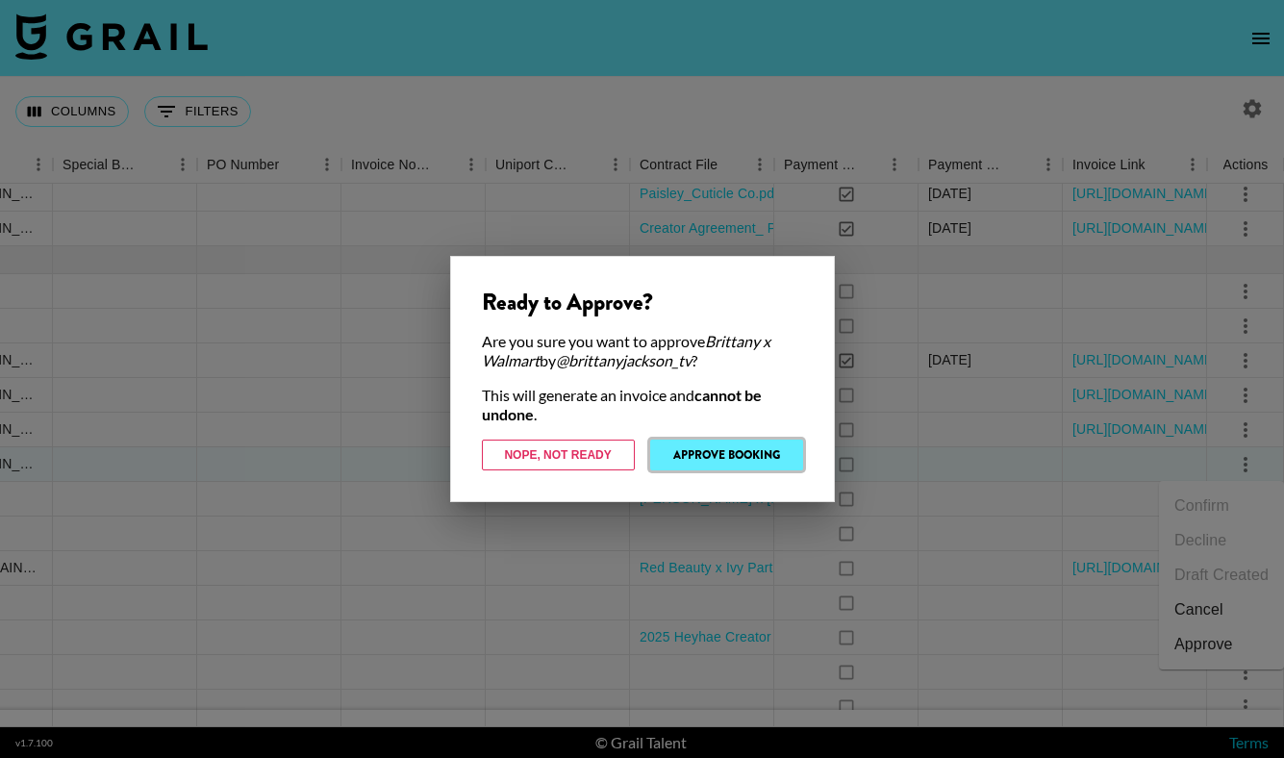
click at [738, 455] on button "Approve Booking" at bounding box center [726, 455] width 153 height 31
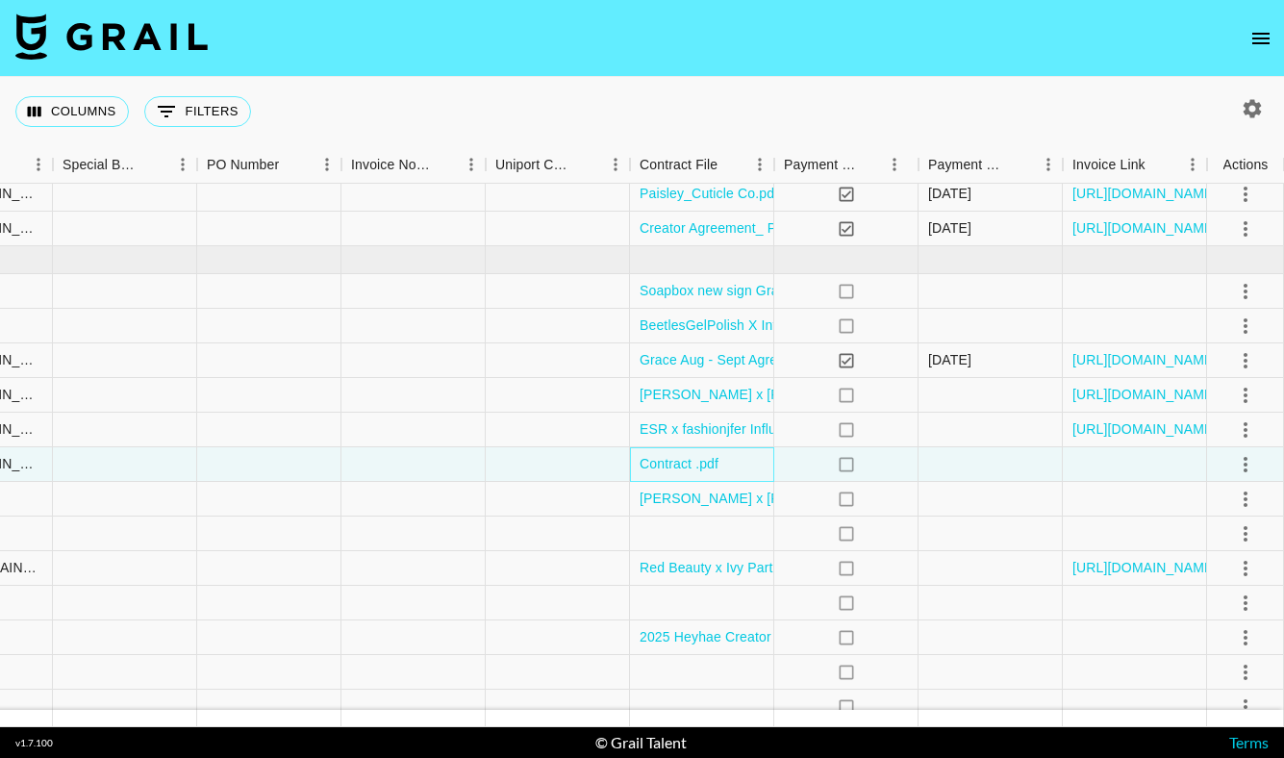
click at [759, 464] on div "Contract .pdf" at bounding box center [702, 464] width 144 height 35
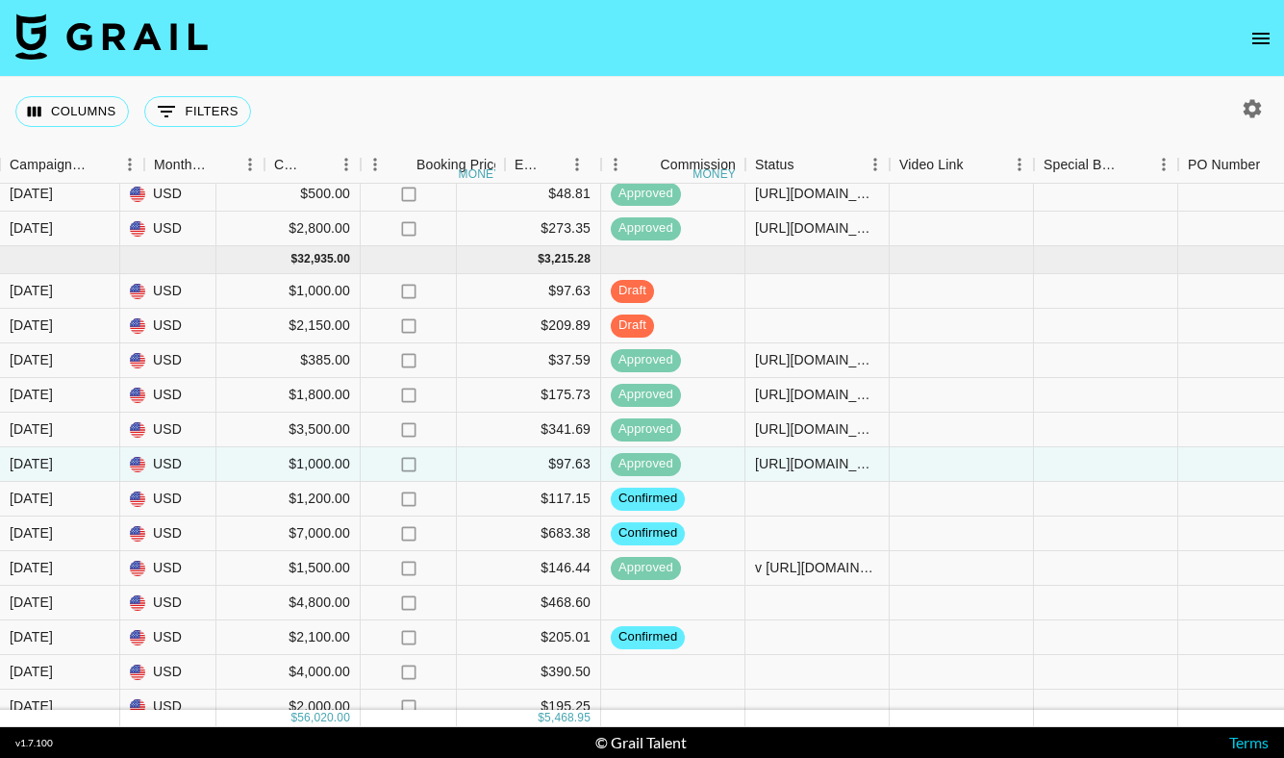
scroll to position [506, 928]
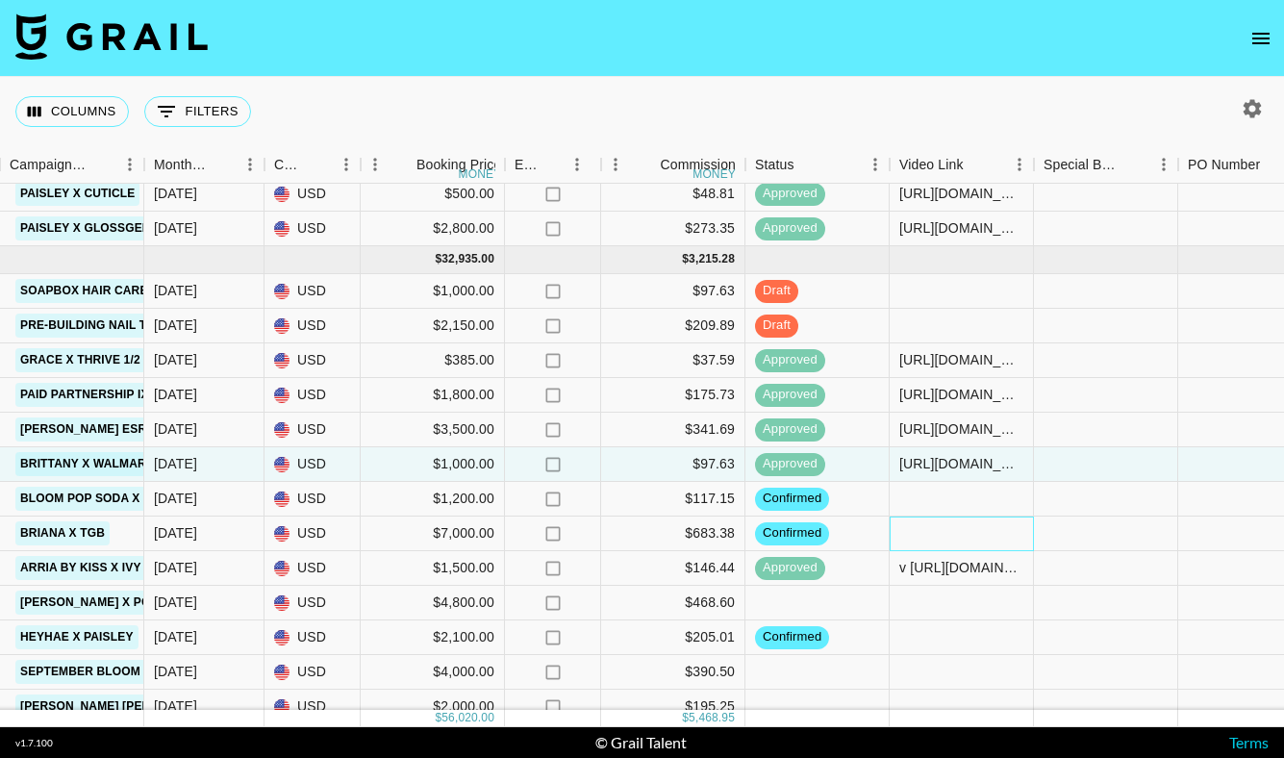
click at [906, 534] on div at bounding box center [962, 533] width 144 height 35
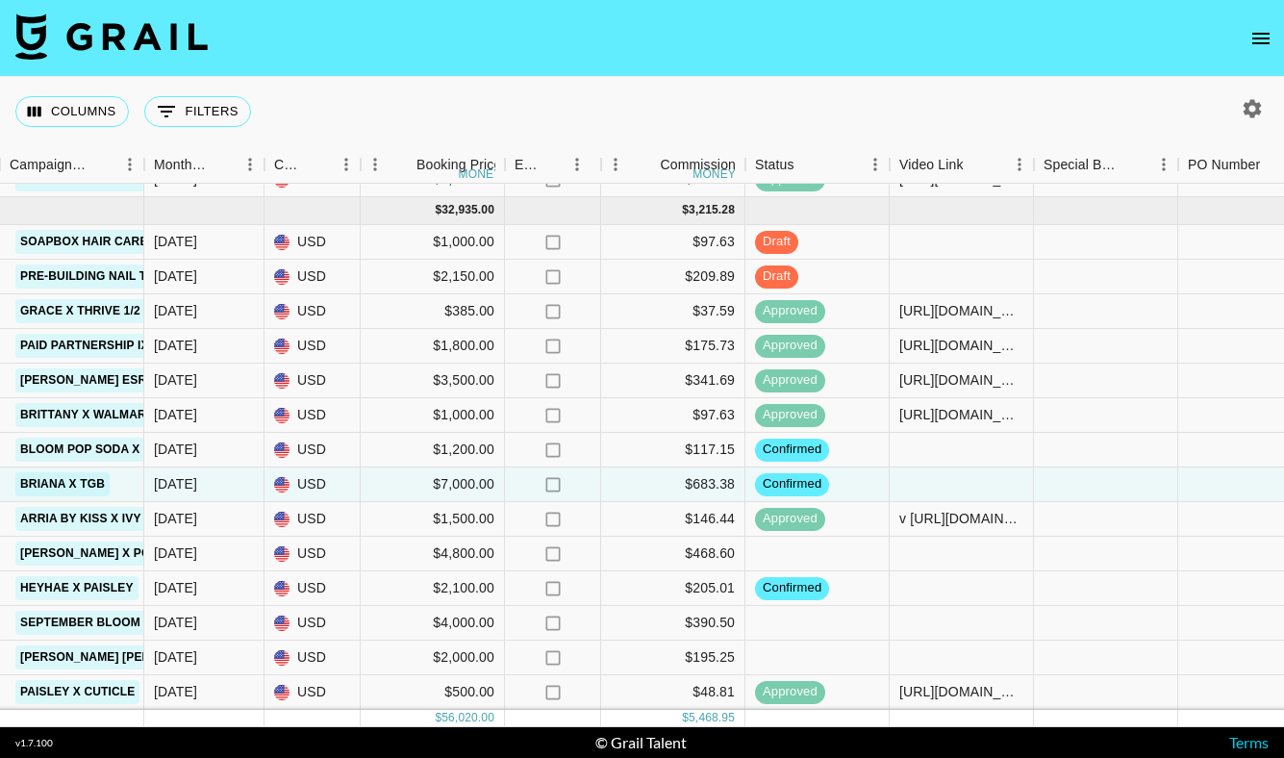
scroll to position [583, 928]
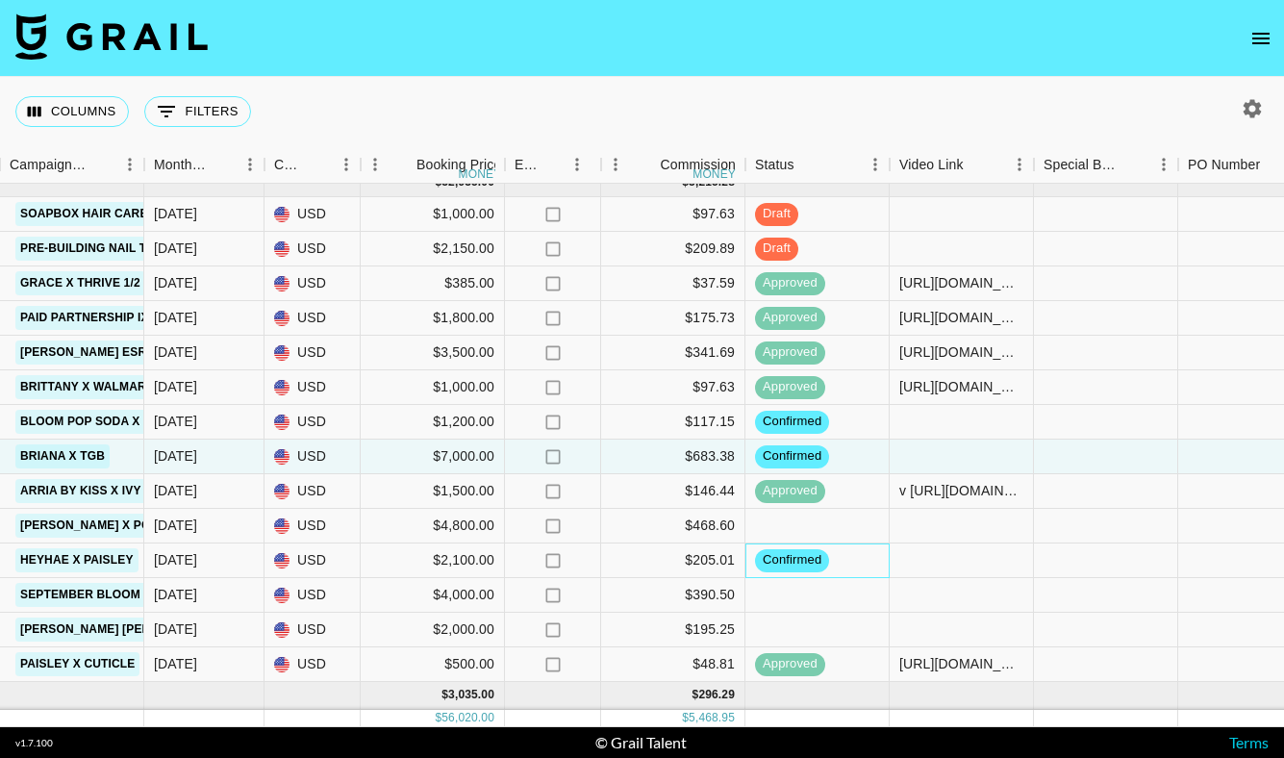
click at [848, 560] on div "confirmed" at bounding box center [817, 560] width 144 height 35
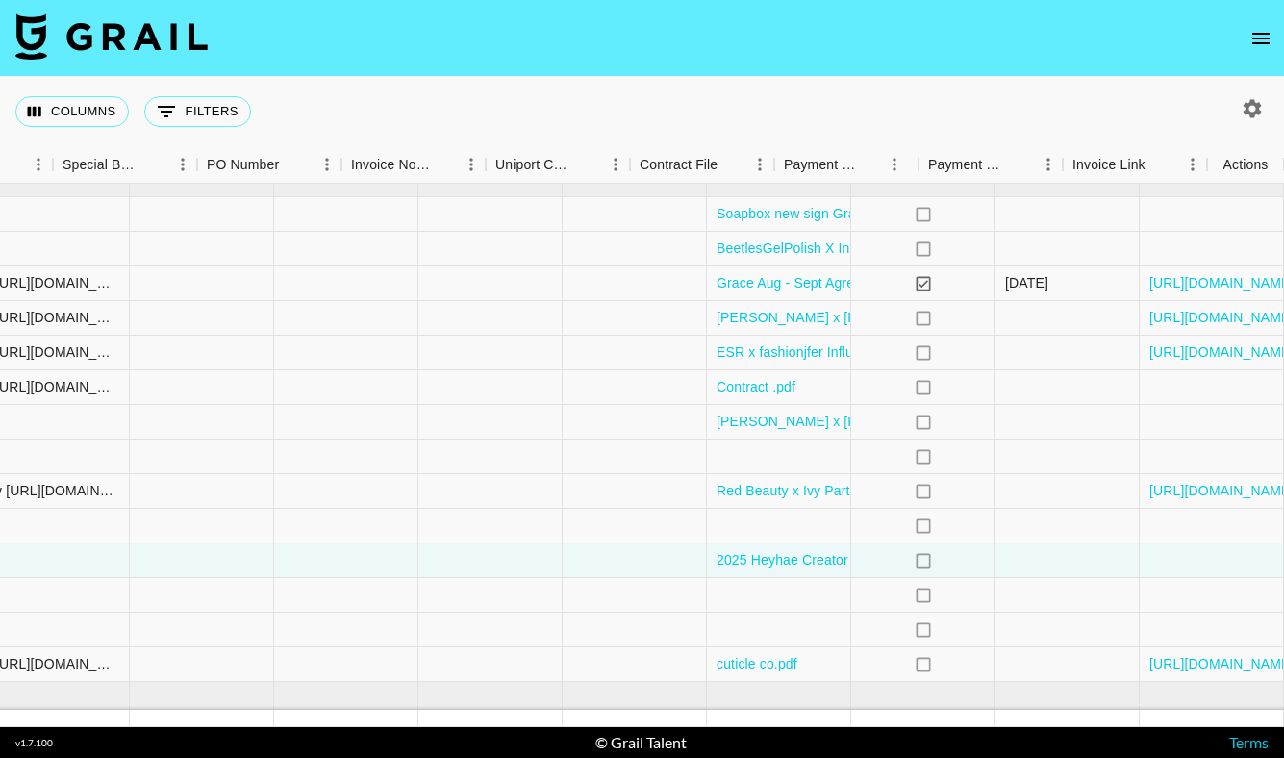
scroll to position [583, 1909]
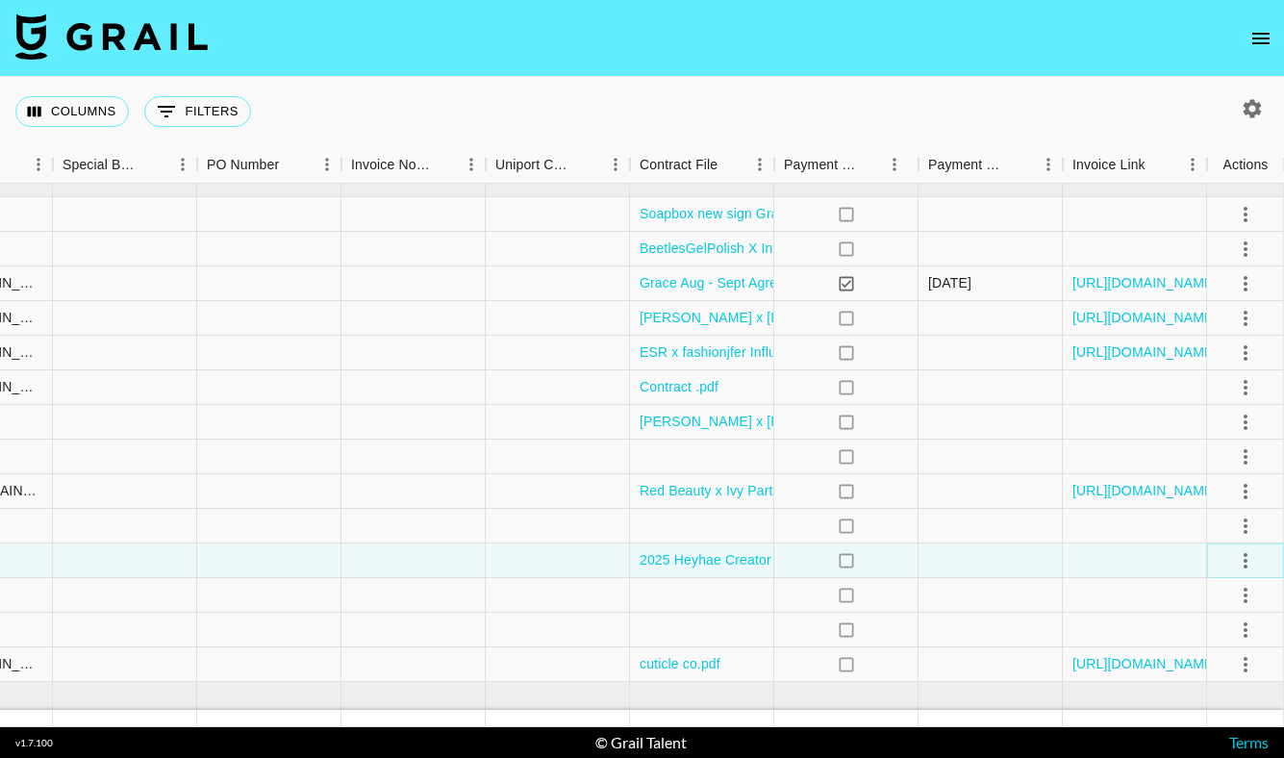
click at [1249, 558] on icon "select merge strategy" at bounding box center [1245, 560] width 23 height 23
click at [1055, 581] on div at bounding box center [990, 595] width 144 height 35
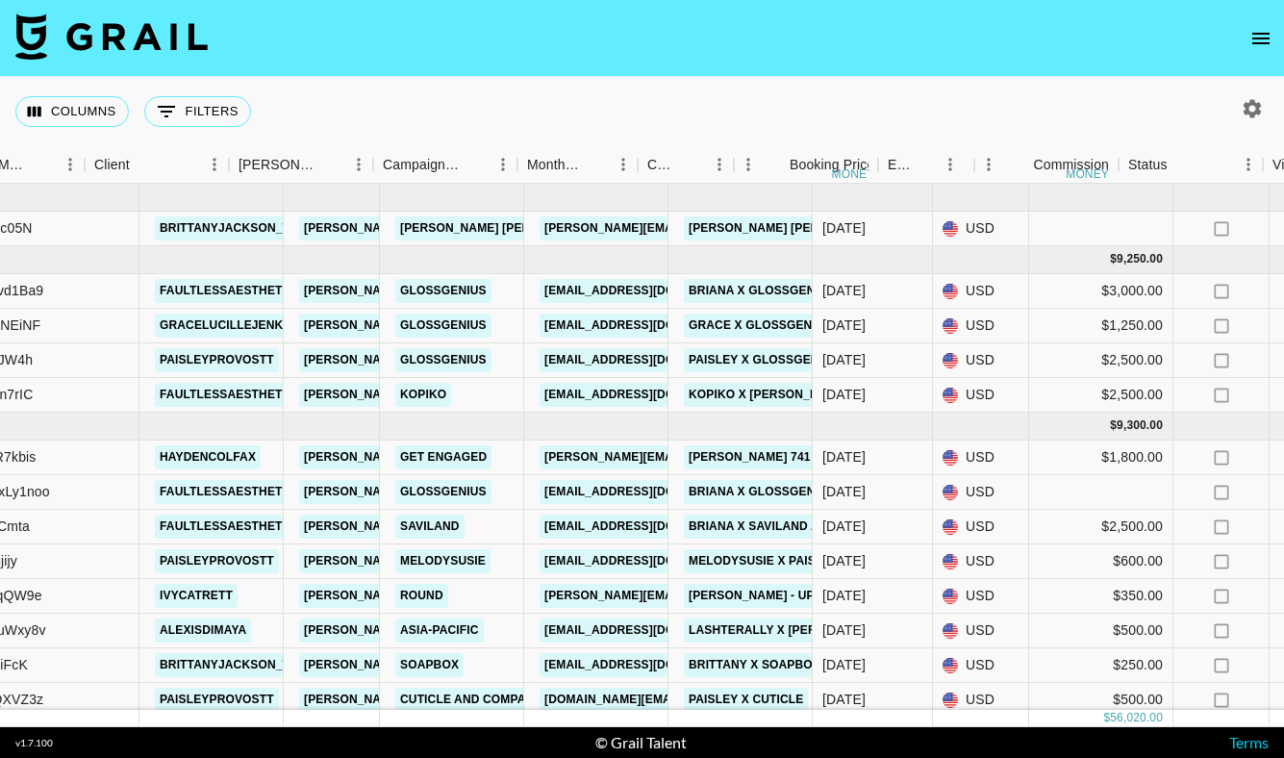
scroll to position [0, 0]
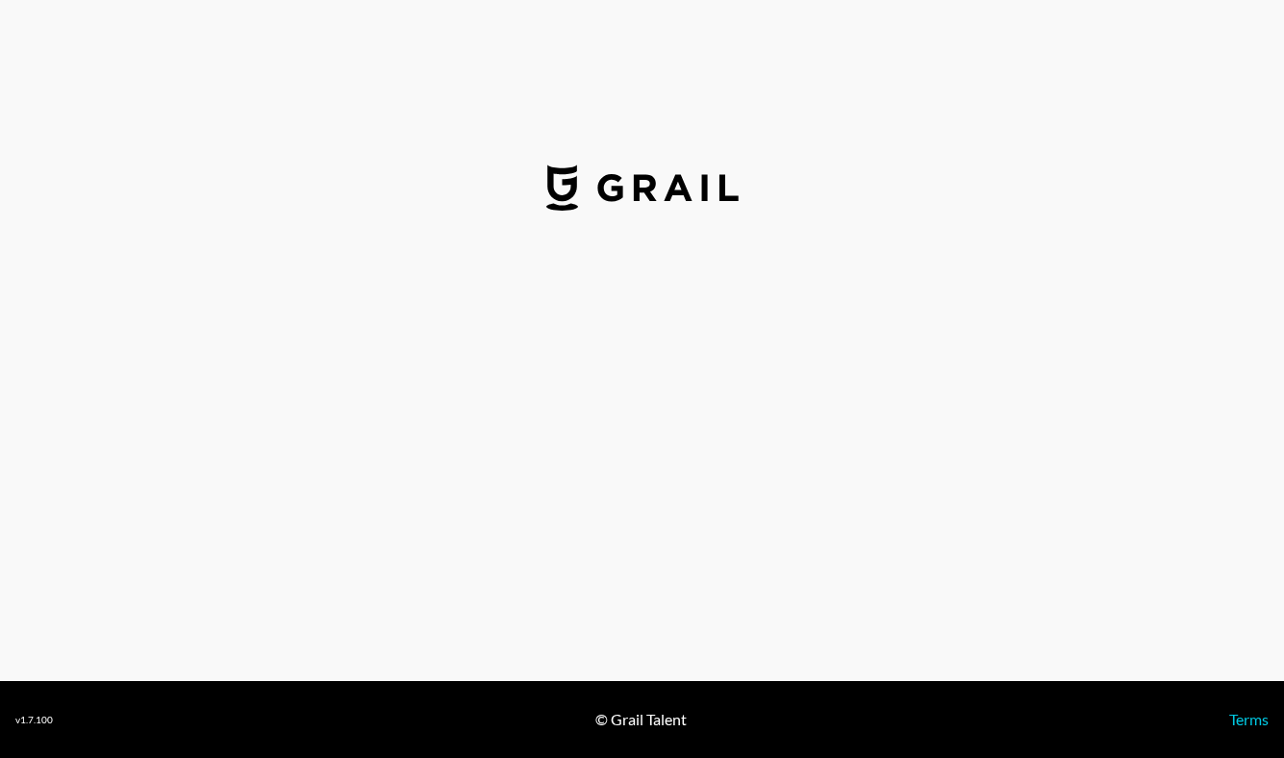
select select "USD"
